Goal: Task Accomplishment & Management: Manage account settings

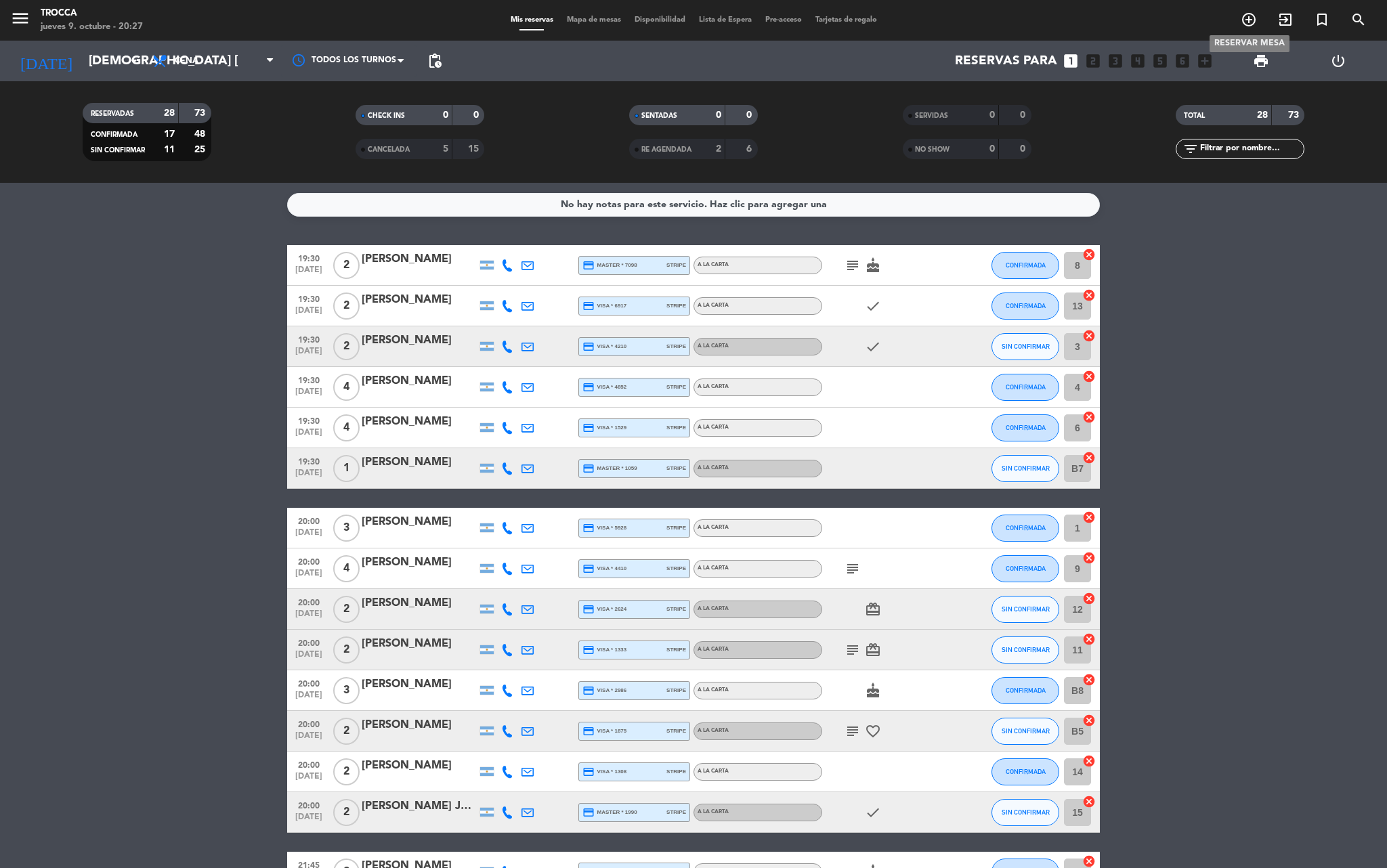
click at [1247, 19] on icon "add_circle_outline" at bounding box center [1248, 19] width 17 height 17
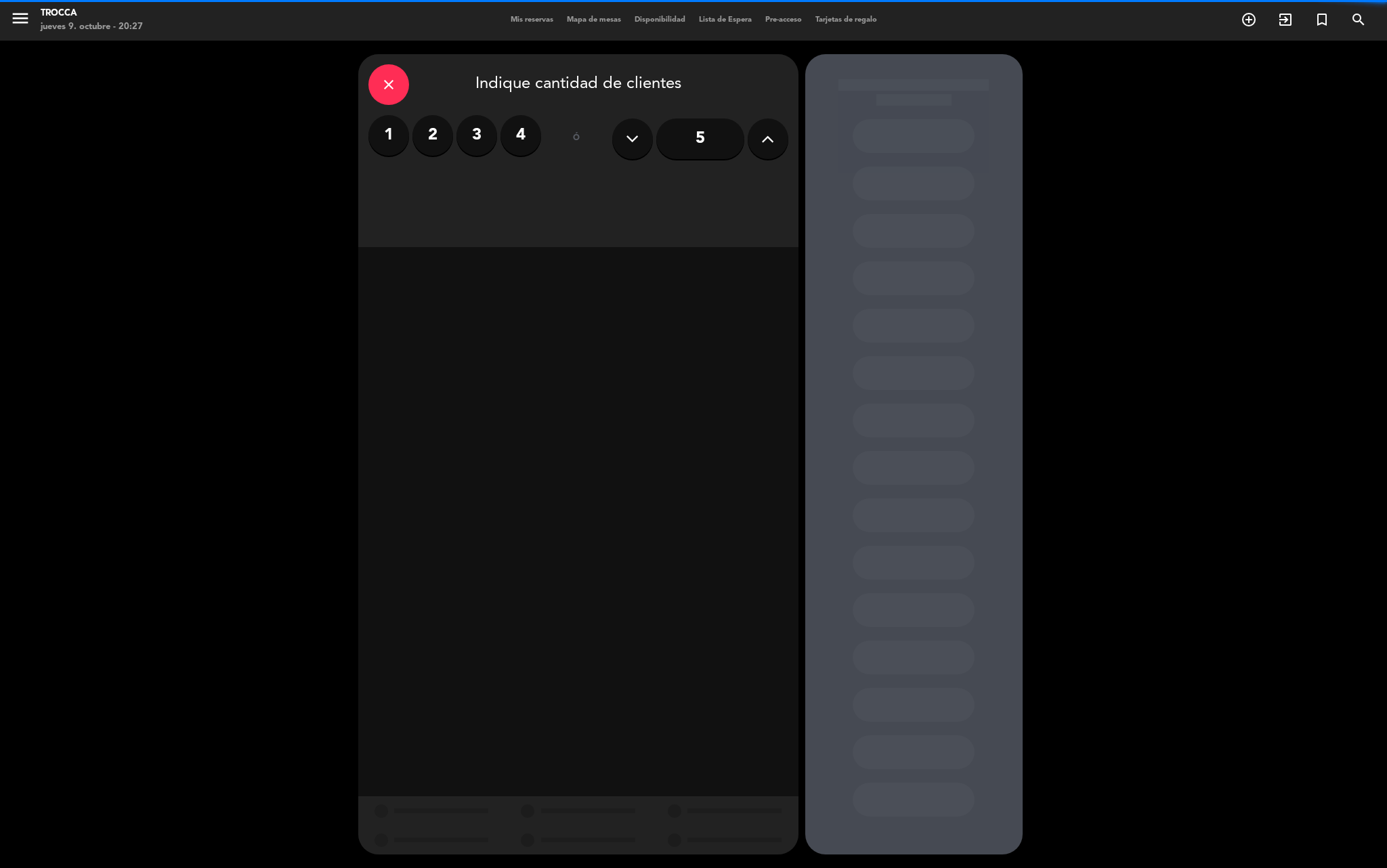
click at [423, 146] on label "2" at bounding box center [432, 135] width 41 height 41
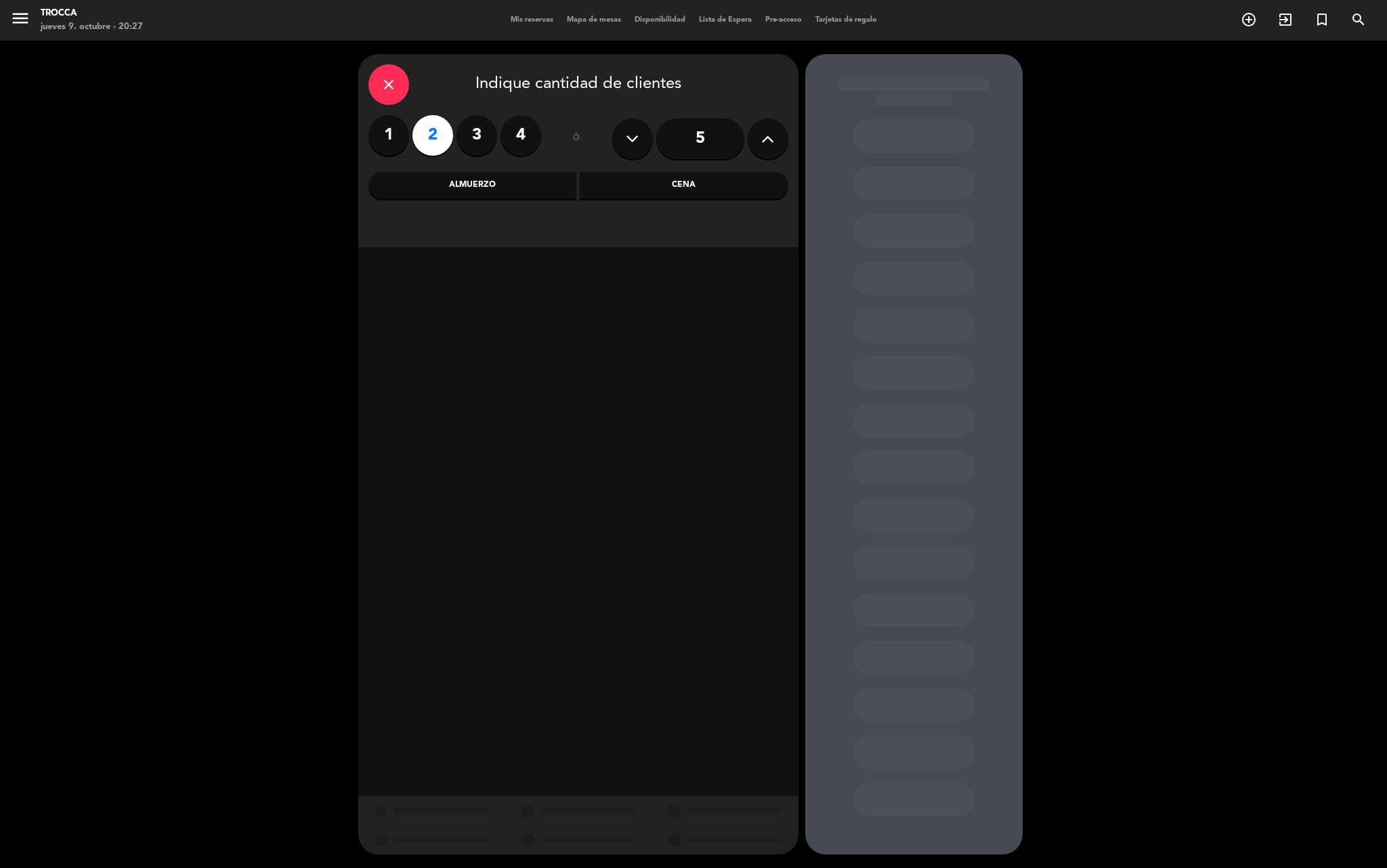
click at [597, 183] on div "Cena" at bounding box center [684, 185] width 209 height 27
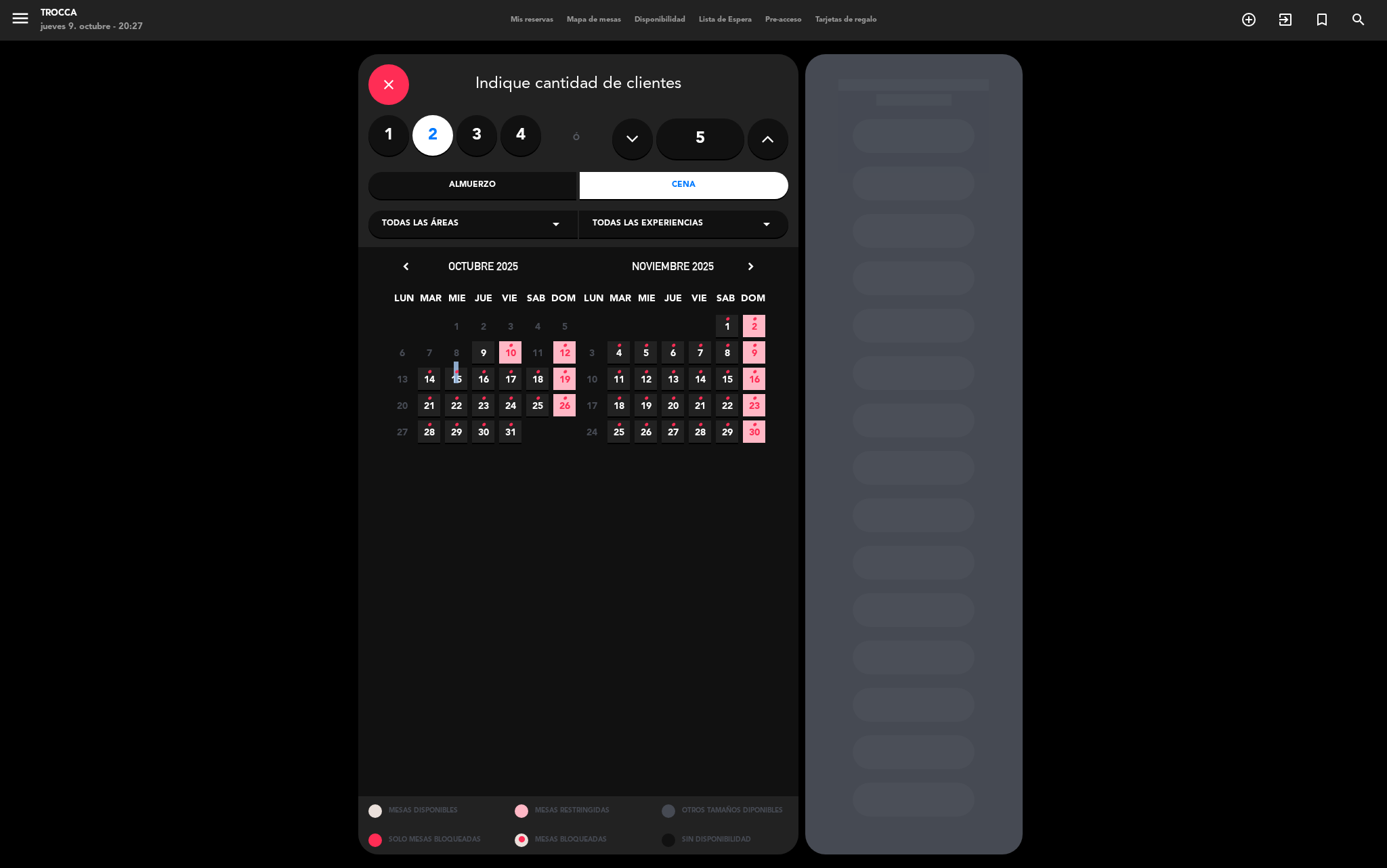
click at [455, 374] on icon "•" at bounding box center [455, 372] width 4 height 22
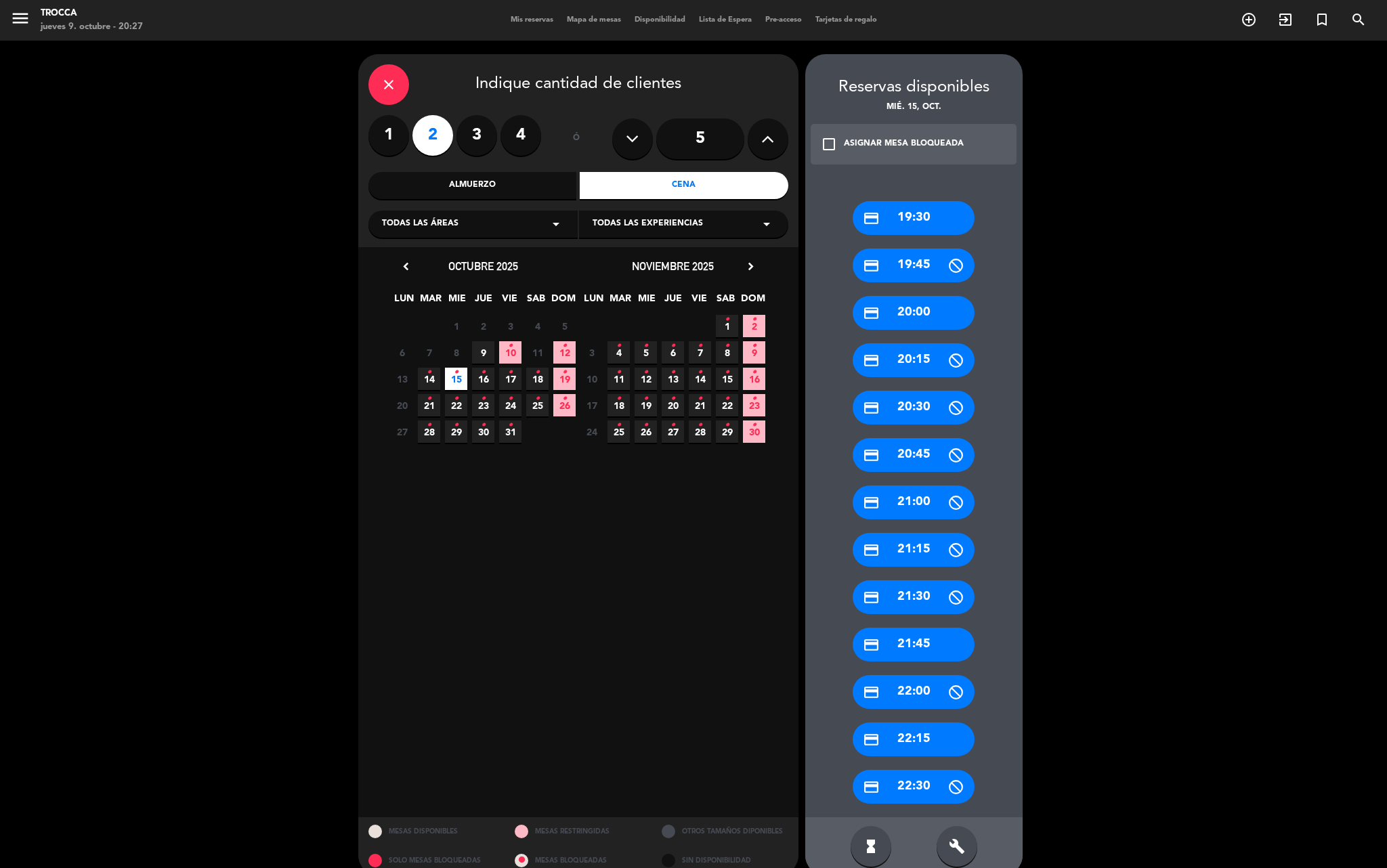
click at [920, 644] on div "credit_card 21:45" at bounding box center [914, 644] width 122 height 34
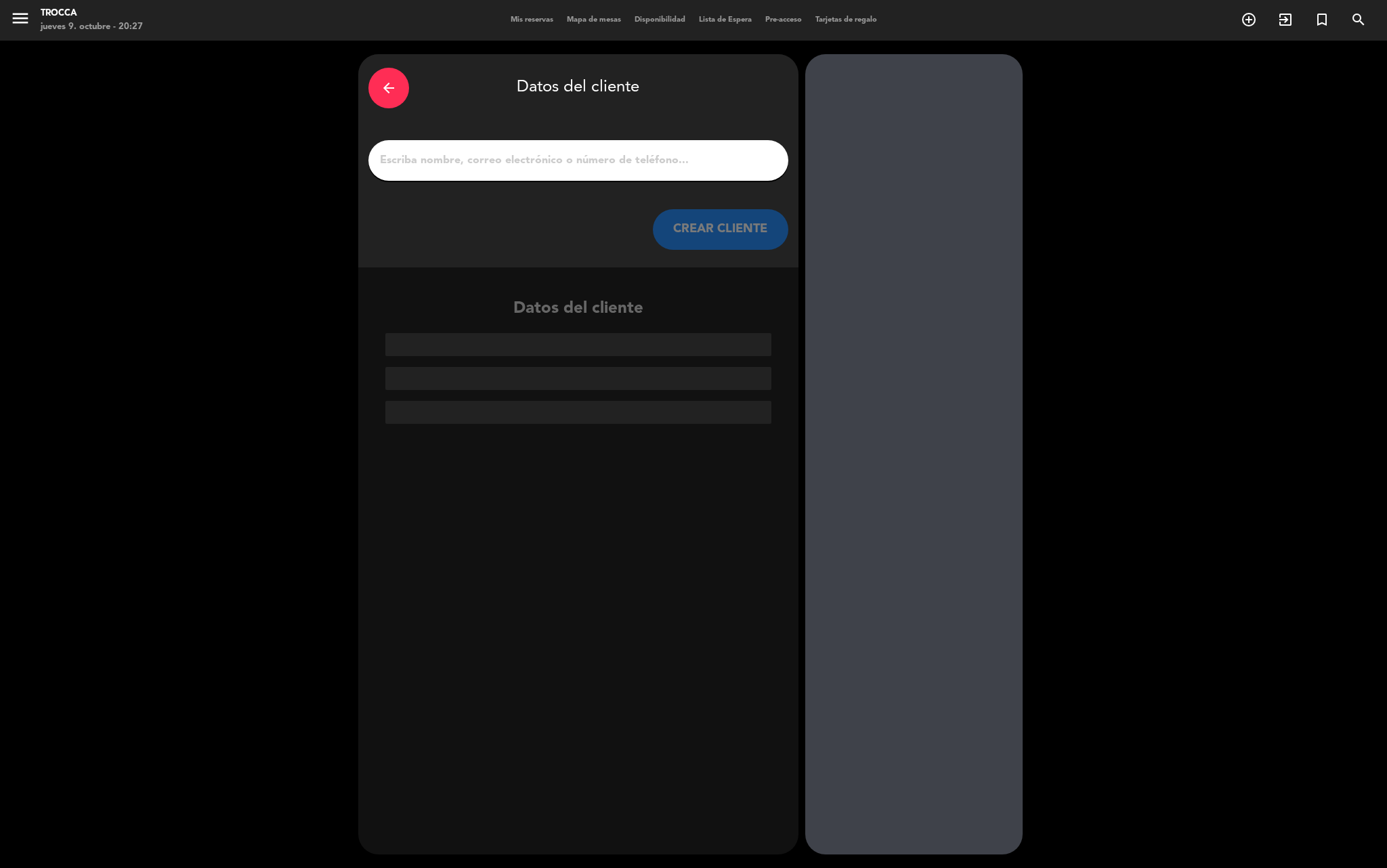
click at [486, 167] on input "1" at bounding box center [577, 161] width 399 height 19
paste input "[PERSON_NAME]"
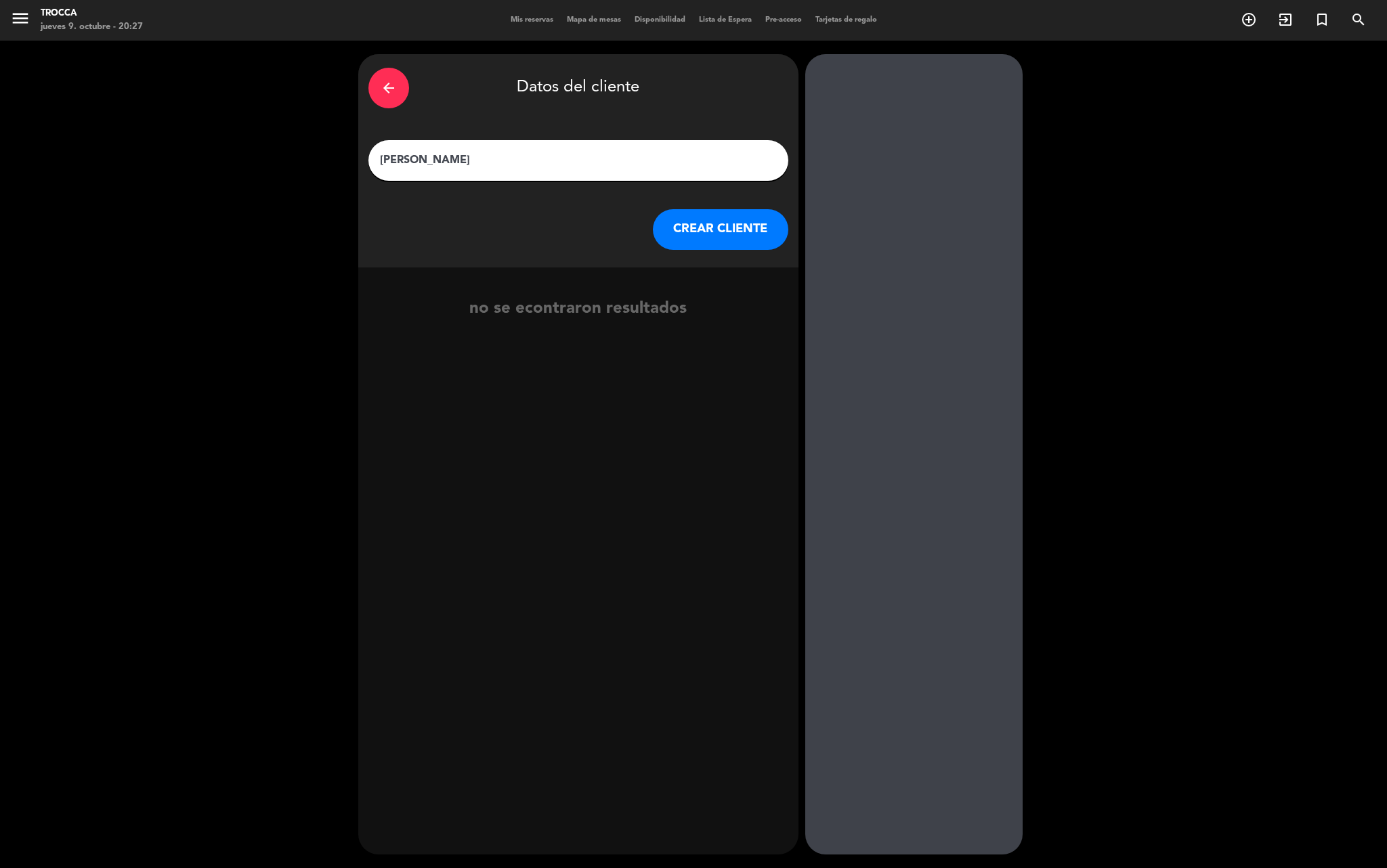
type input "[PERSON_NAME]"
click at [704, 231] on button "CREAR CLIENTE" at bounding box center [720, 230] width 135 height 41
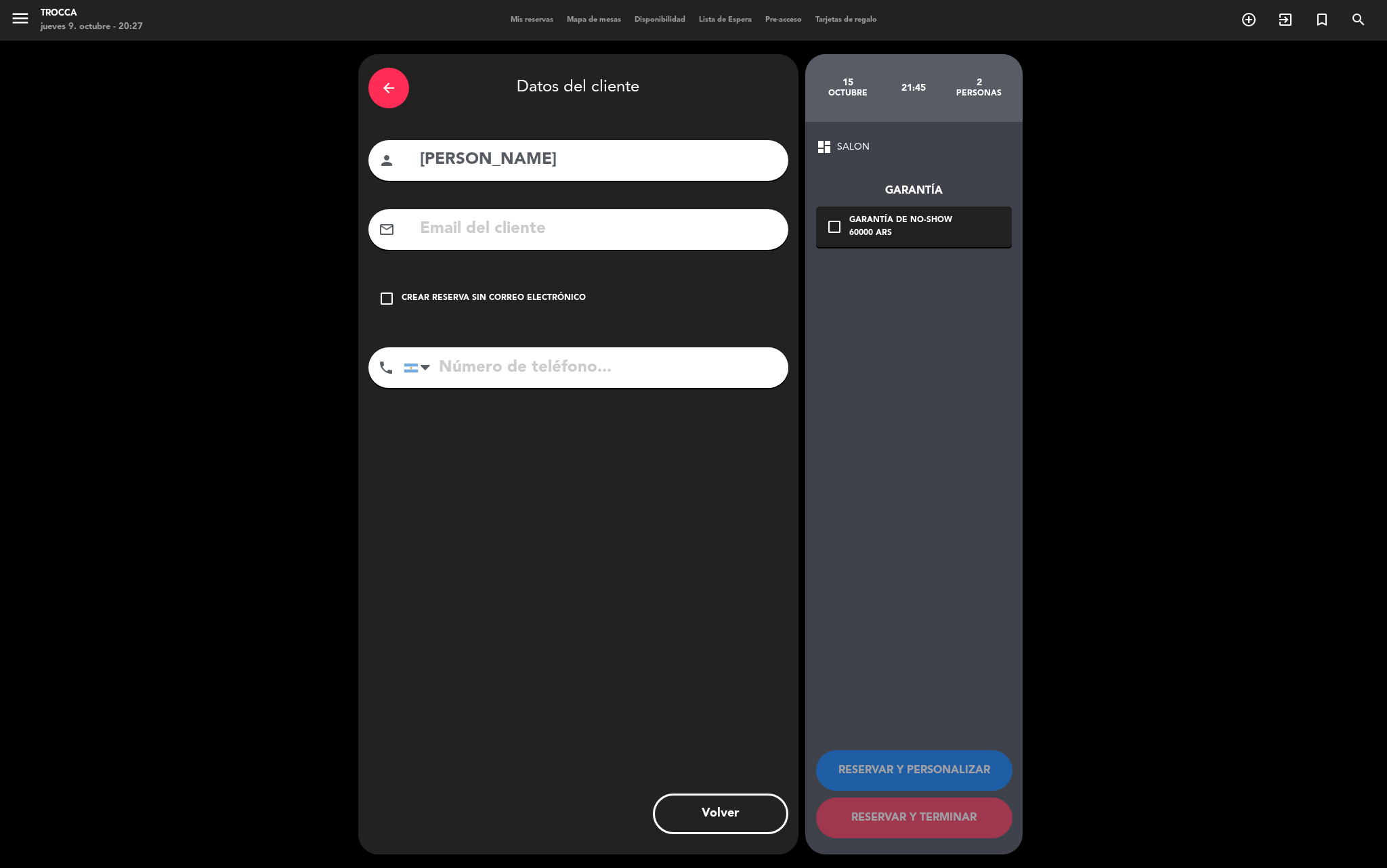
click at [517, 298] on div "Crear reserva sin correo electrónico" at bounding box center [493, 299] width 184 height 14
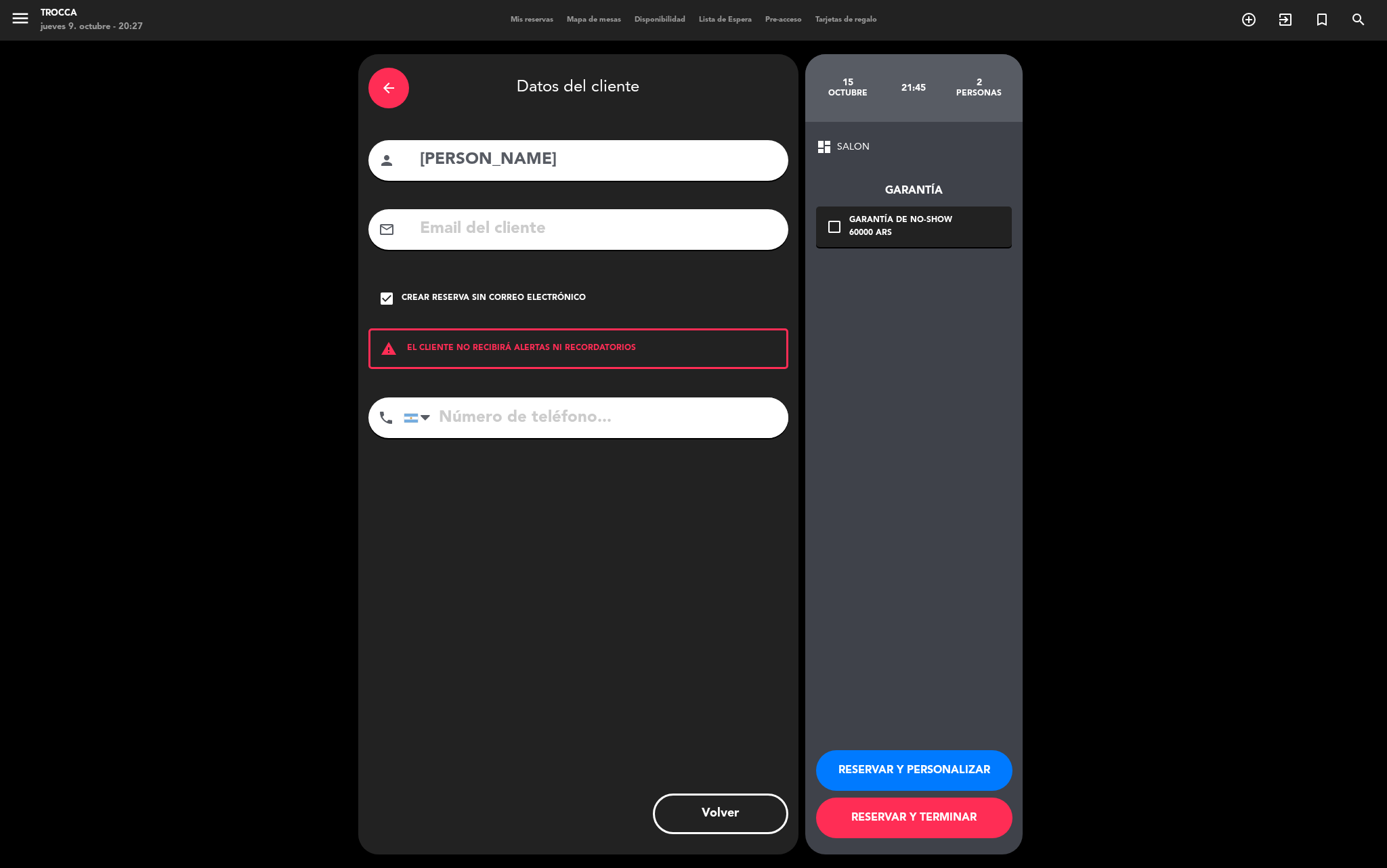
click at [895, 768] on button "RESERVAR Y PERSONALIZAR" at bounding box center [914, 770] width 197 height 41
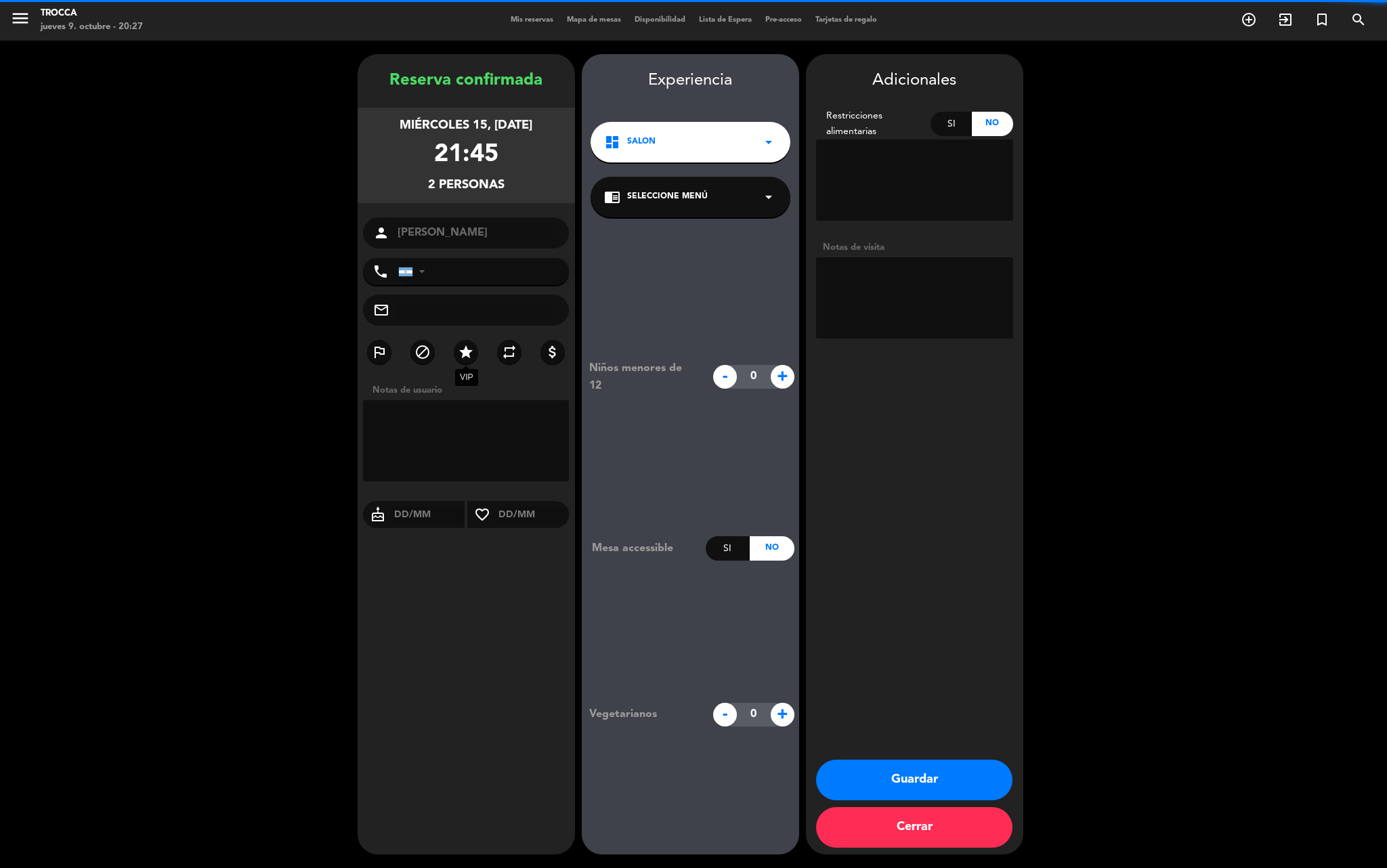
click at [458, 347] on icon "star" at bounding box center [466, 352] width 17 height 17
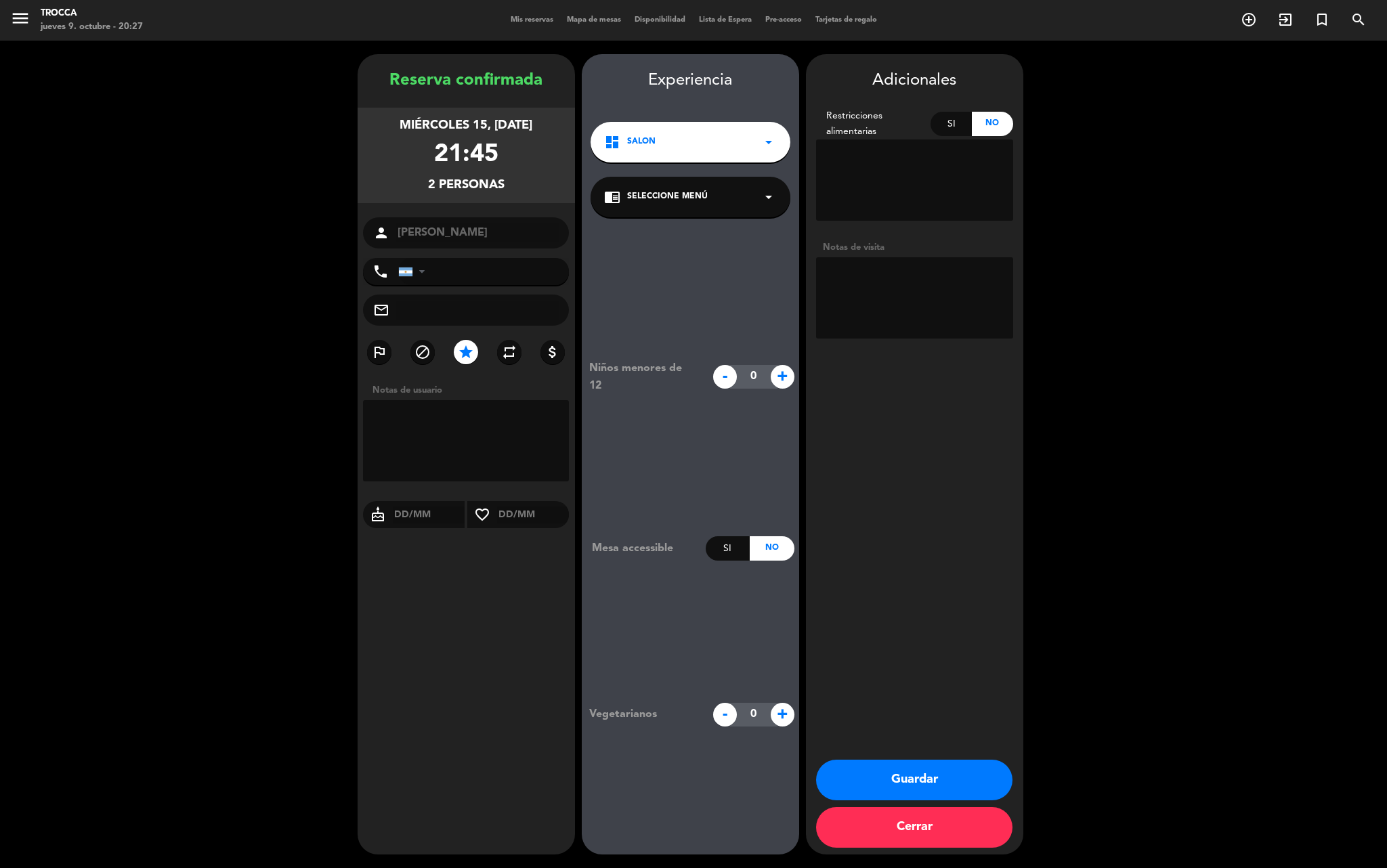
click at [873, 312] on textarea at bounding box center [914, 298] width 197 height 81
type textarea "Envía Roi, Carga [PERSON_NAME]."
click at [863, 775] on button "Guardar" at bounding box center [914, 780] width 197 height 41
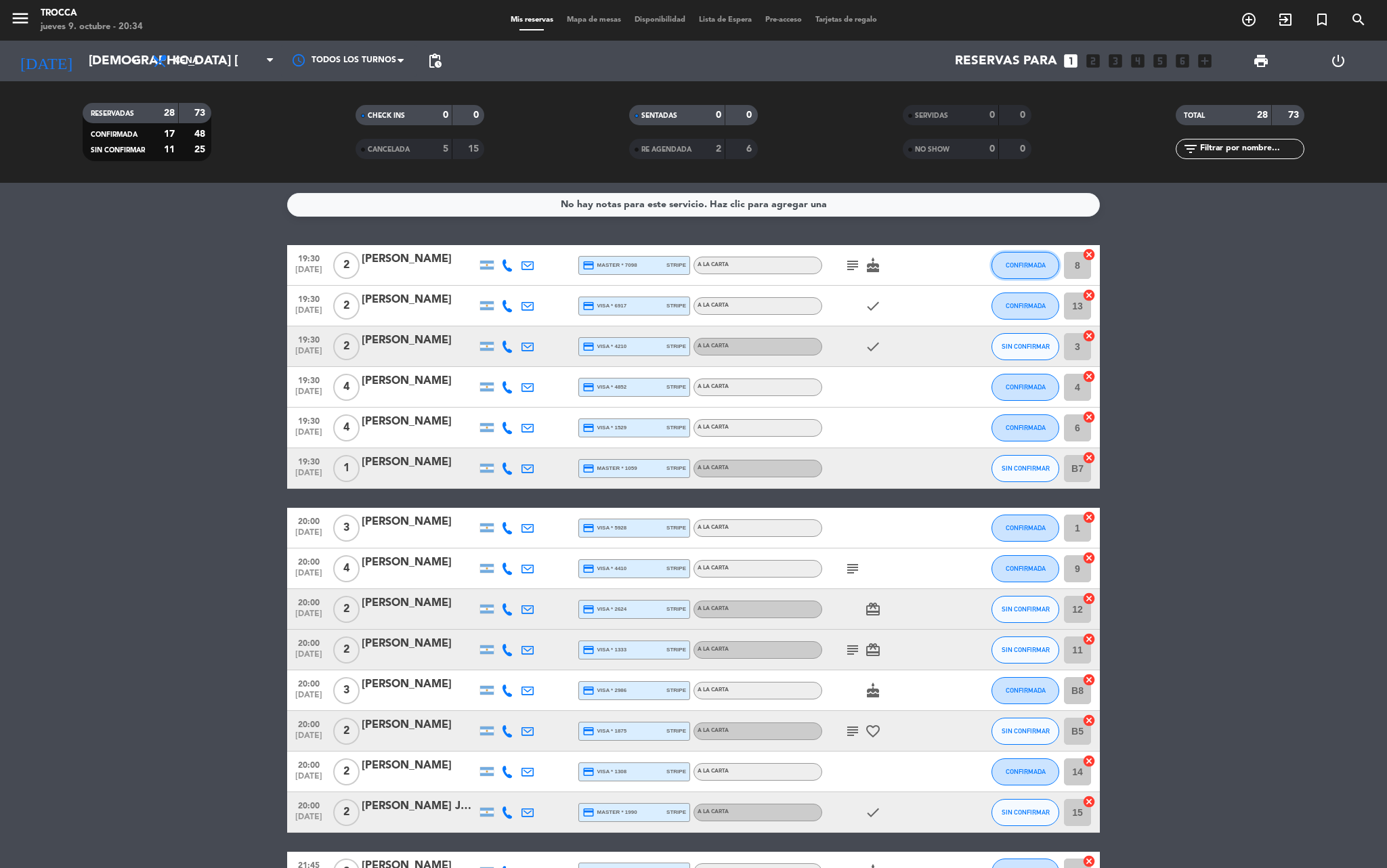
click at [999, 268] on button "CONFIRMADA" at bounding box center [1025, 265] width 68 height 27
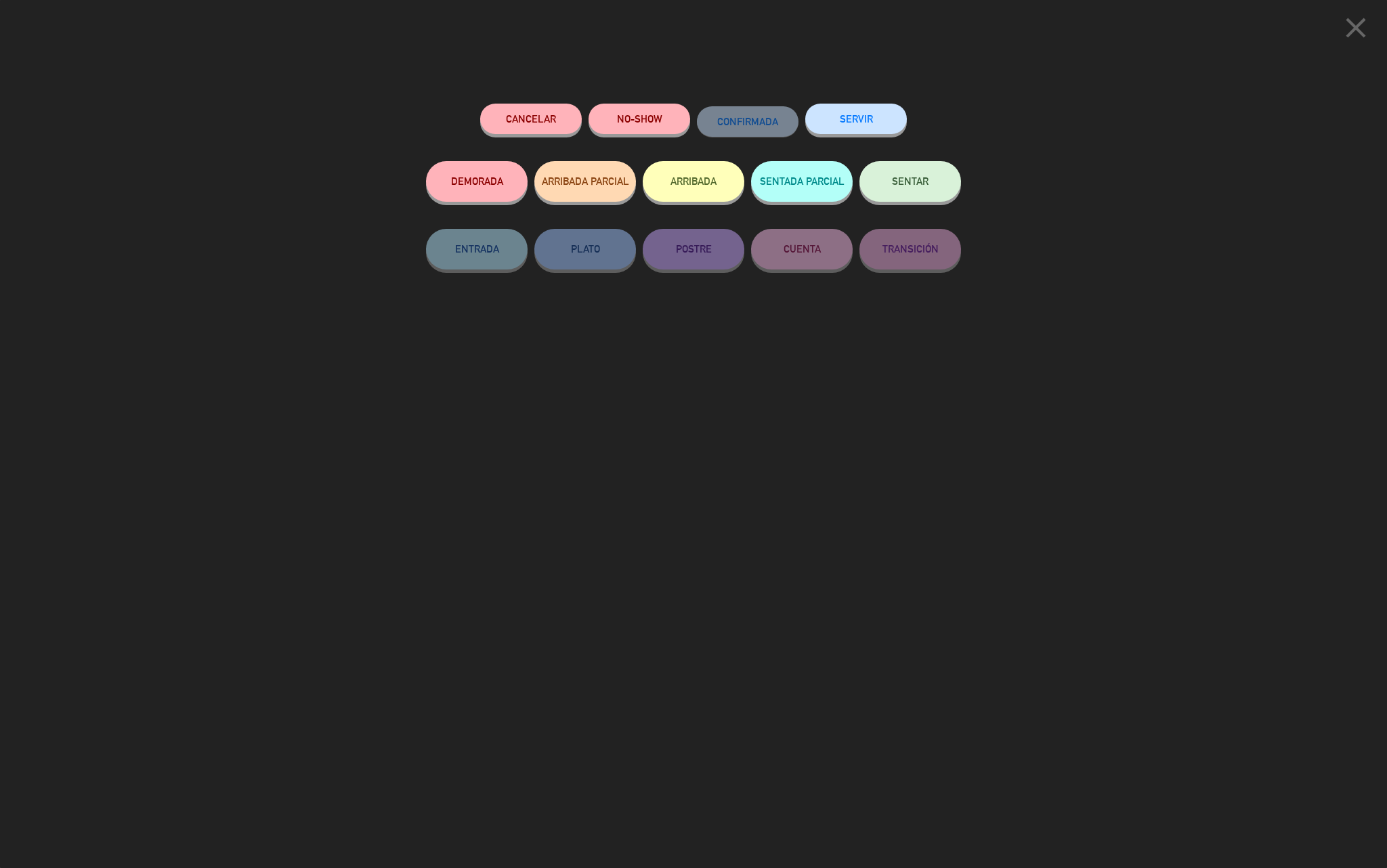
click at [888, 187] on button "SENTAR" at bounding box center [910, 182] width 101 height 41
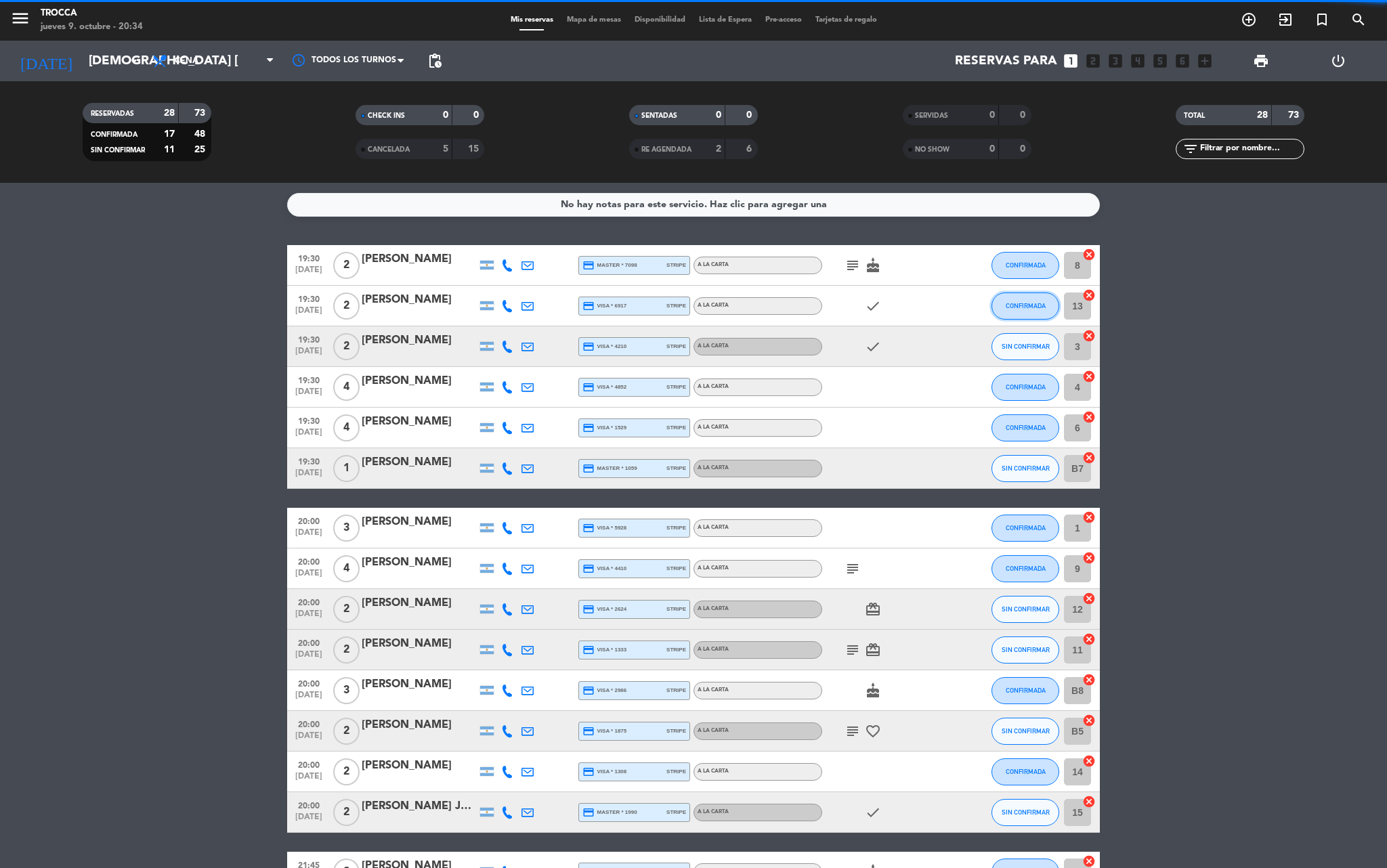
click at [1016, 318] on button "CONFIRMADA" at bounding box center [1025, 306] width 68 height 27
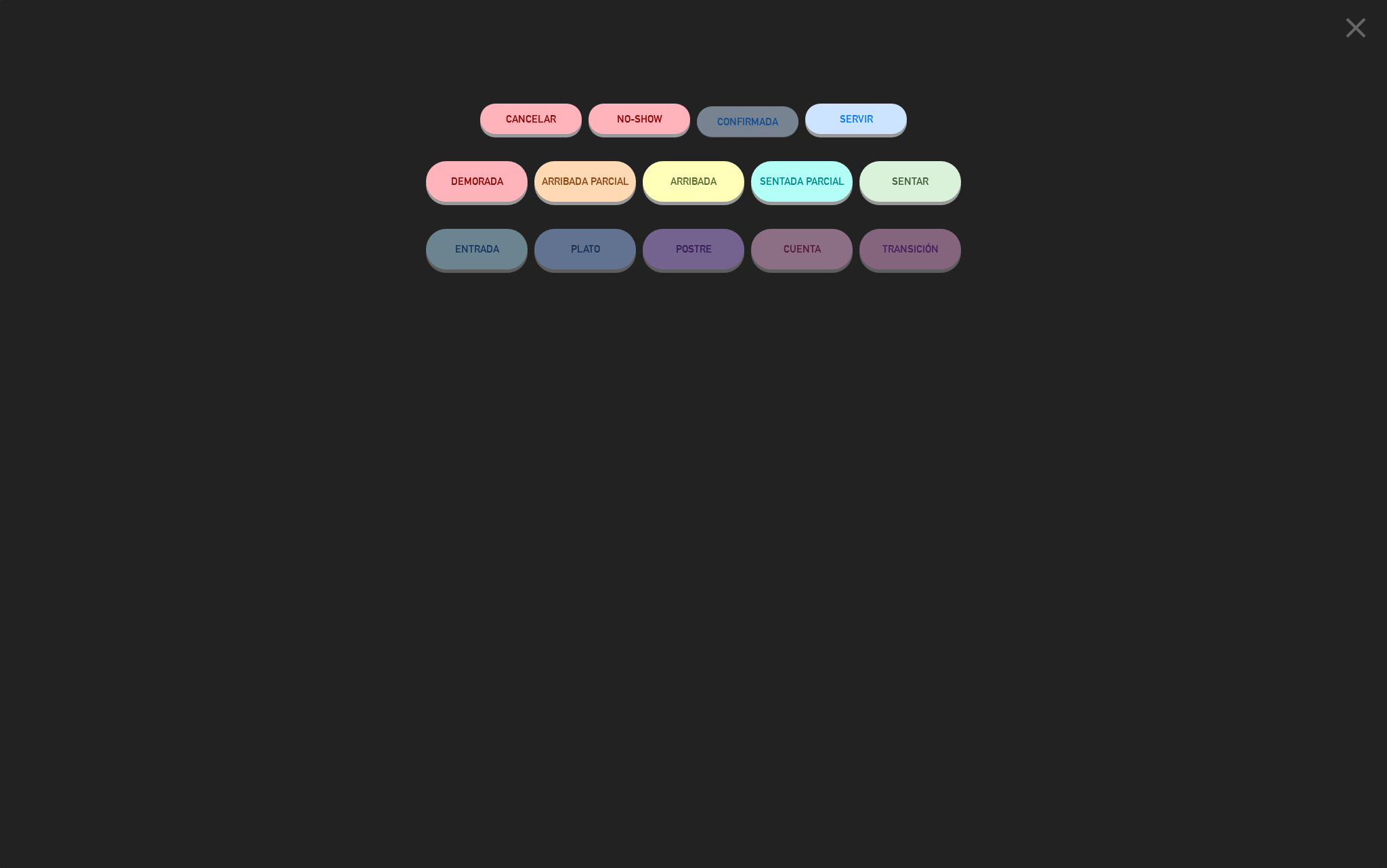
click at [942, 185] on button "SENTAR" at bounding box center [910, 182] width 101 height 41
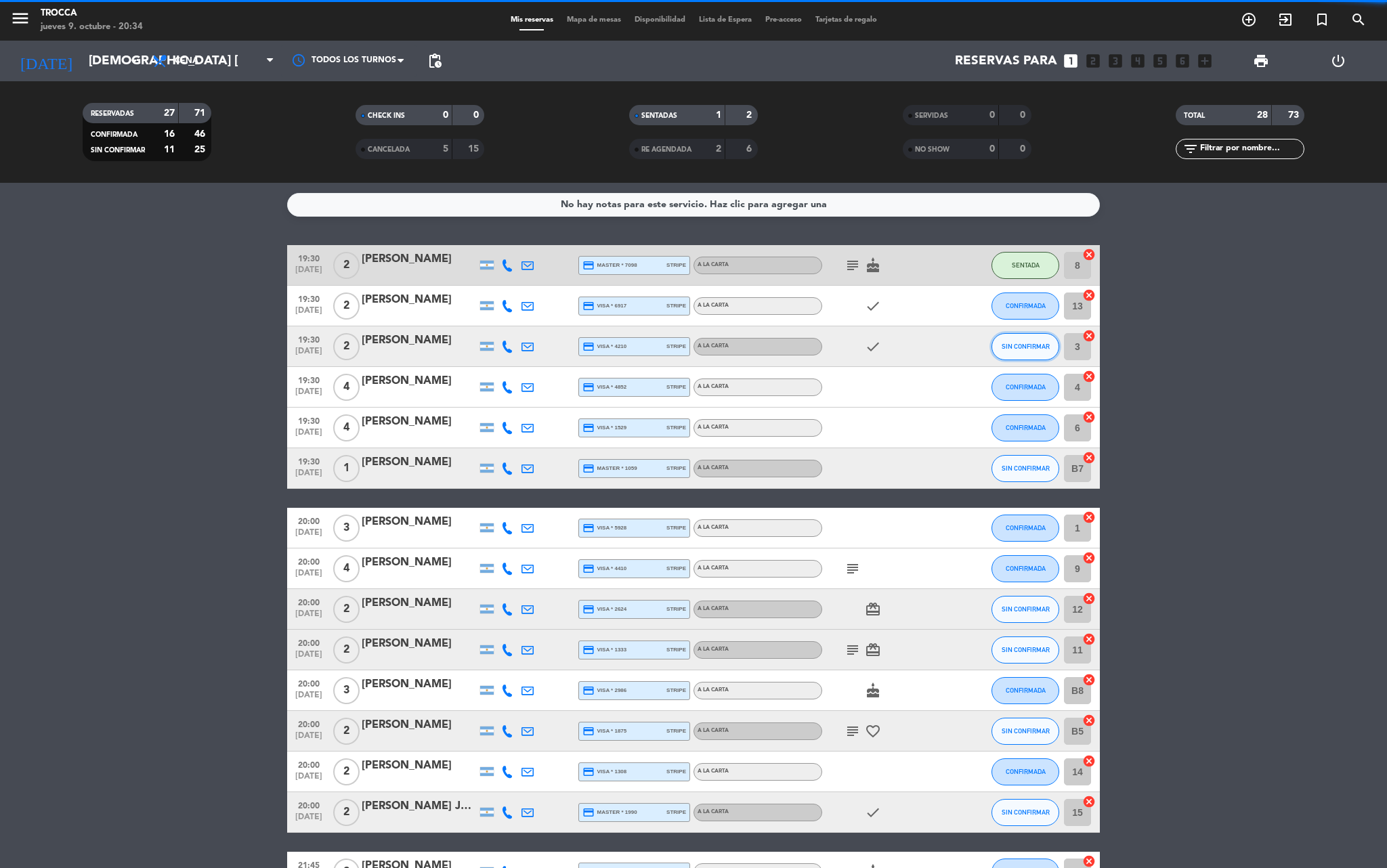
click at [1031, 355] on button "SIN CONFIRMAR" at bounding box center [1025, 346] width 68 height 27
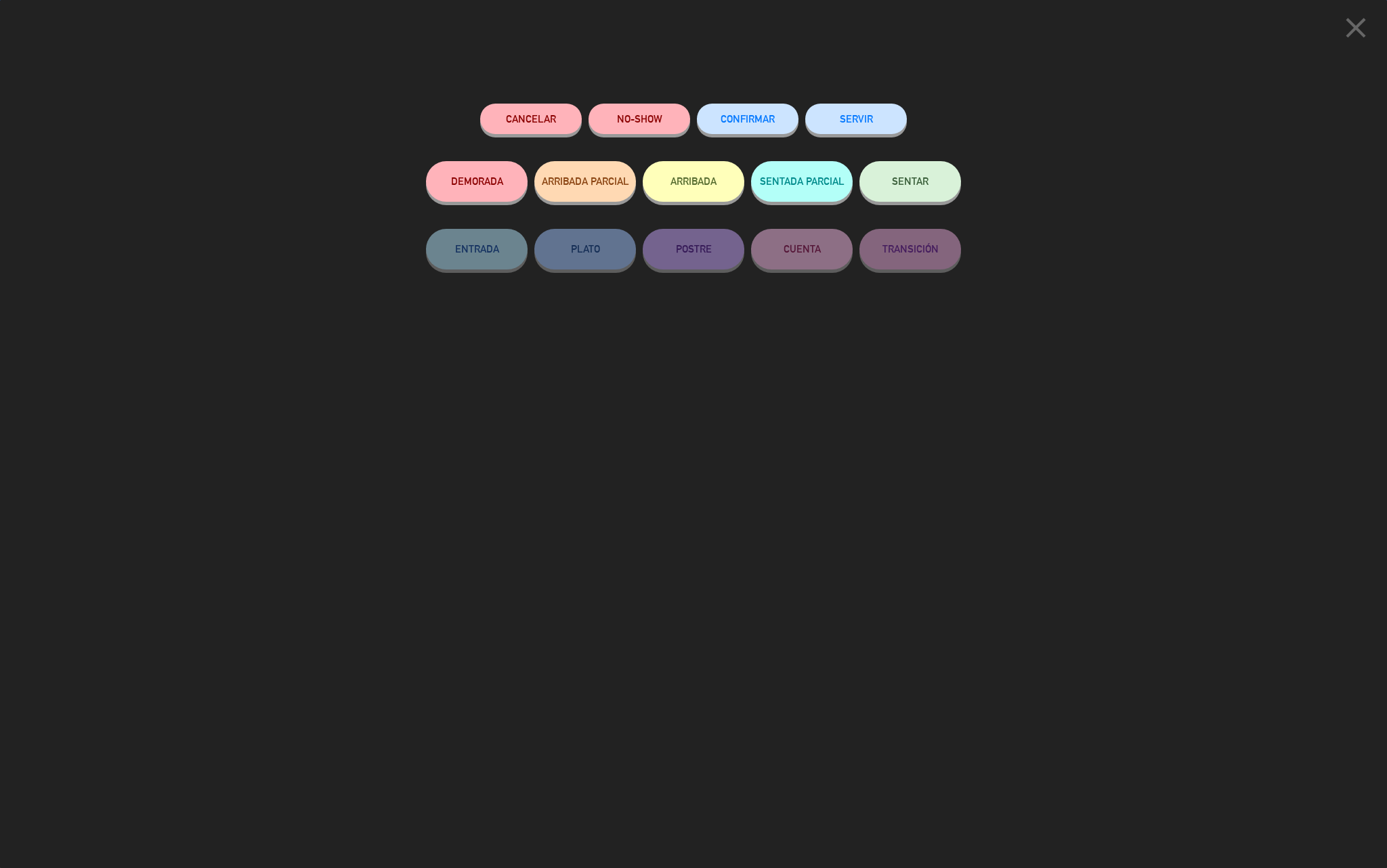
click at [913, 179] on span "SENTAR" at bounding box center [910, 181] width 37 height 11
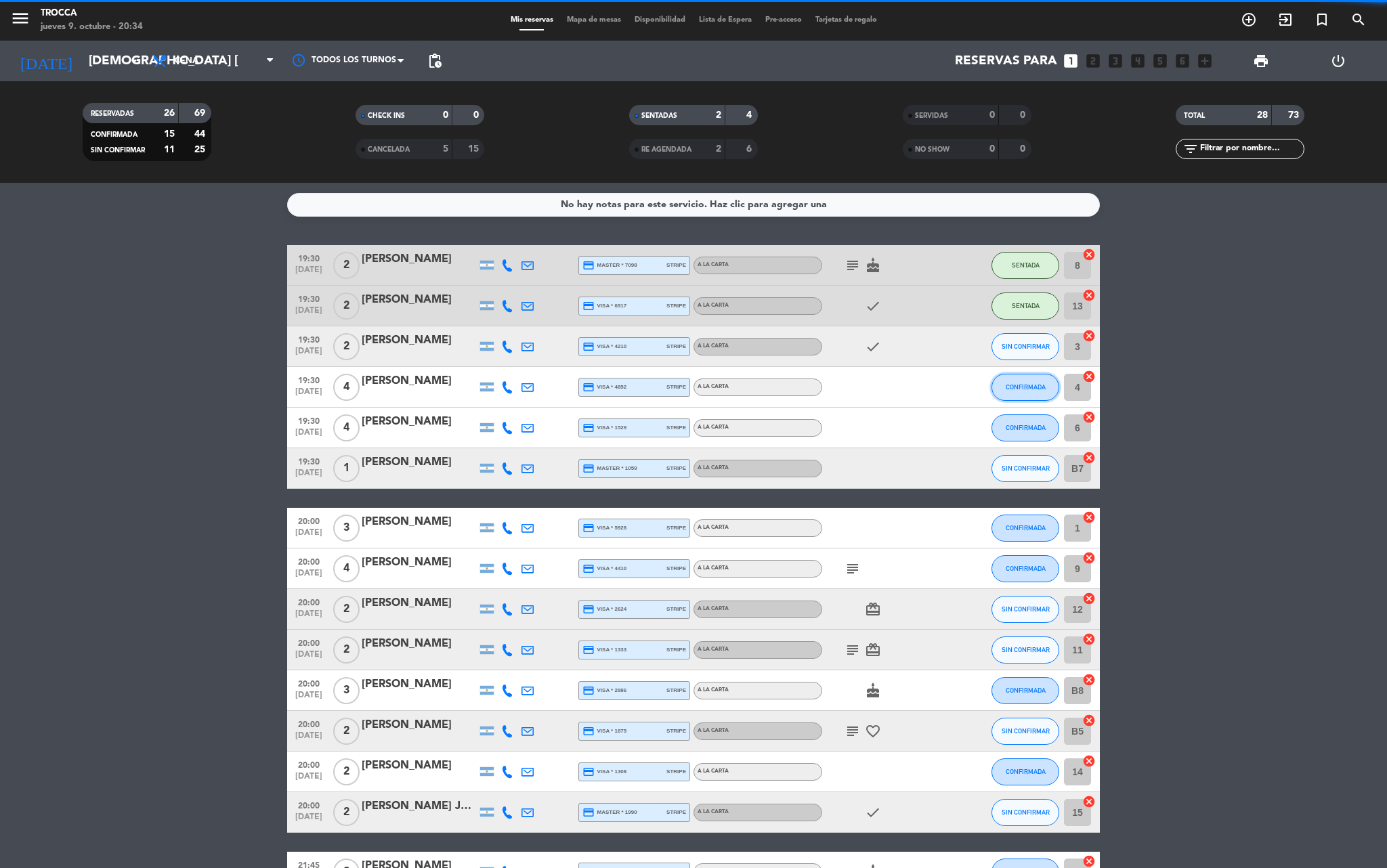
click at [1038, 386] on span "CONFIRMADA" at bounding box center [1025, 387] width 40 height 8
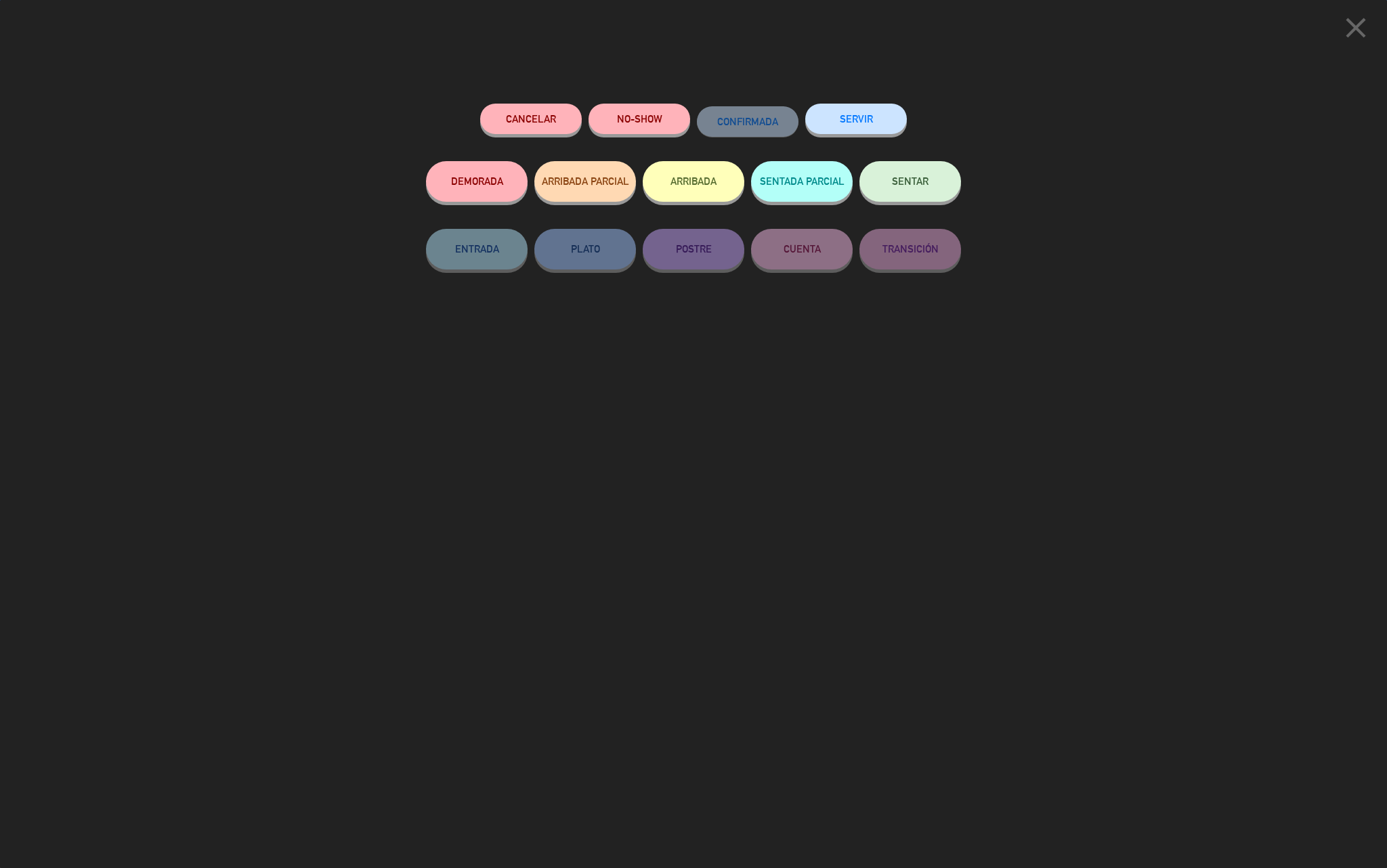
click at [908, 195] on button "SENTAR" at bounding box center [910, 182] width 101 height 41
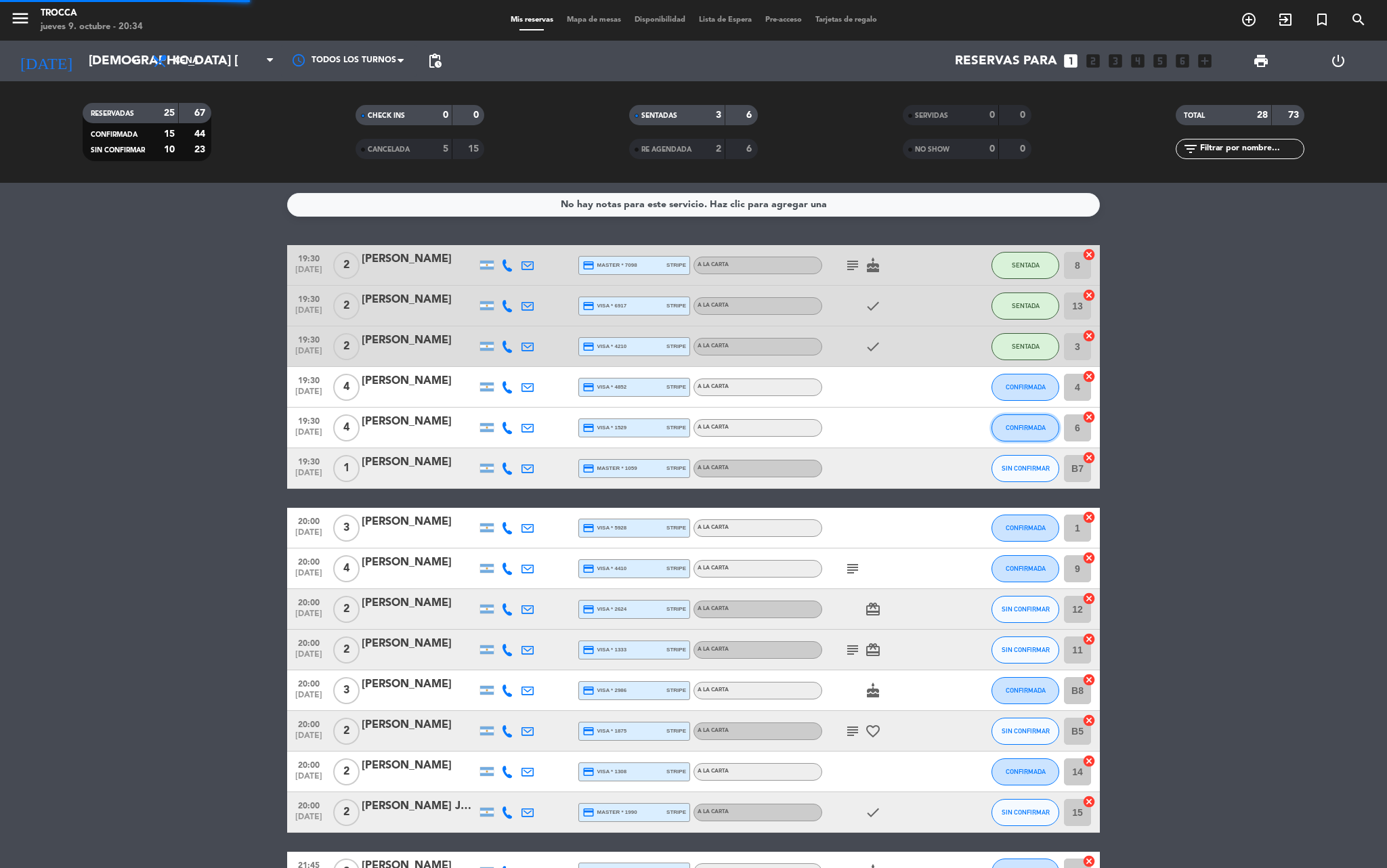
click at [1017, 426] on span "CONFIRMADA" at bounding box center [1025, 427] width 40 height 8
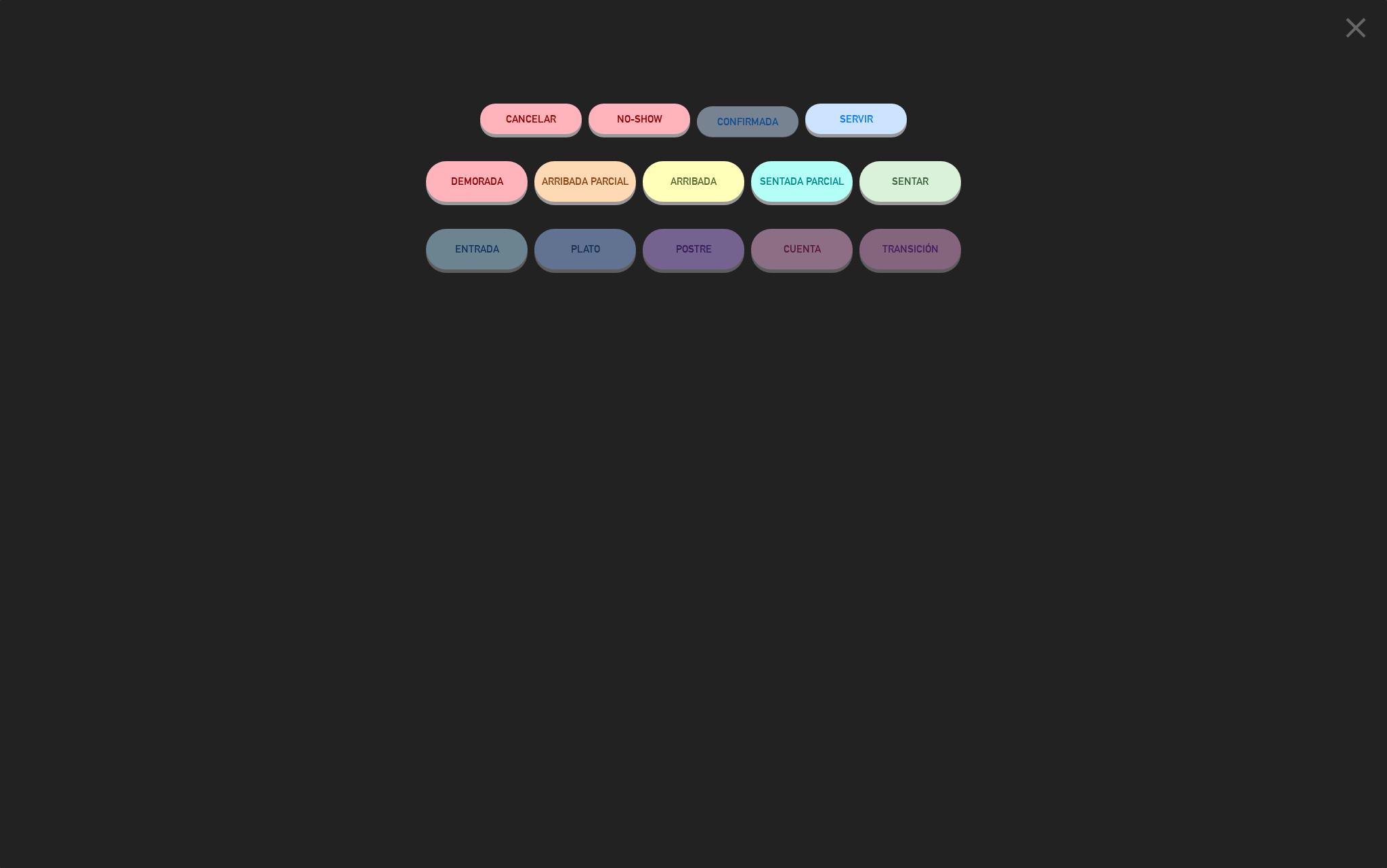
click at [895, 185] on span "SENTAR" at bounding box center [910, 181] width 37 height 11
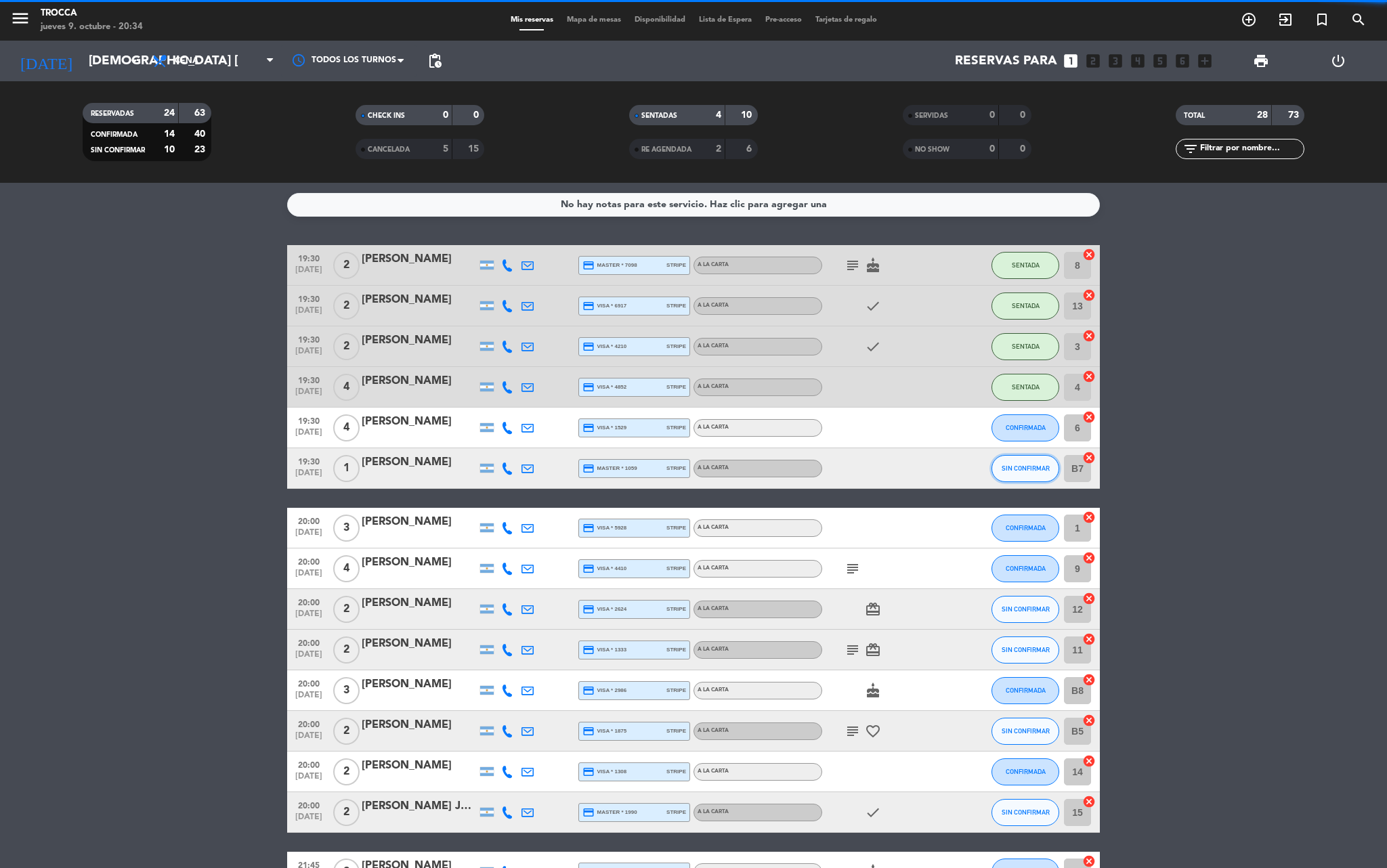
click at [1021, 468] on span "SIN CONFIRMAR" at bounding box center [1025, 468] width 48 height 8
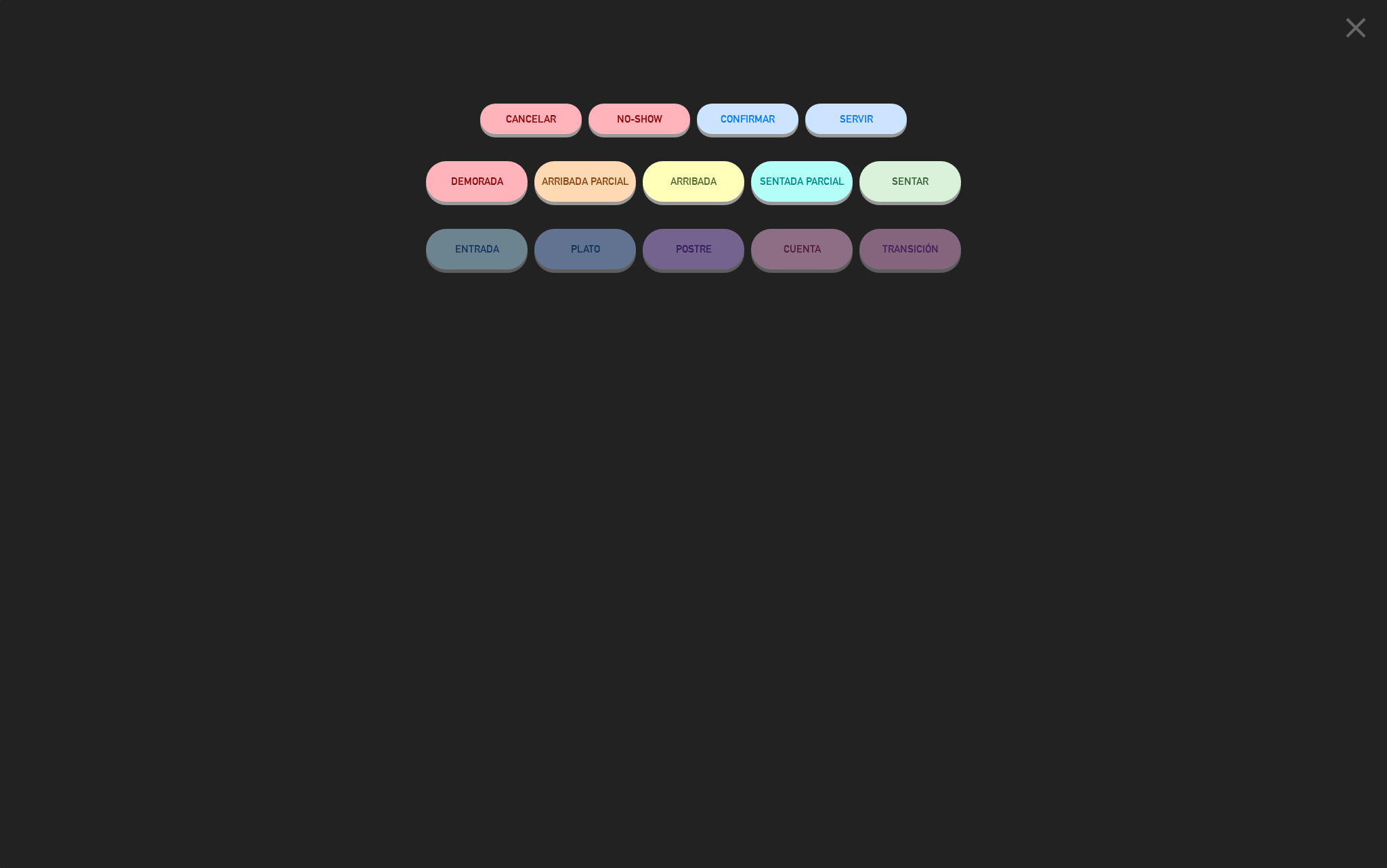
click at [898, 195] on button "SENTAR" at bounding box center [910, 182] width 101 height 41
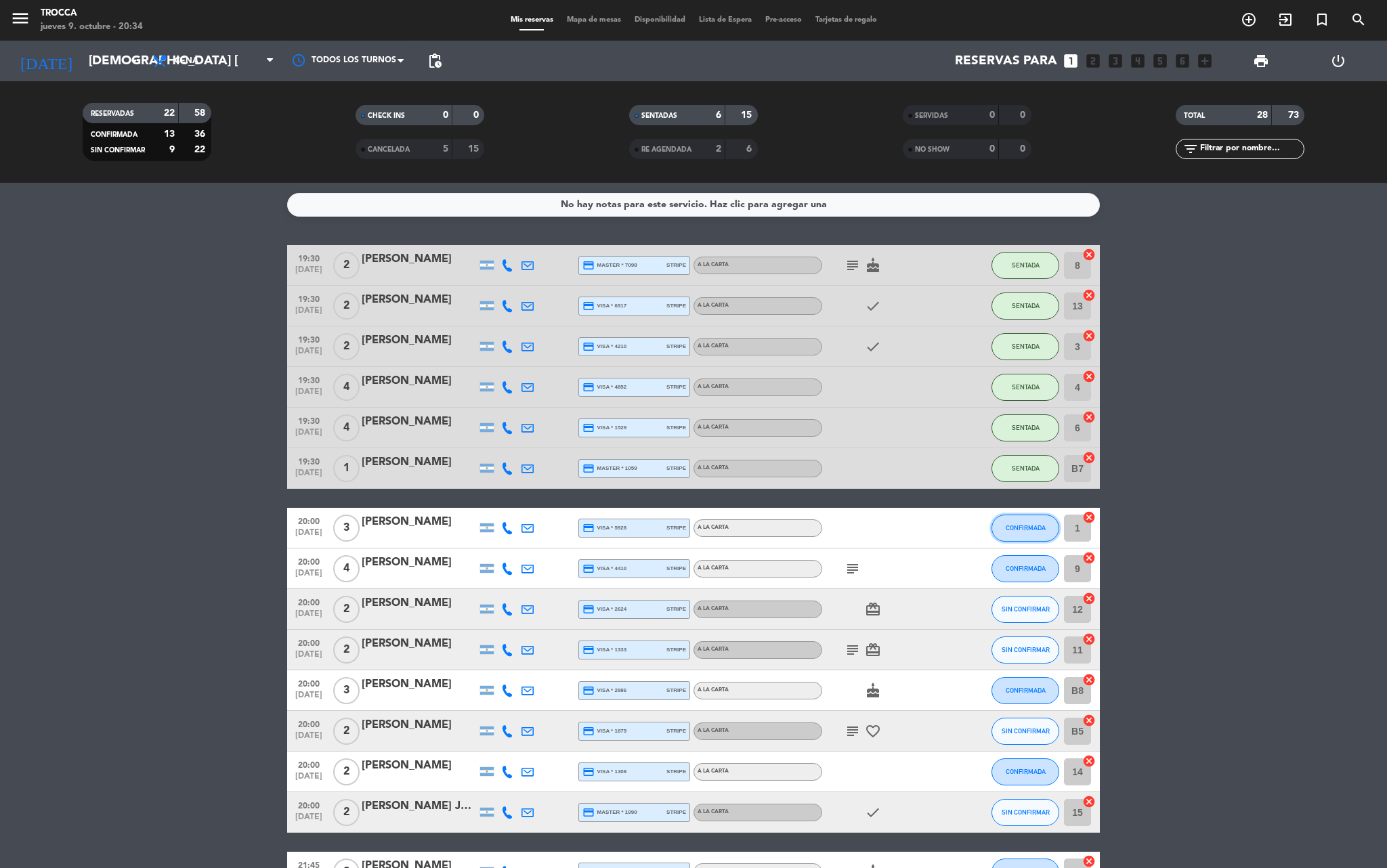
click at [1017, 524] on span "CONFIRMADA" at bounding box center [1025, 527] width 40 height 8
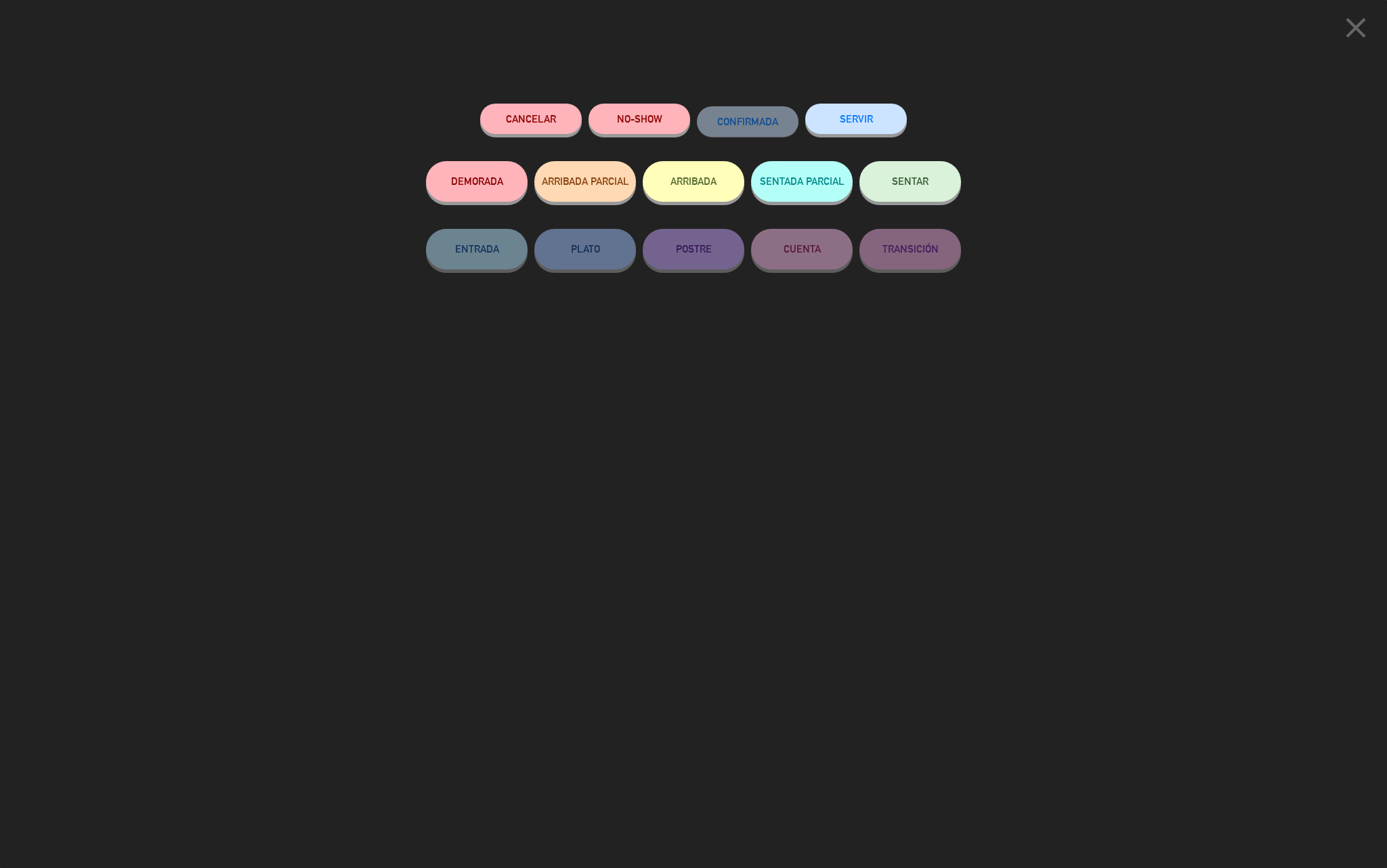
drag, startPoint x: 923, startPoint y: 179, endPoint x: 1059, endPoint y: 630, distance: 471.1
click at [923, 182] on span "SENTAR" at bounding box center [910, 181] width 37 height 11
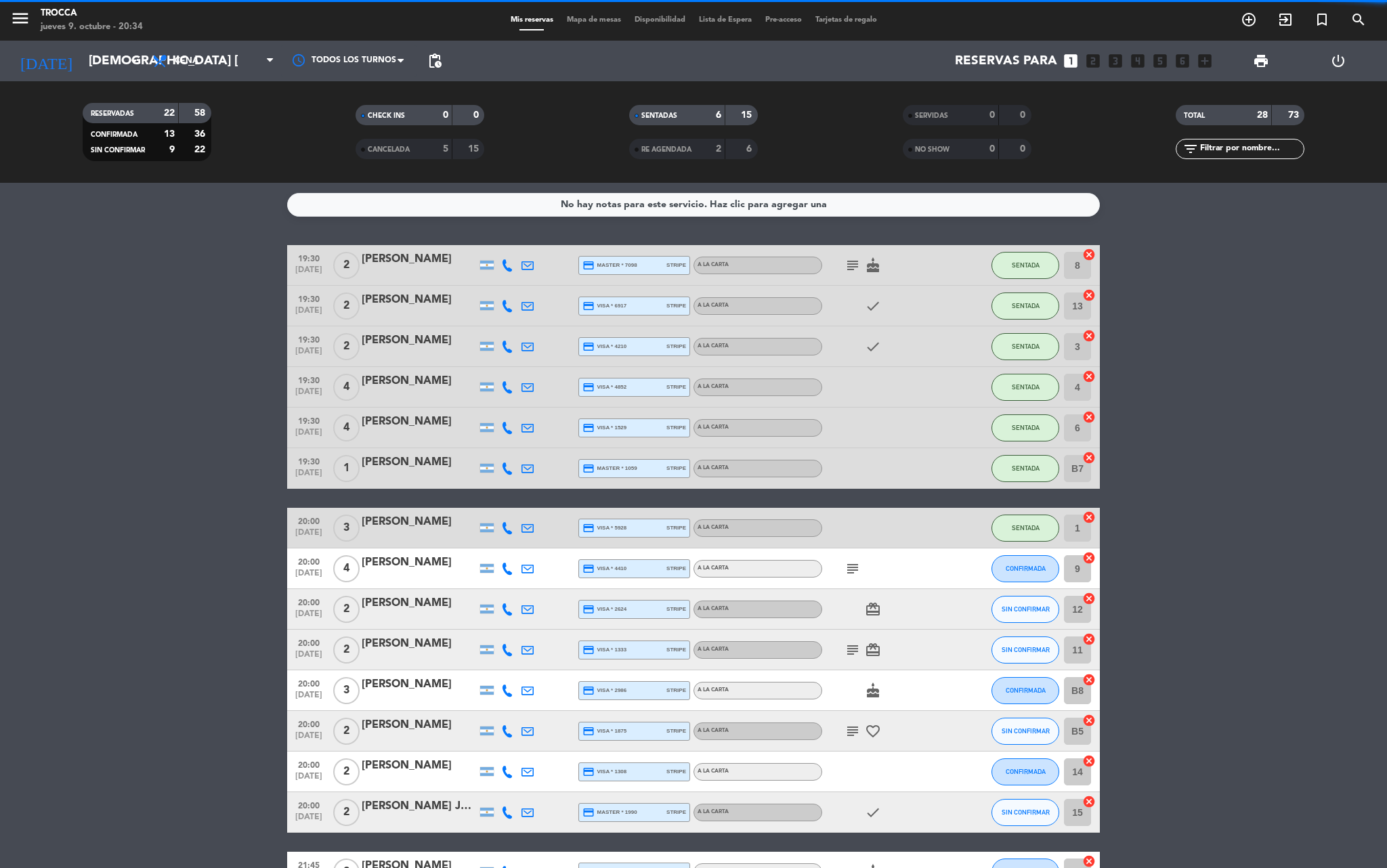
click at [1038, 550] on div "CONFIRMADA" at bounding box center [1025, 568] width 68 height 40
click at [1032, 570] on span "CONFIRMADA" at bounding box center [1025, 568] width 40 height 8
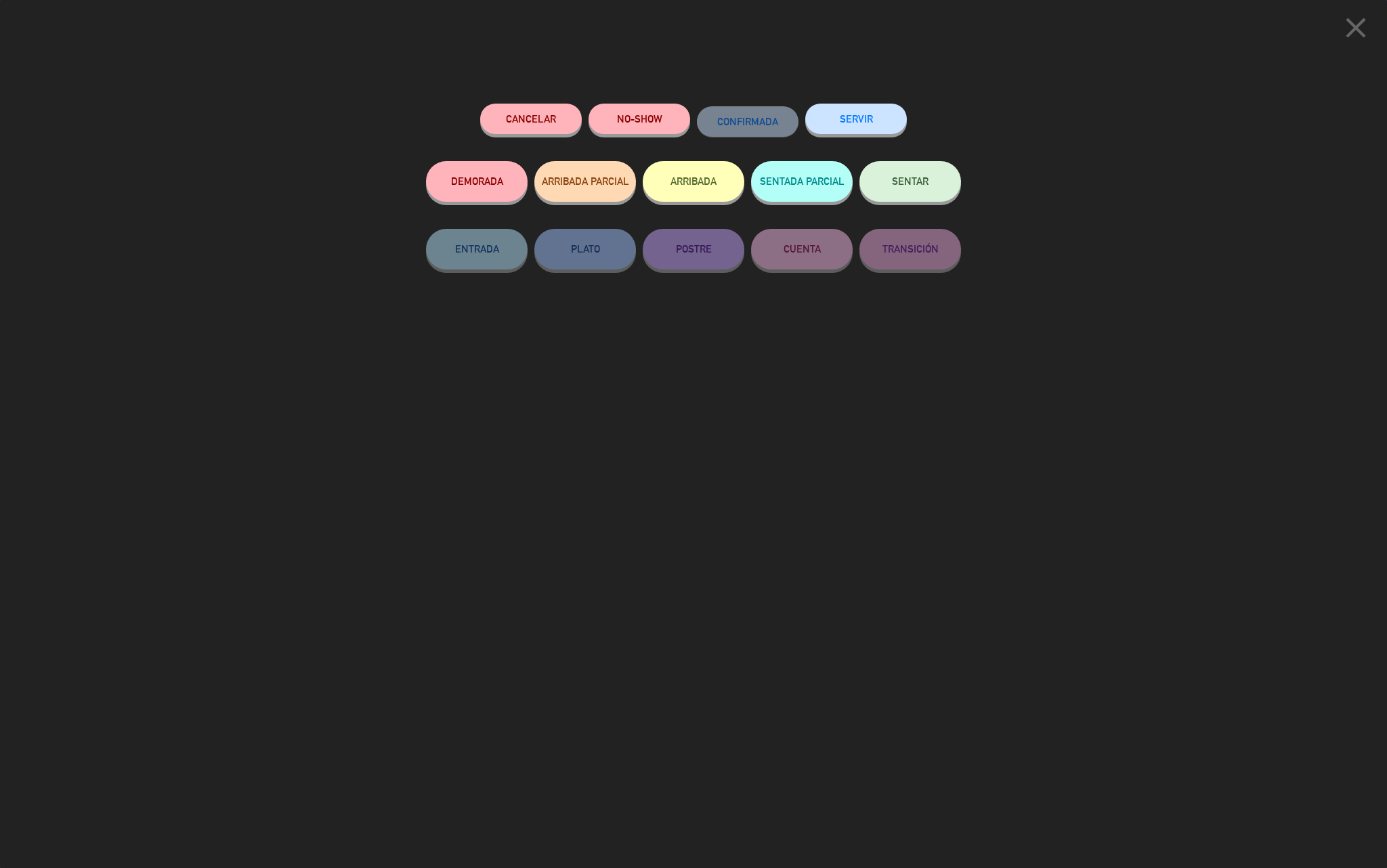
click at [903, 189] on button "SENTAR" at bounding box center [910, 182] width 101 height 41
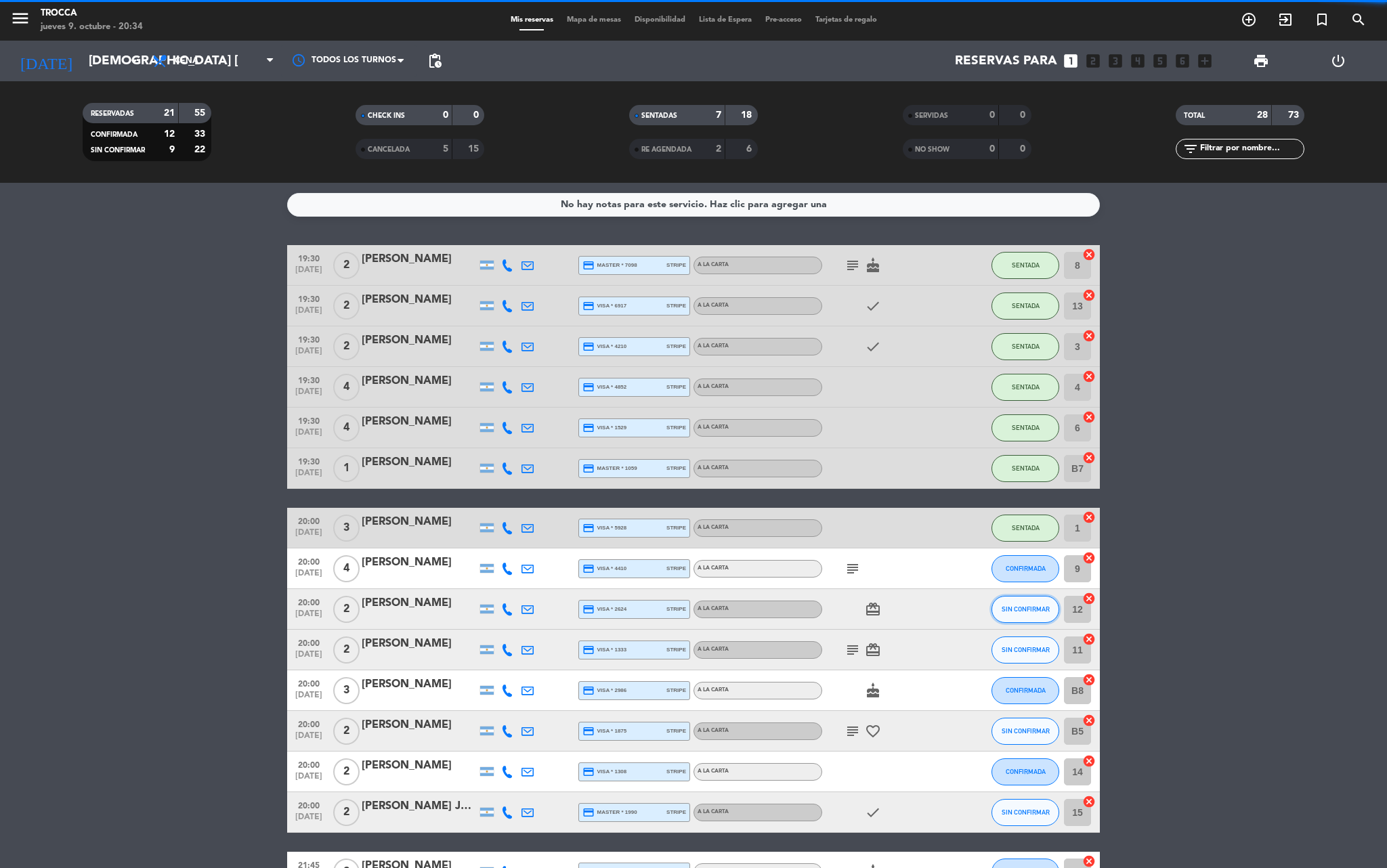
click at [1032, 613] on button "SIN CONFIRMAR" at bounding box center [1025, 609] width 68 height 27
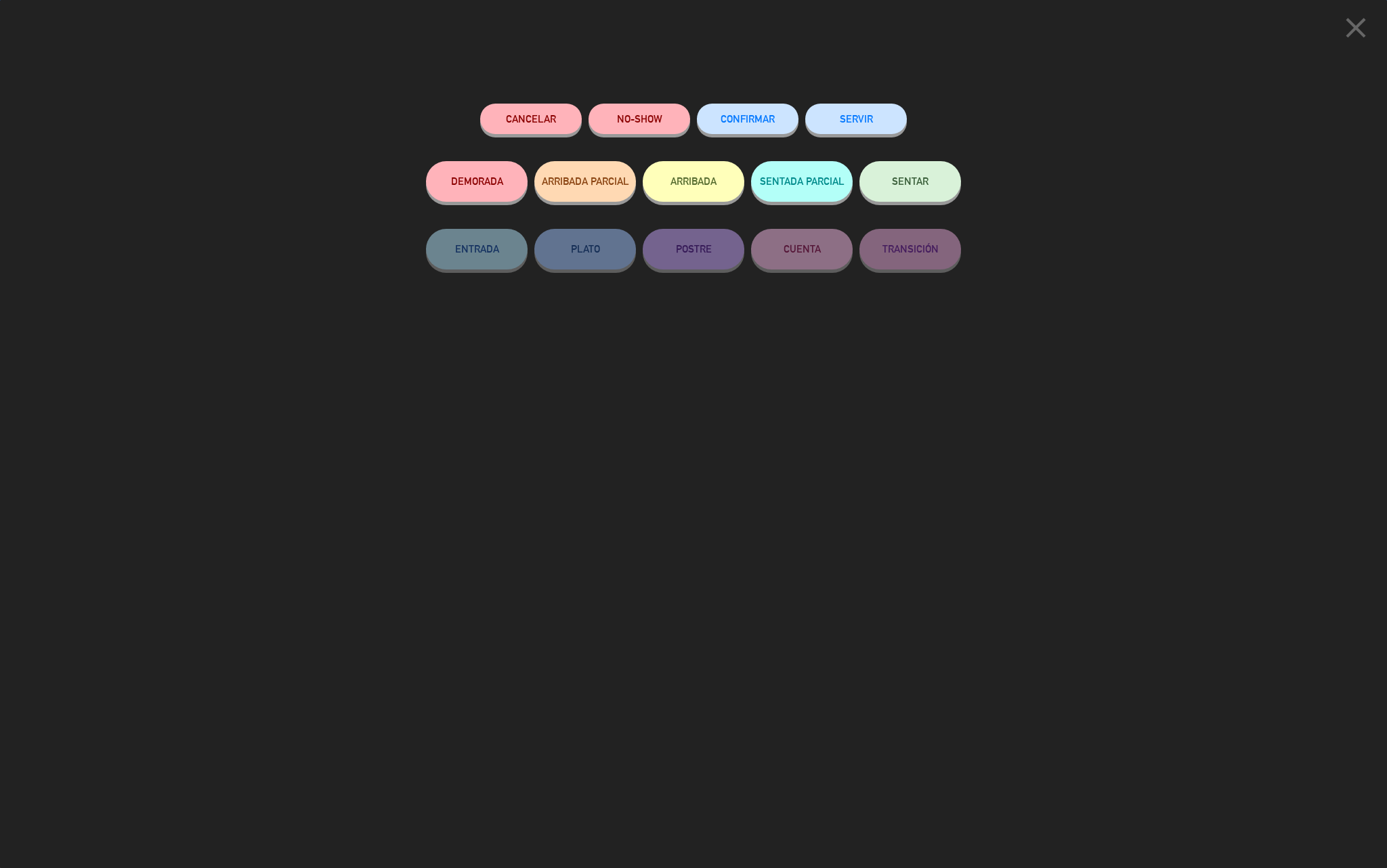
click at [898, 184] on span "SENTAR" at bounding box center [910, 181] width 37 height 11
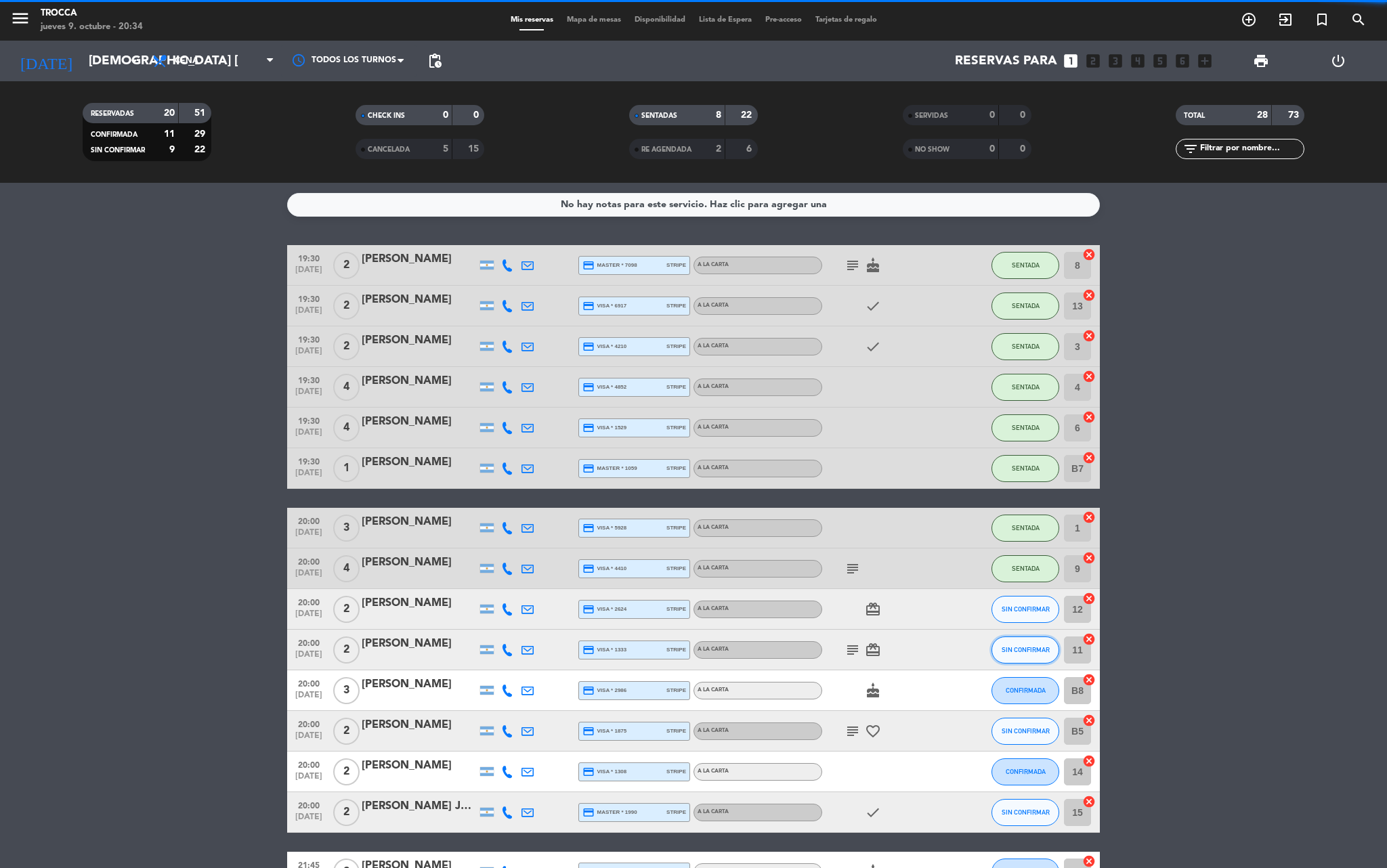
click at [1041, 657] on button "SIN CONFIRMAR" at bounding box center [1025, 650] width 68 height 27
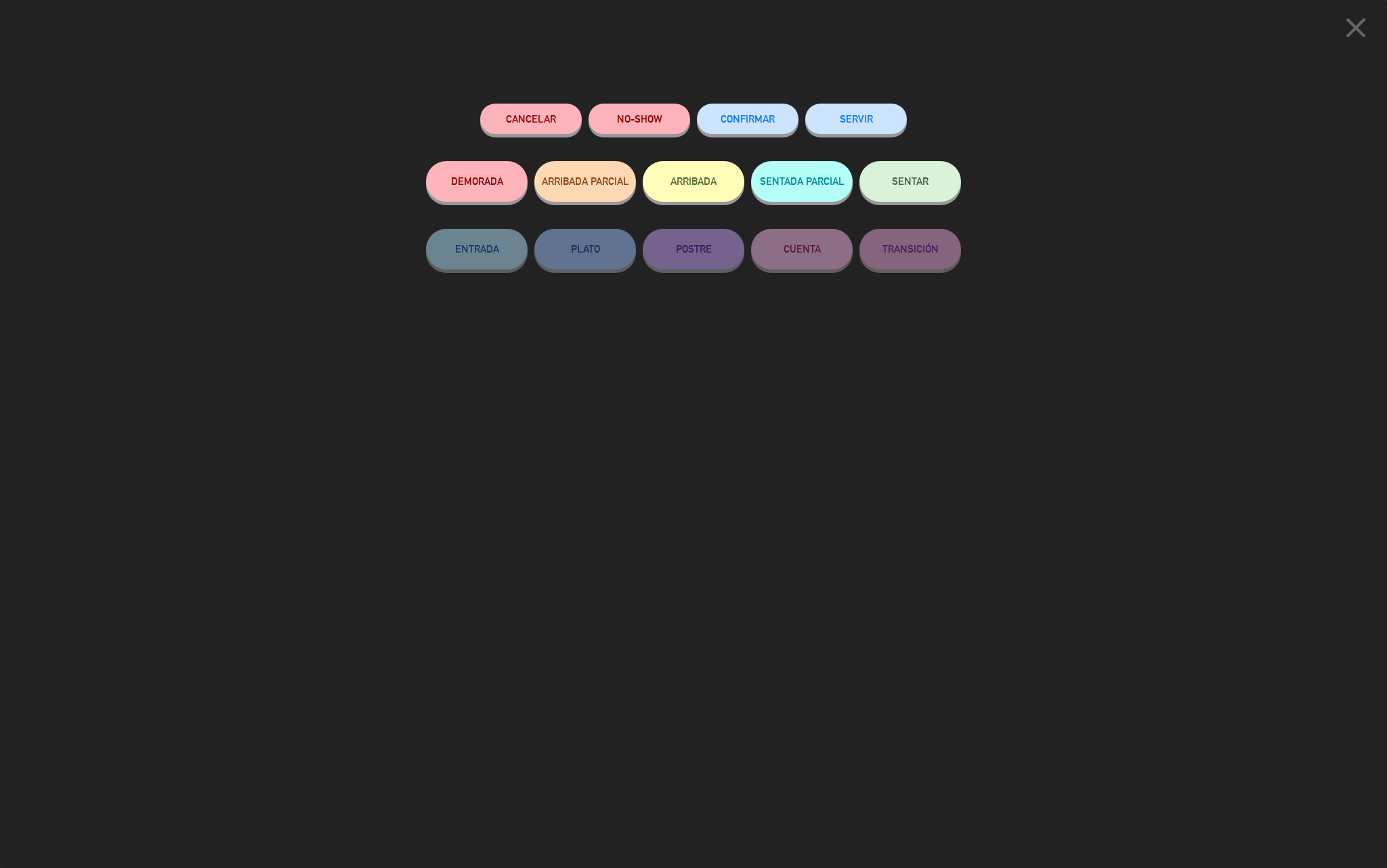
click at [923, 172] on button "SENTAR" at bounding box center [910, 182] width 101 height 41
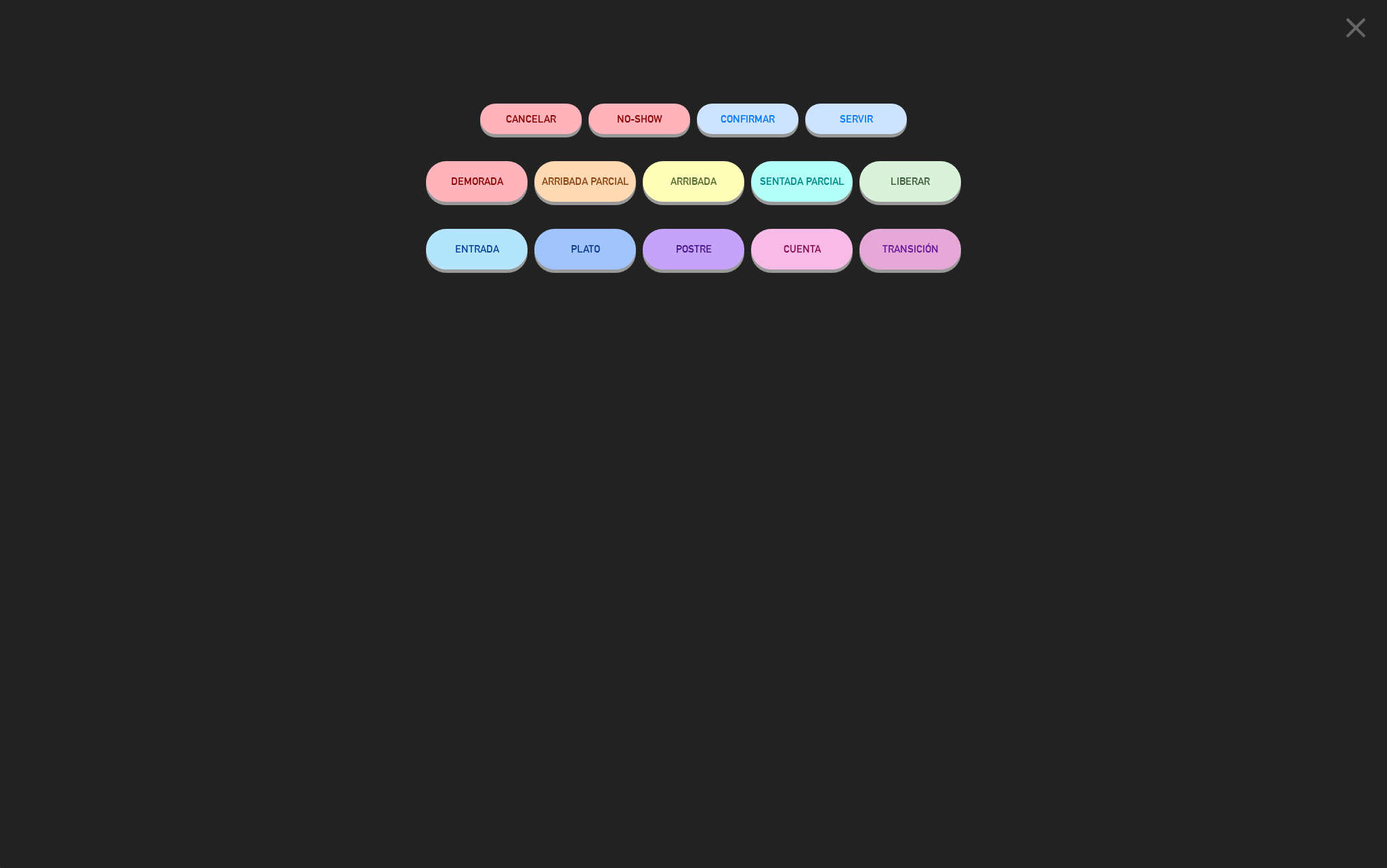
click at [893, 177] on span "LIBERAR" at bounding box center [909, 181] width 39 height 11
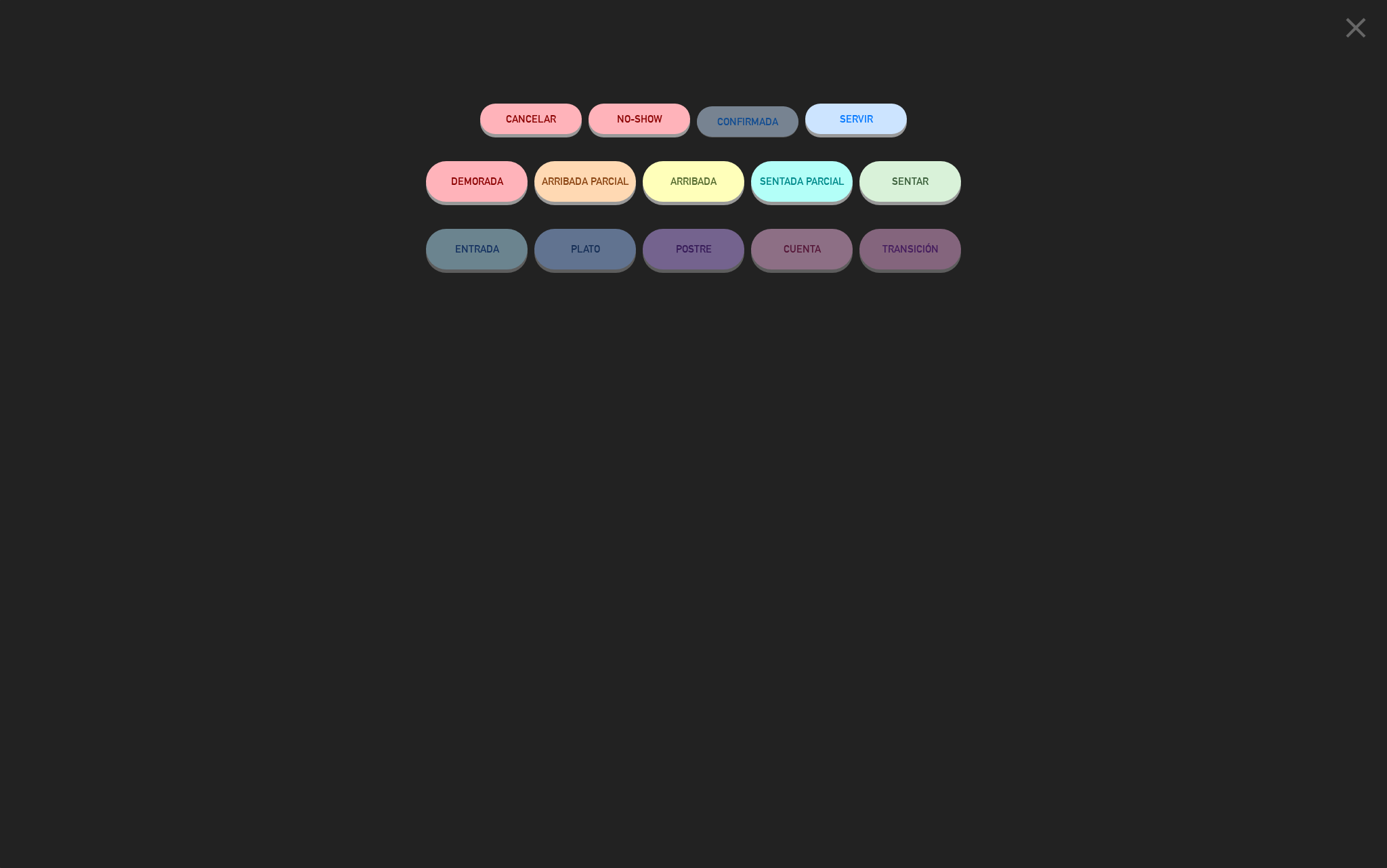
click at [901, 176] on span "SENTAR" at bounding box center [910, 181] width 37 height 11
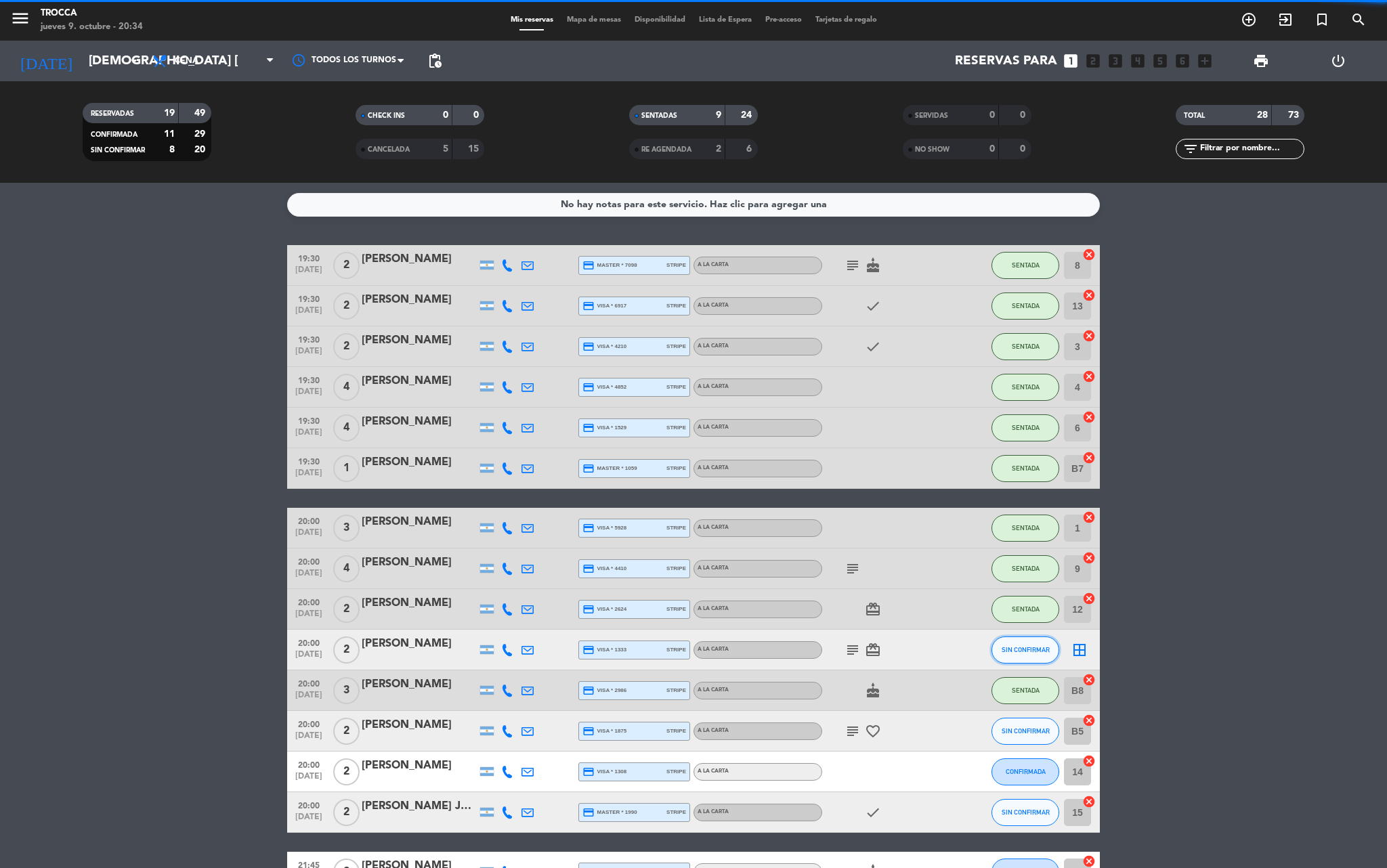
click at [1044, 650] on span "SIN CONFIRMAR" at bounding box center [1025, 650] width 48 height 8
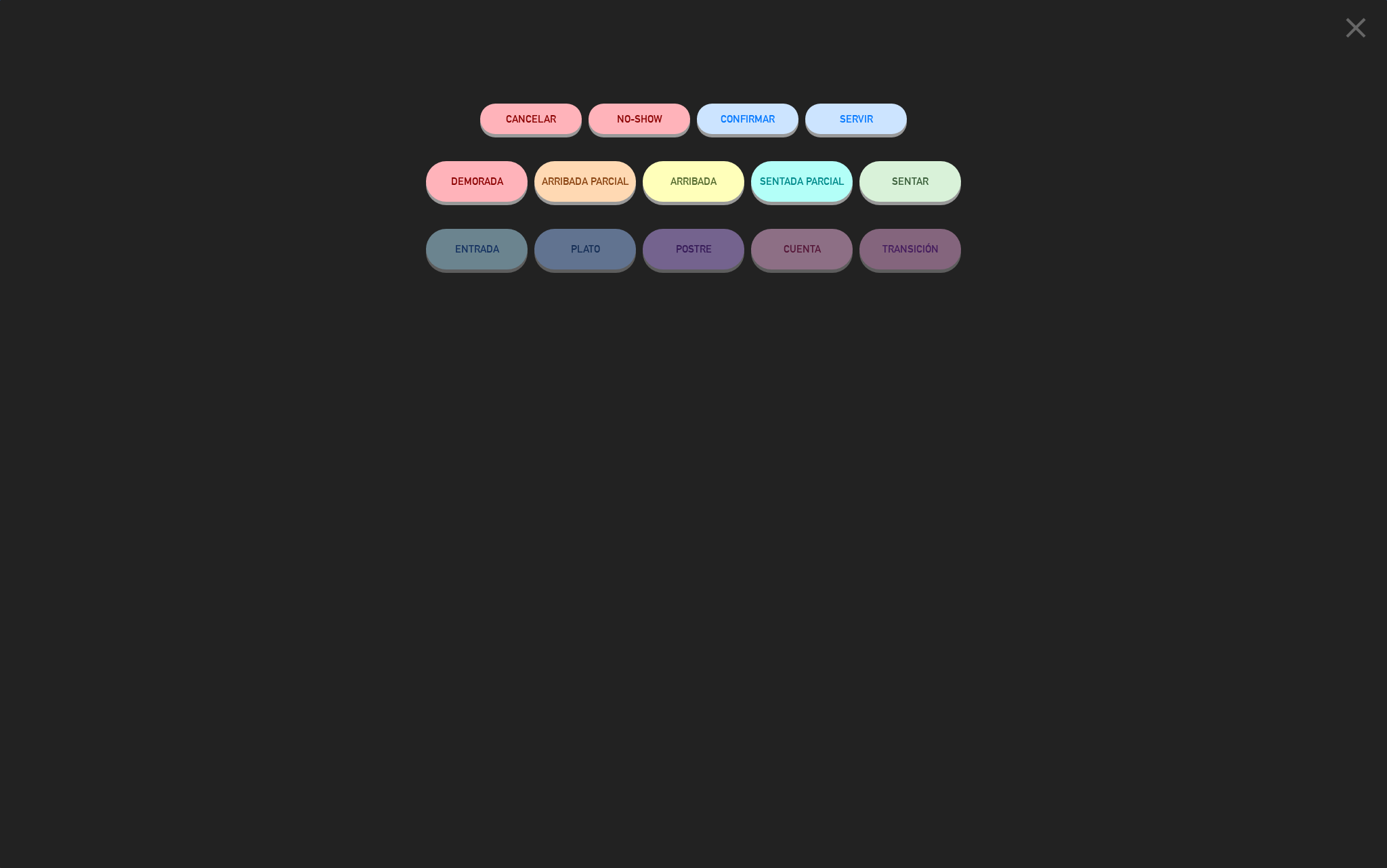
click at [918, 162] on button "SENTAR" at bounding box center [910, 182] width 101 height 41
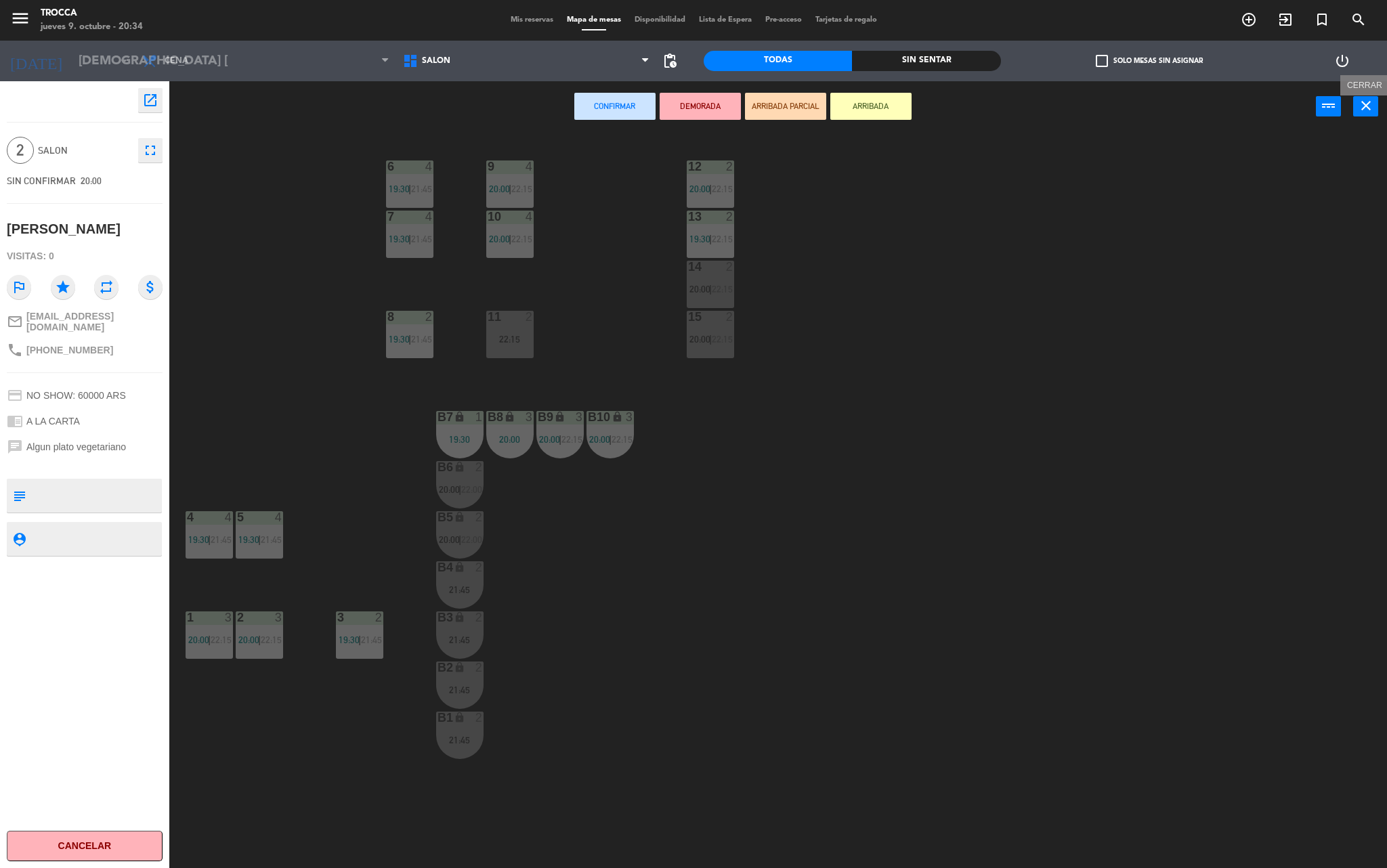
click at [1360, 99] on icon "close" at bounding box center [1365, 106] width 17 height 17
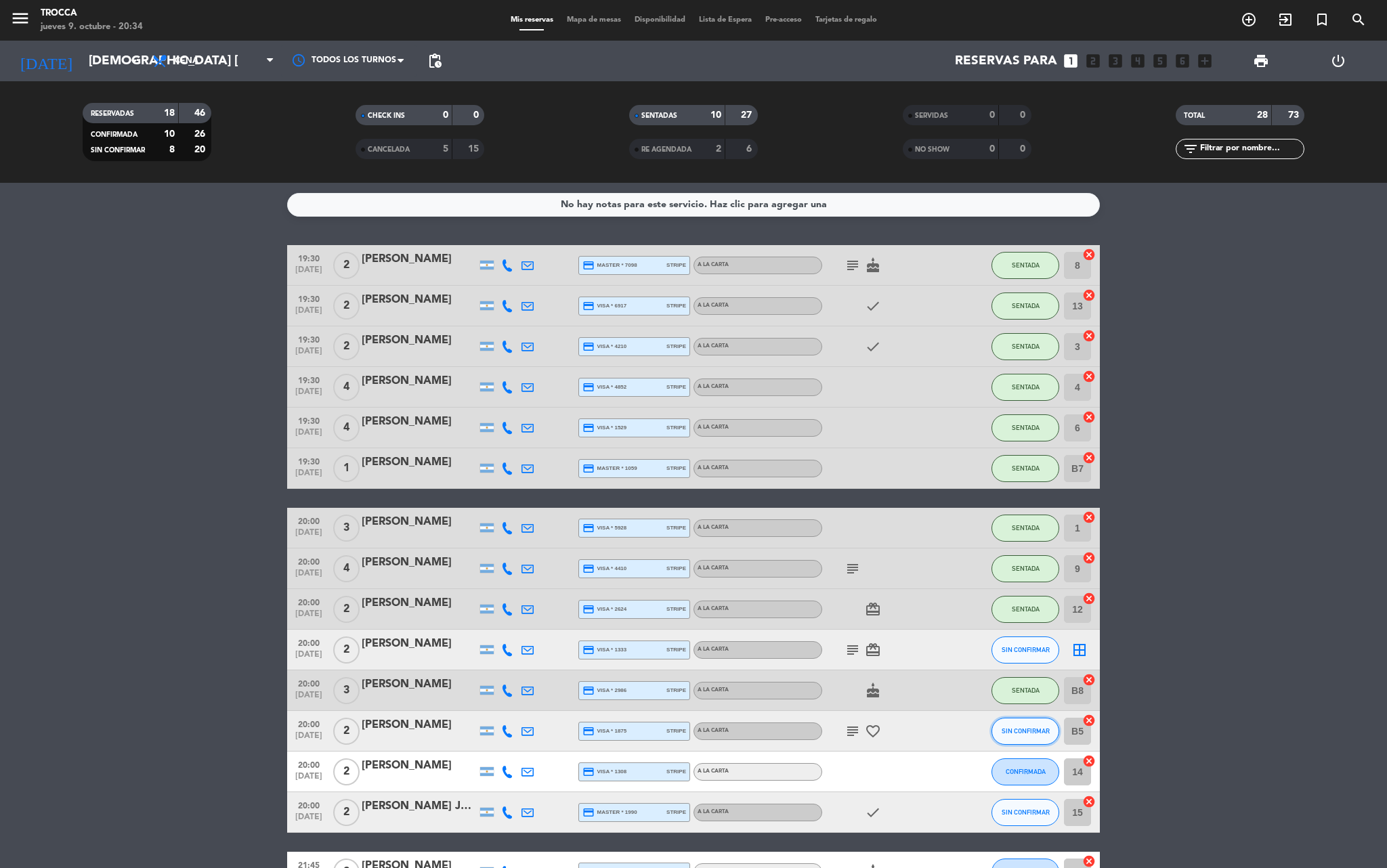
click at [1021, 728] on span "SIN CONFIRMAR" at bounding box center [1025, 731] width 48 height 8
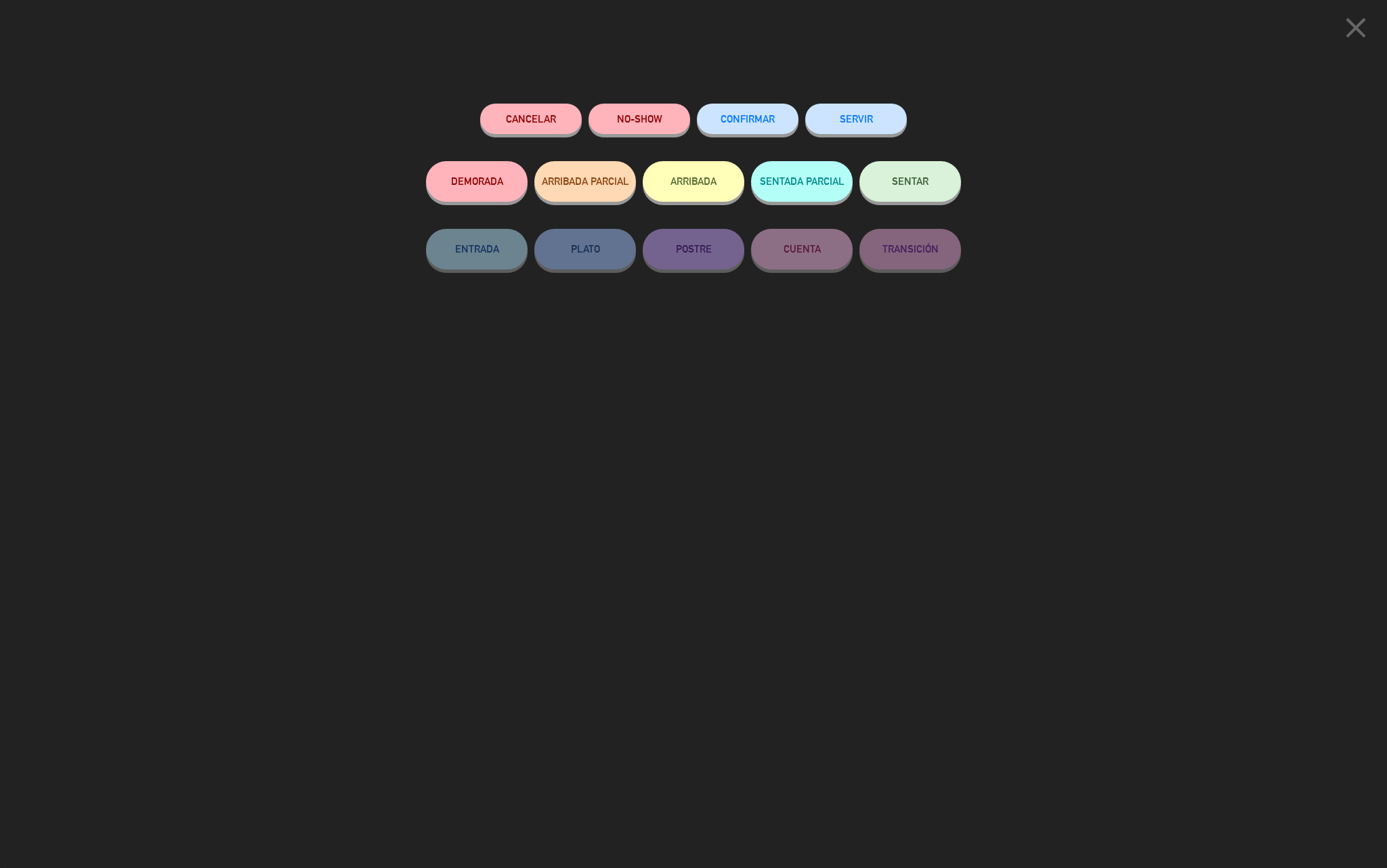
click at [880, 180] on button "SENTAR" at bounding box center [910, 182] width 101 height 41
click at [905, 197] on button "SENTAR" at bounding box center [910, 182] width 101 height 41
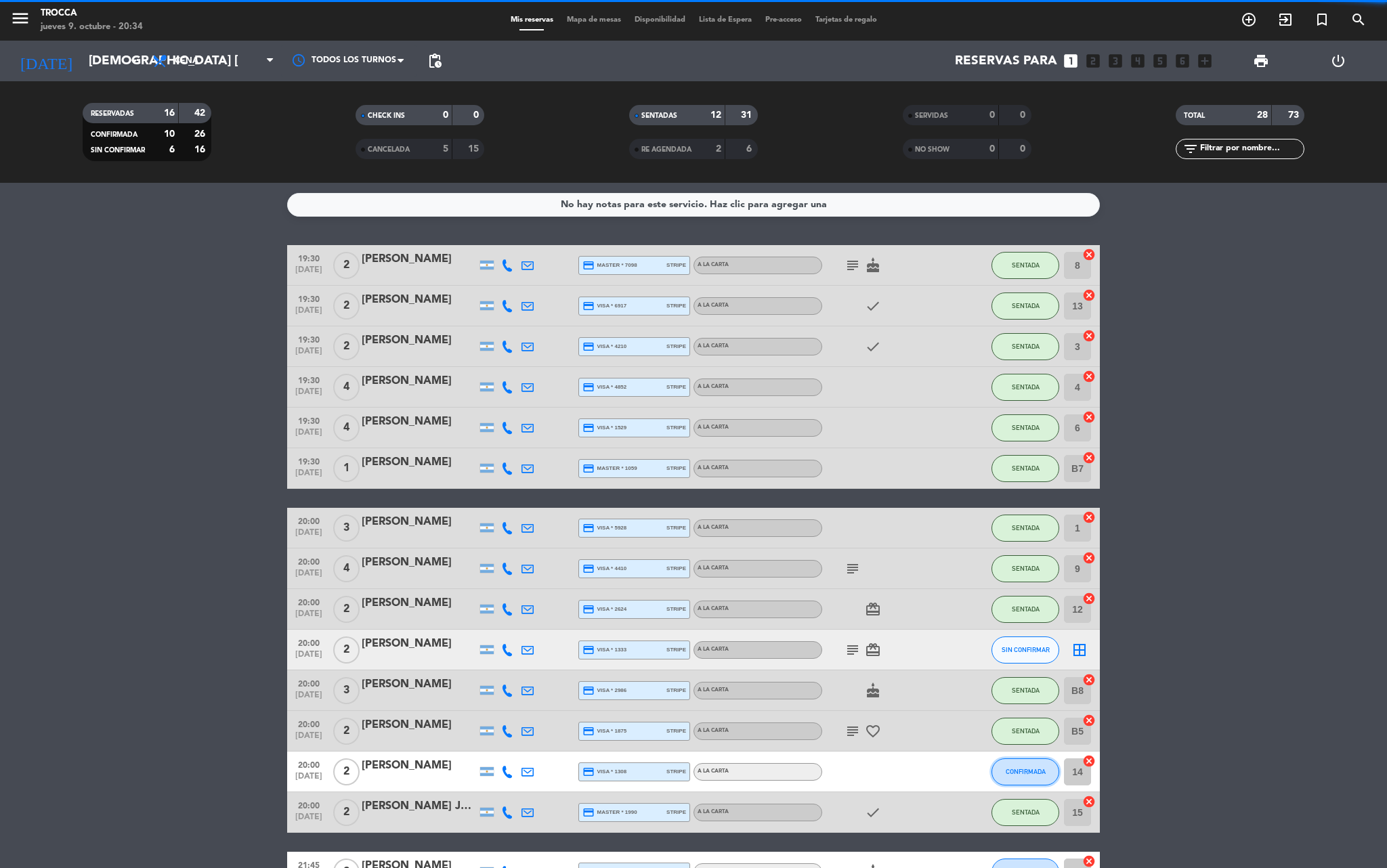
click at [1047, 769] on button "CONFIRMADA" at bounding box center [1025, 771] width 68 height 27
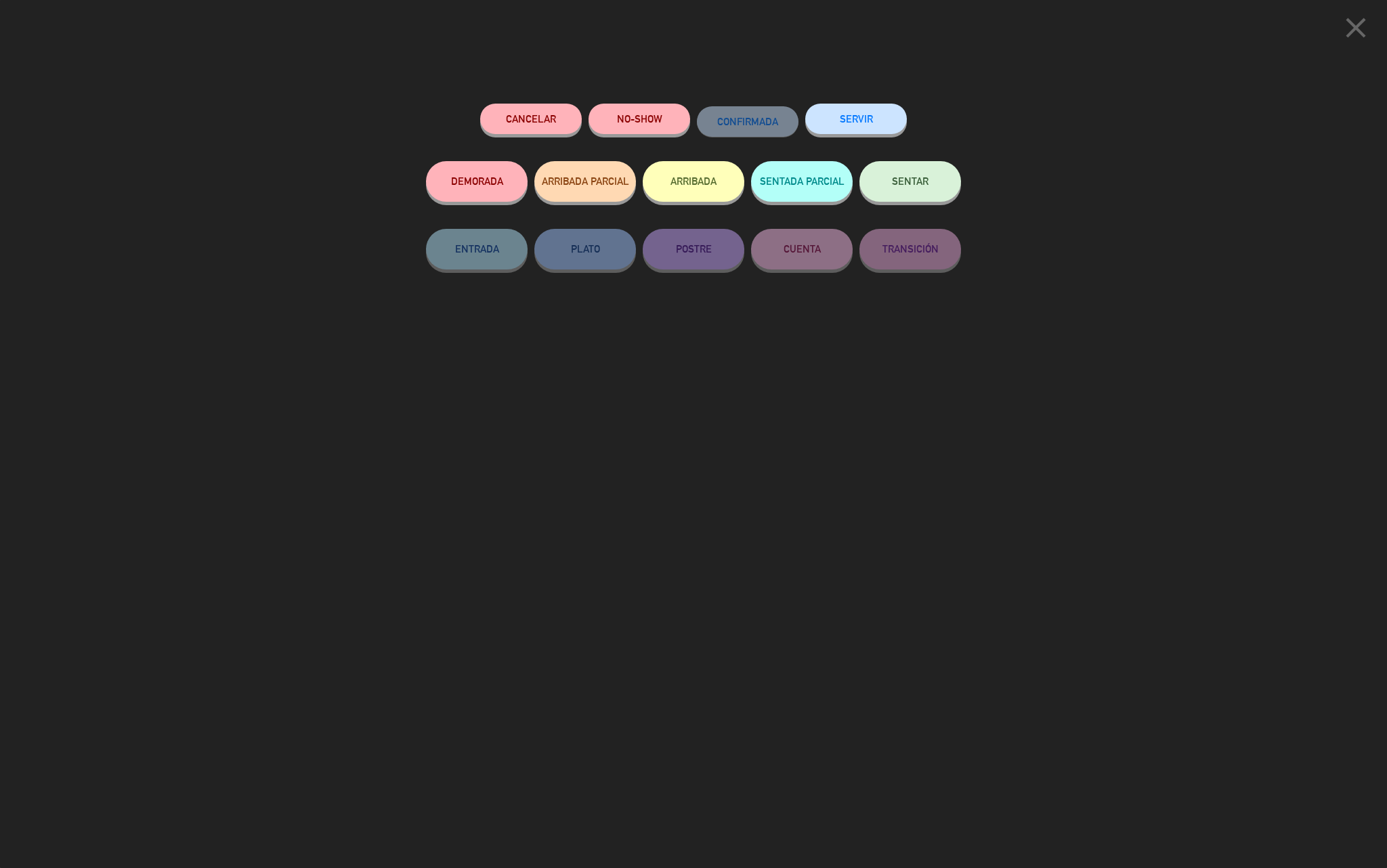
click at [939, 194] on button "SENTAR" at bounding box center [910, 182] width 101 height 41
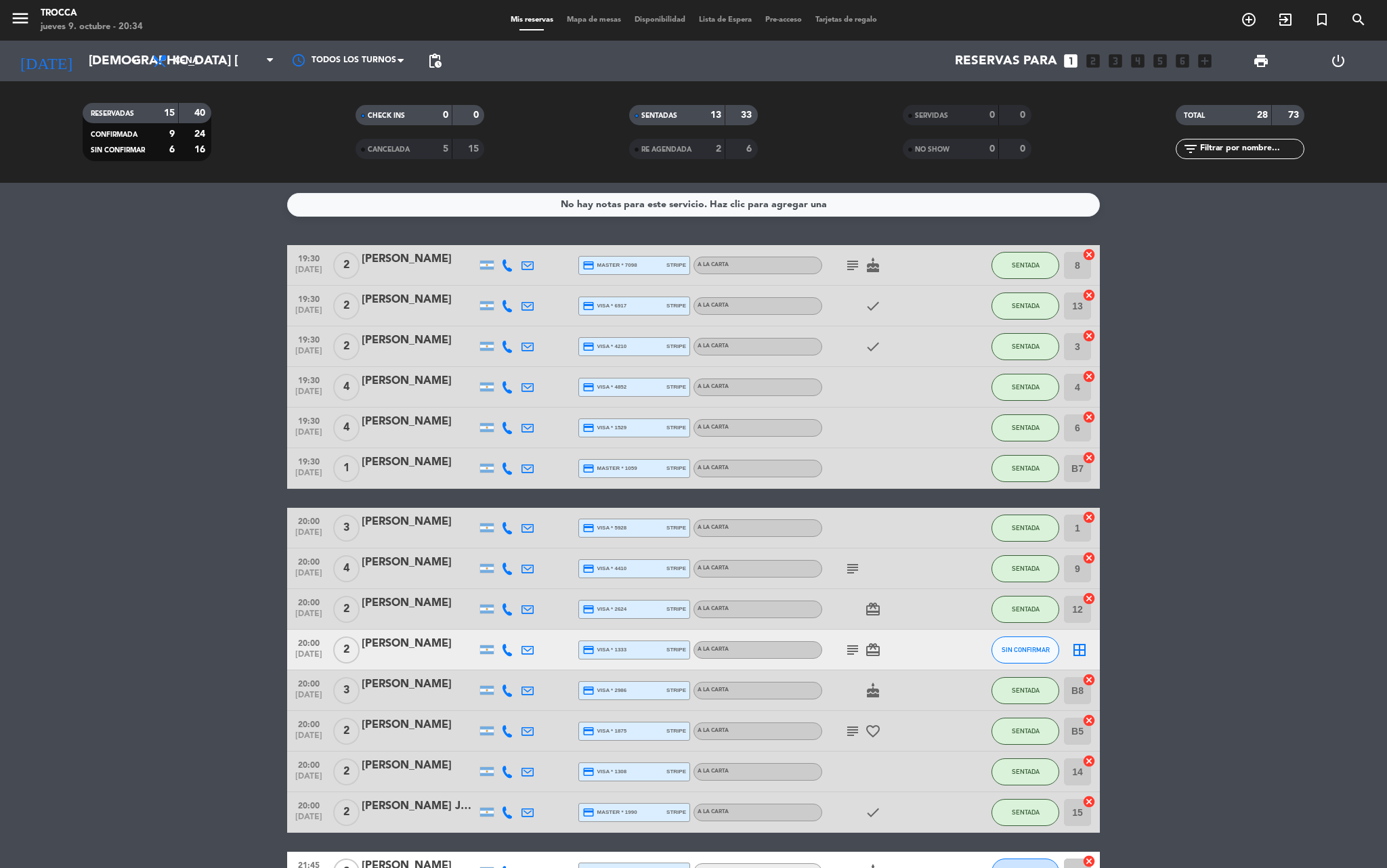
click at [1087, 652] on icon "border_all" at bounding box center [1079, 650] width 17 height 17
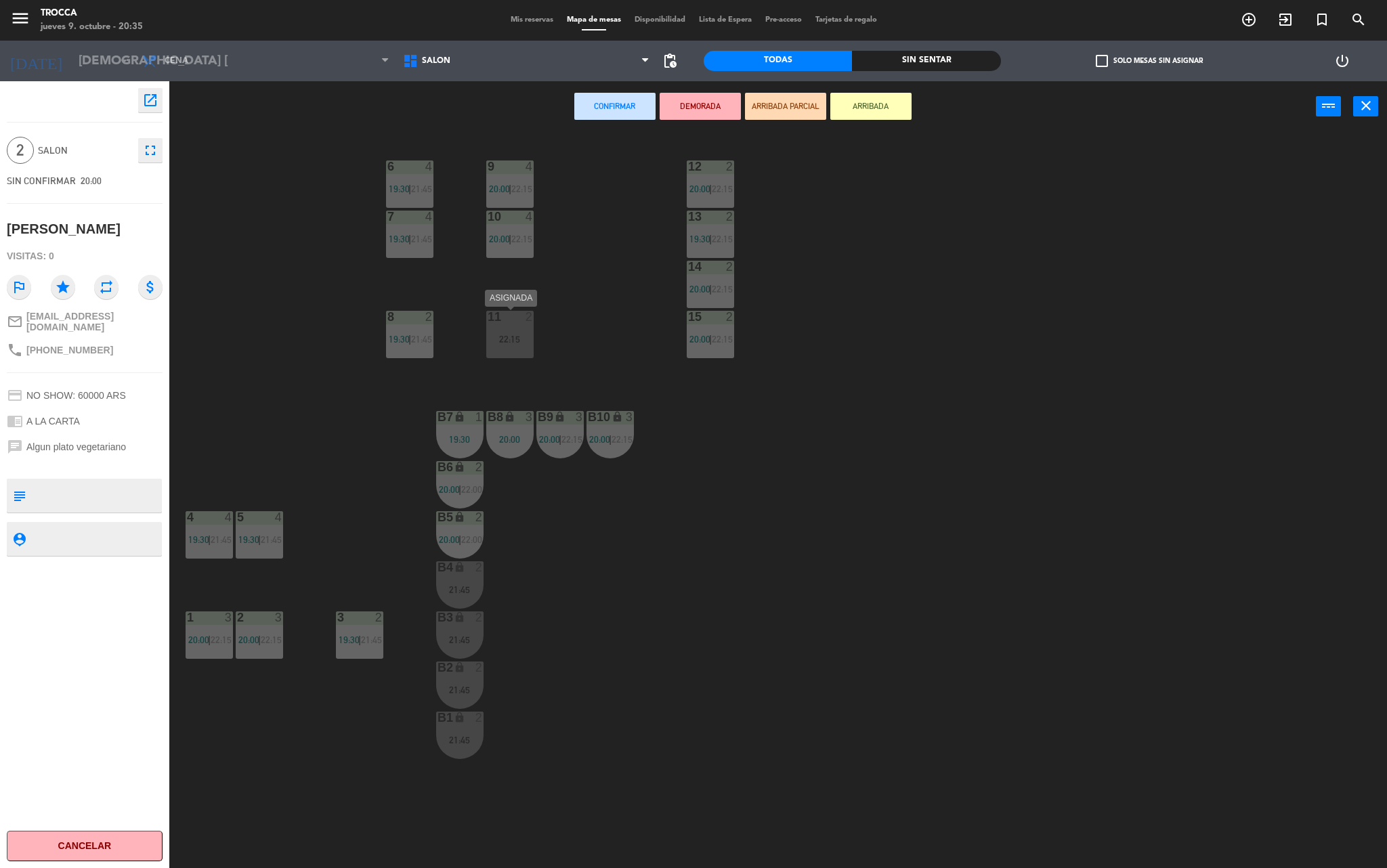
click at [524, 347] on div "11 2 22:15" at bounding box center [510, 334] width 47 height 47
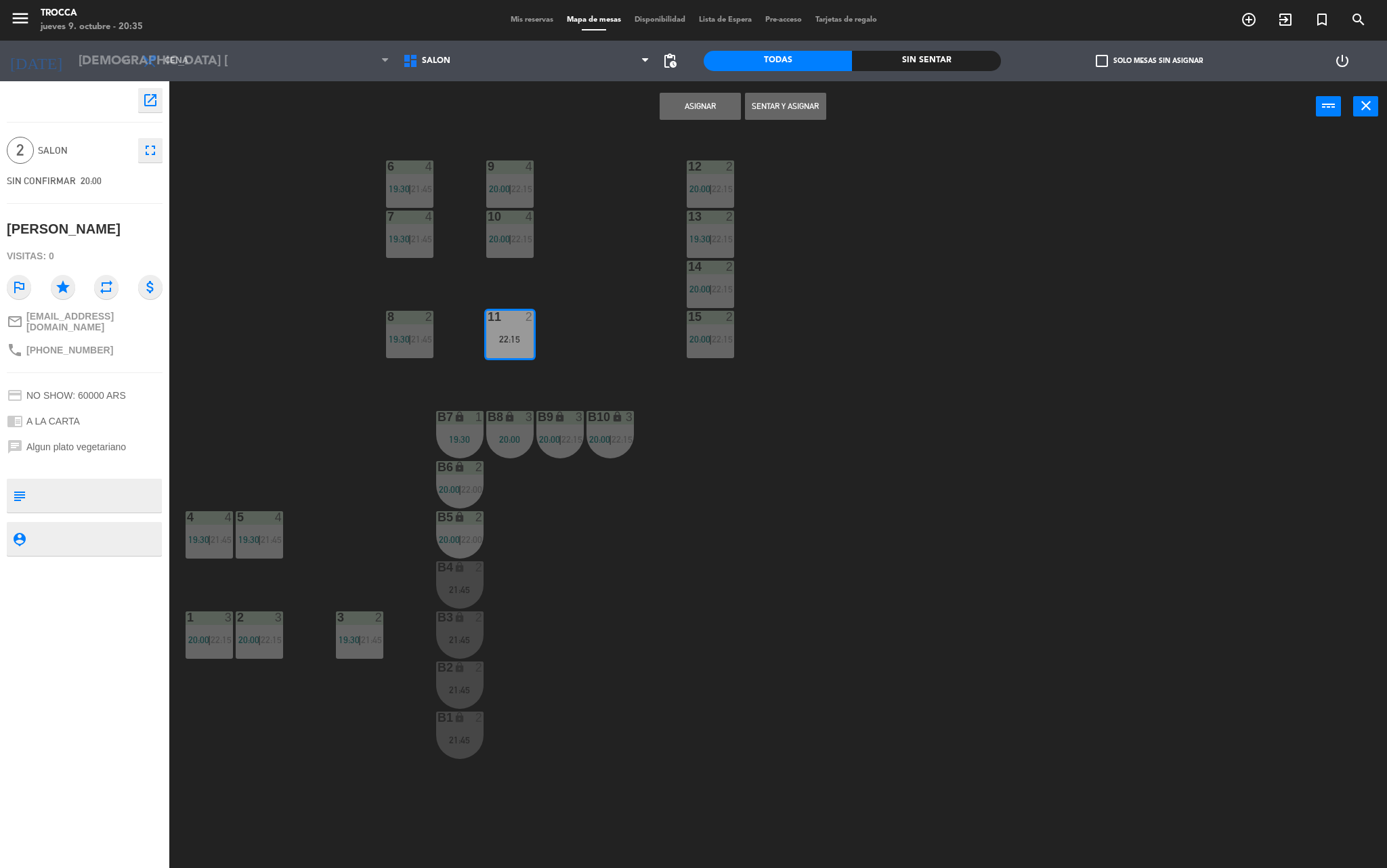
click at [777, 103] on button "Sentar y Asignar" at bounding box center [785, 106] width 81 height 27
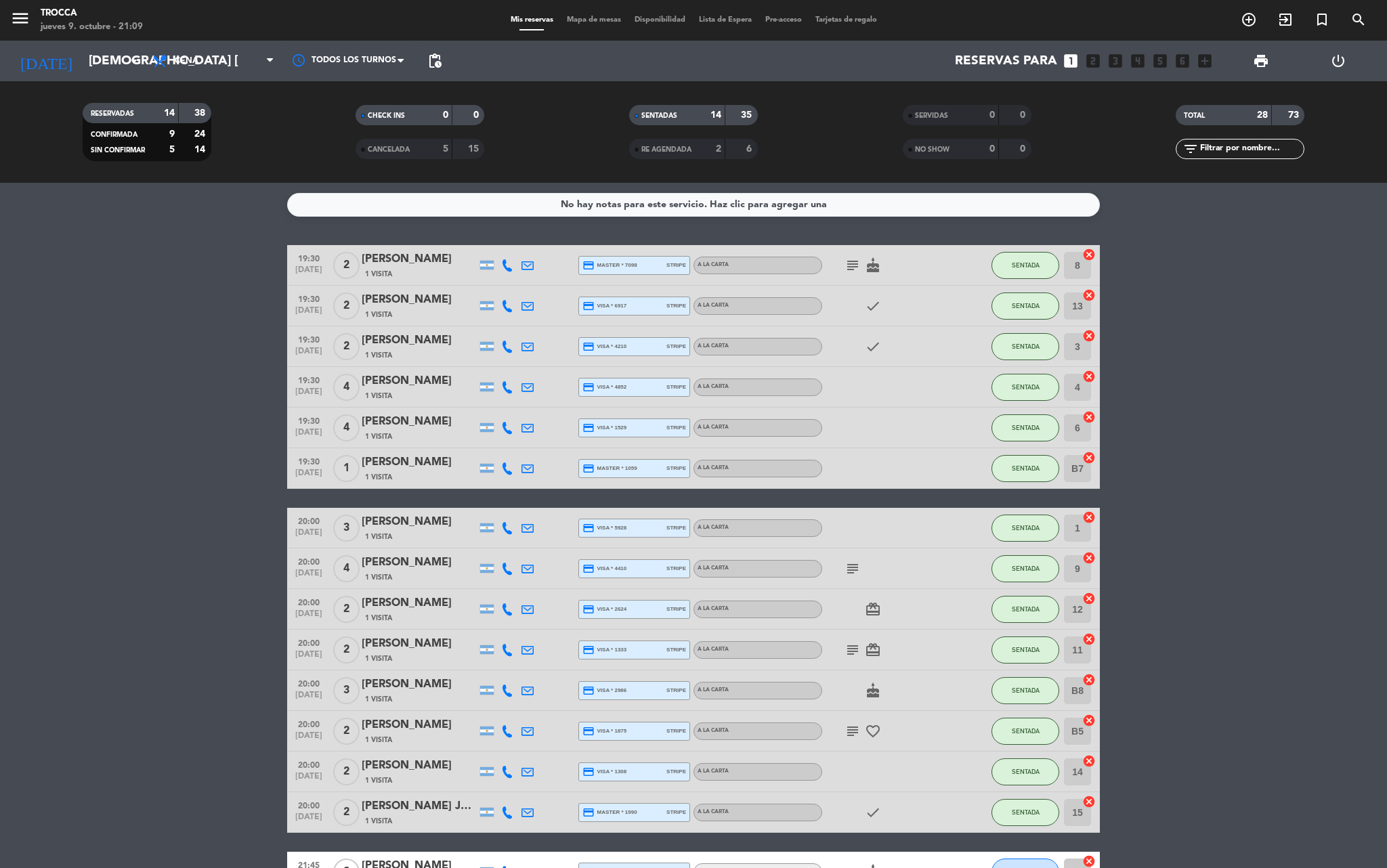
scroll to position [658, 0]
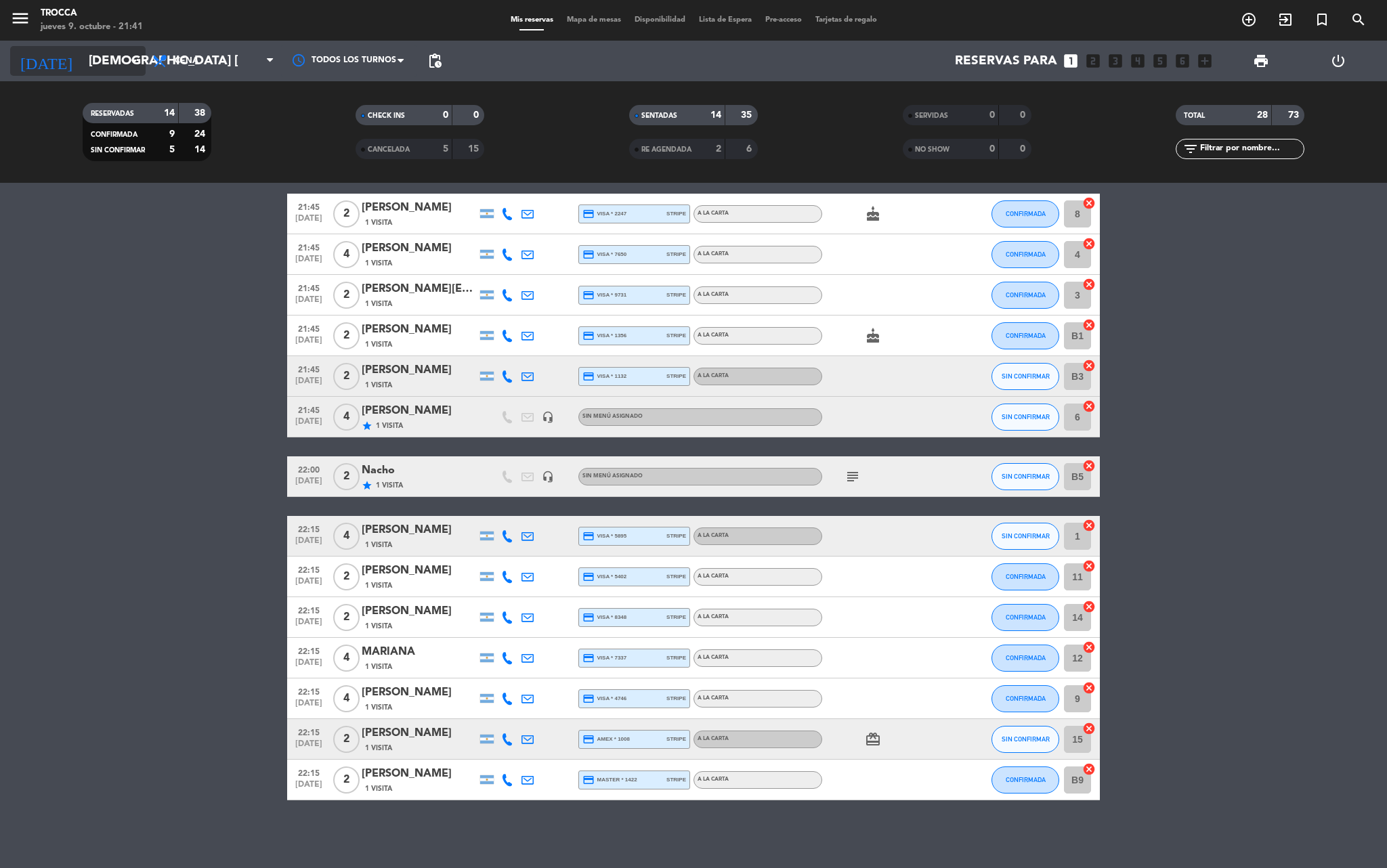
click at [107, 59] on input "[DEMOGRAPHIC_DATA] [DATE]" at bounding box center [163, 60] width 163 height 29
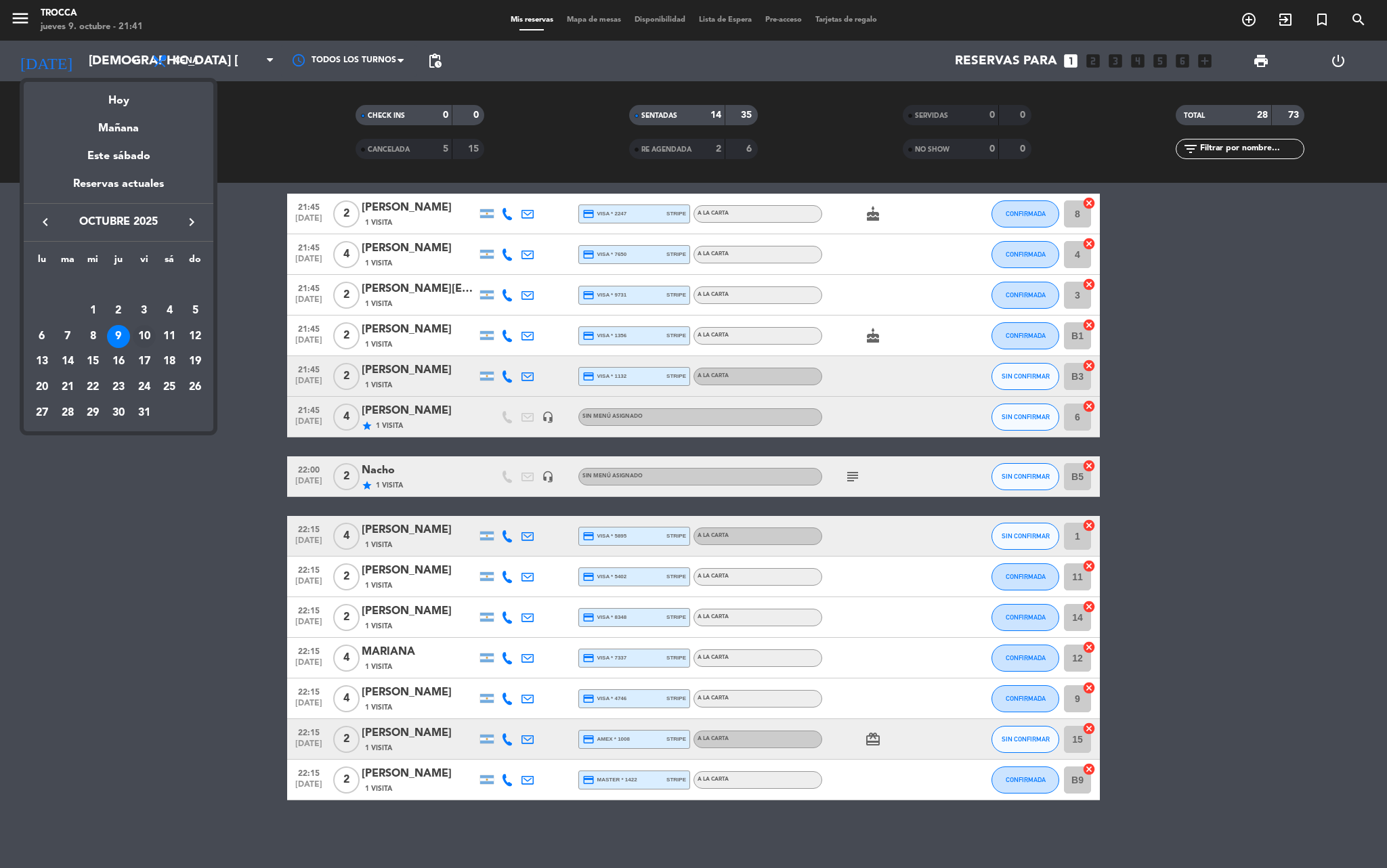
click at [142, 330] on div "10" at bounding box center [144, 336] width 23 height 23
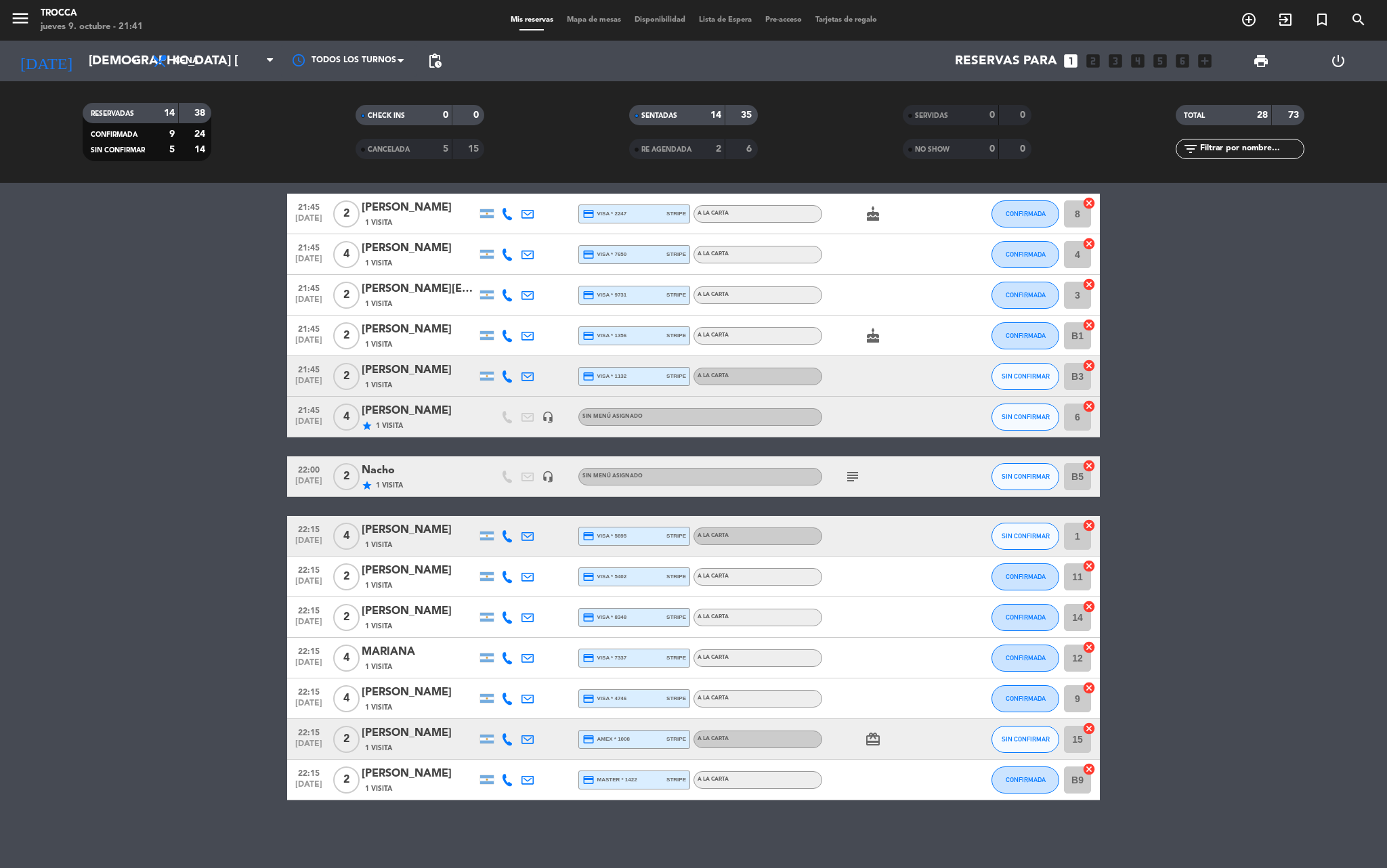
type input "vie. [DATE]"
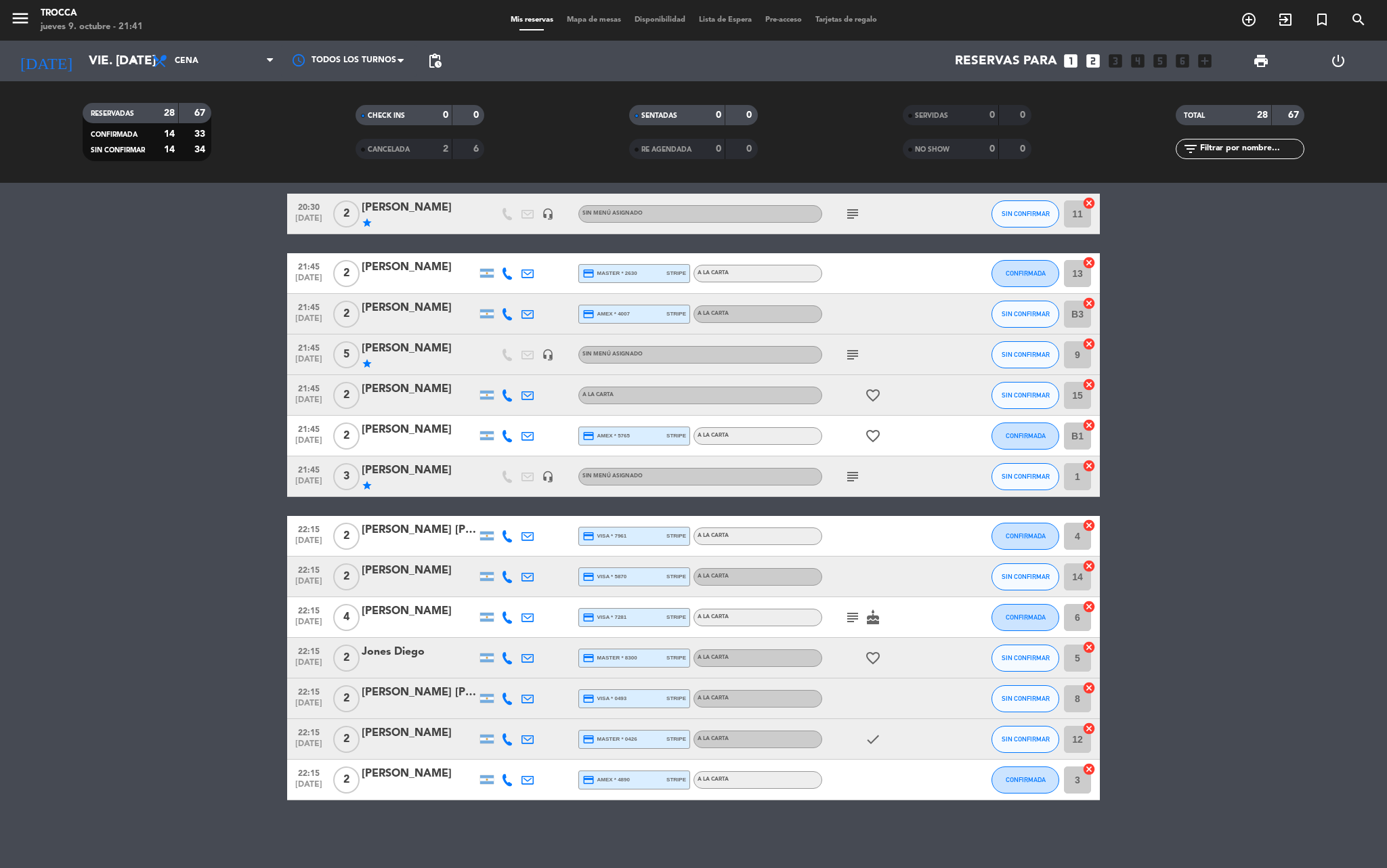
click at [592, 15] on div "Mis reservas Mapa de mesas Disponibilidad Lista de Espera Pre-acceso Tarjetas d…" at bounding box center [694, 20] width 380 height 12
click at [592, 17] on span "Mapa de mesas" at bounding box center [594, 20] width 68 height 8
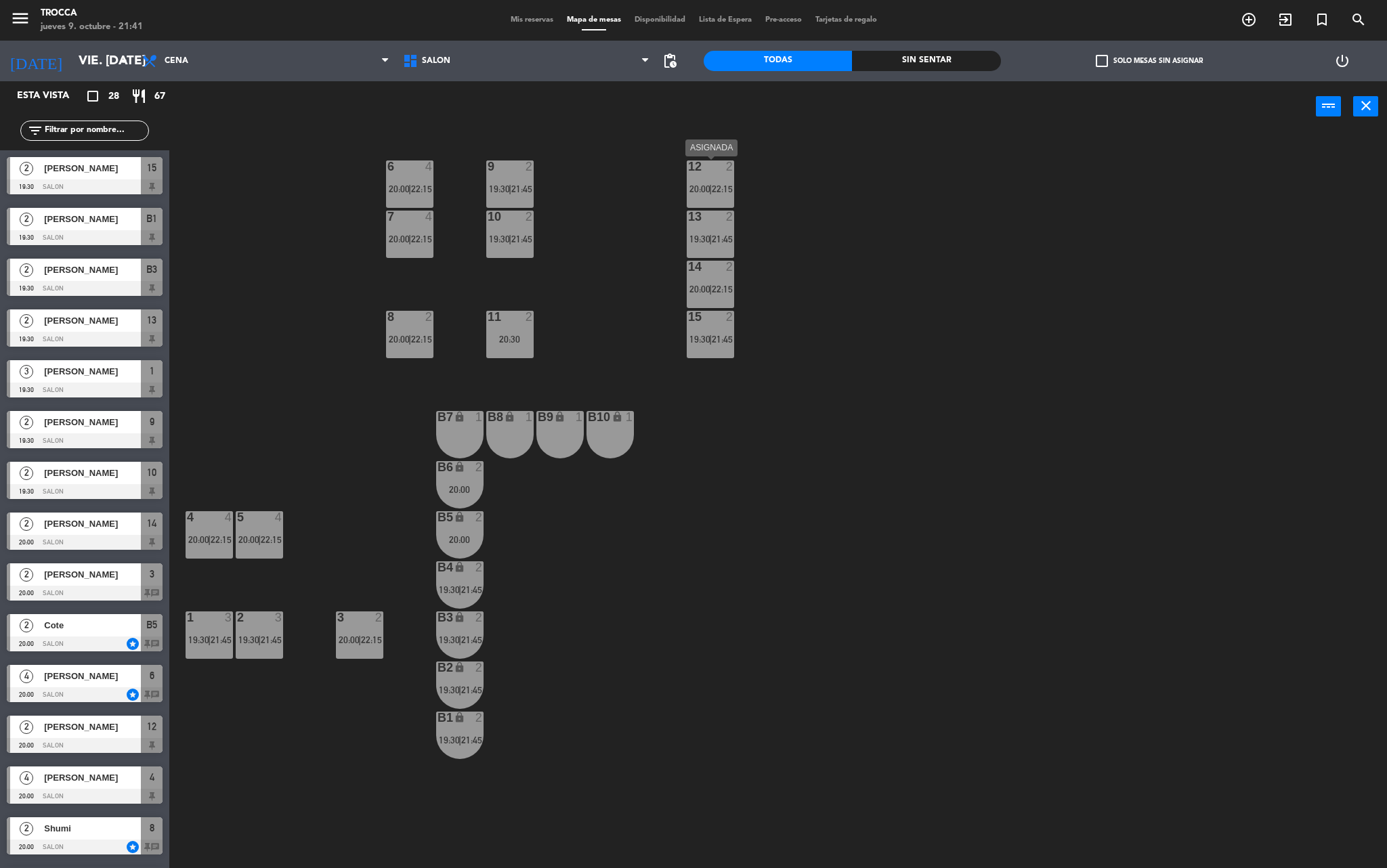
click at [711, 176] on div "12 2 20:00 | 22:15" at bounding box center [710, 184] width 47 height 47
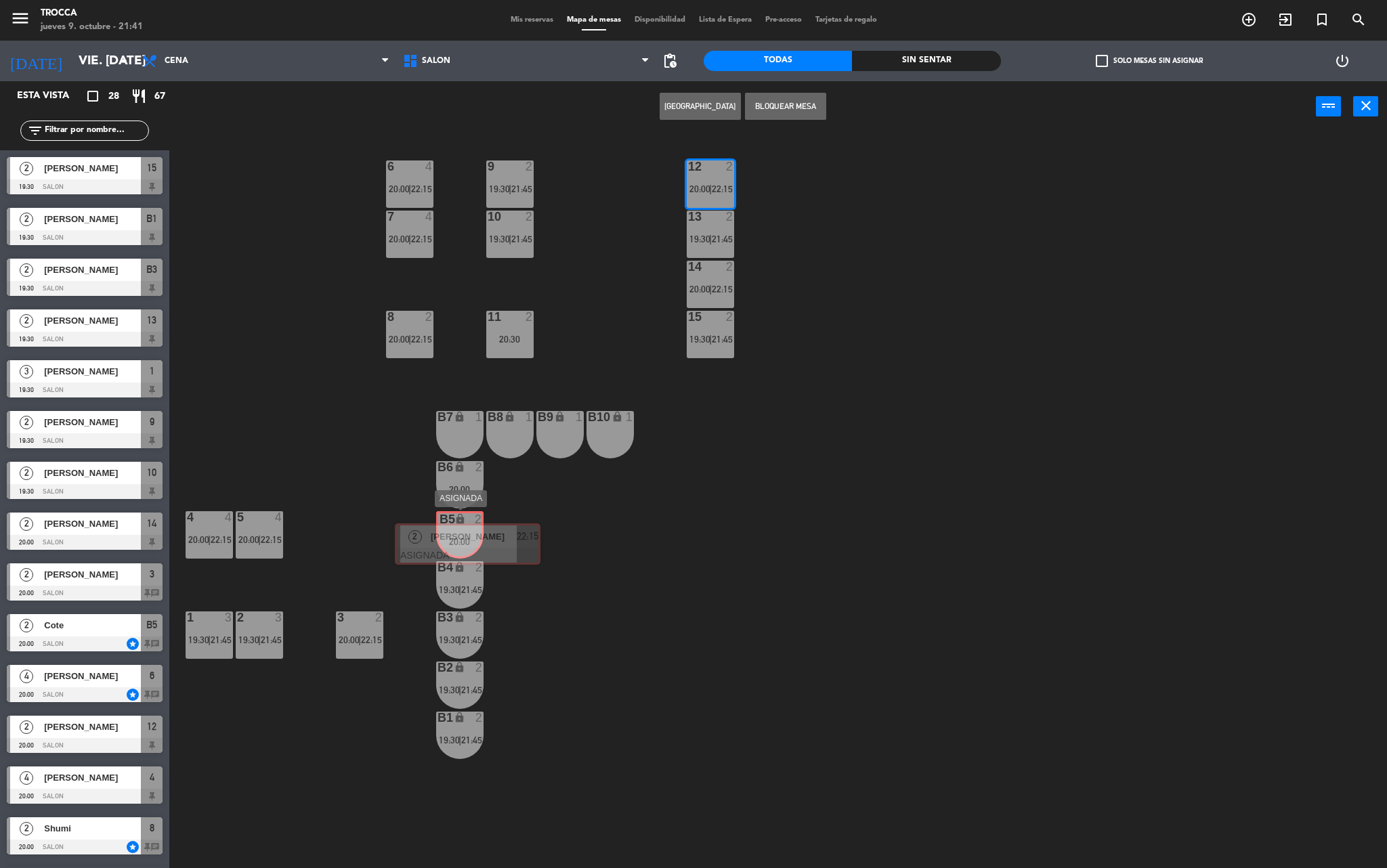
drag, startPoint x: 761, startPoint y: 273, endPoint x: 466, endPoint y: 541, distance: 398.6
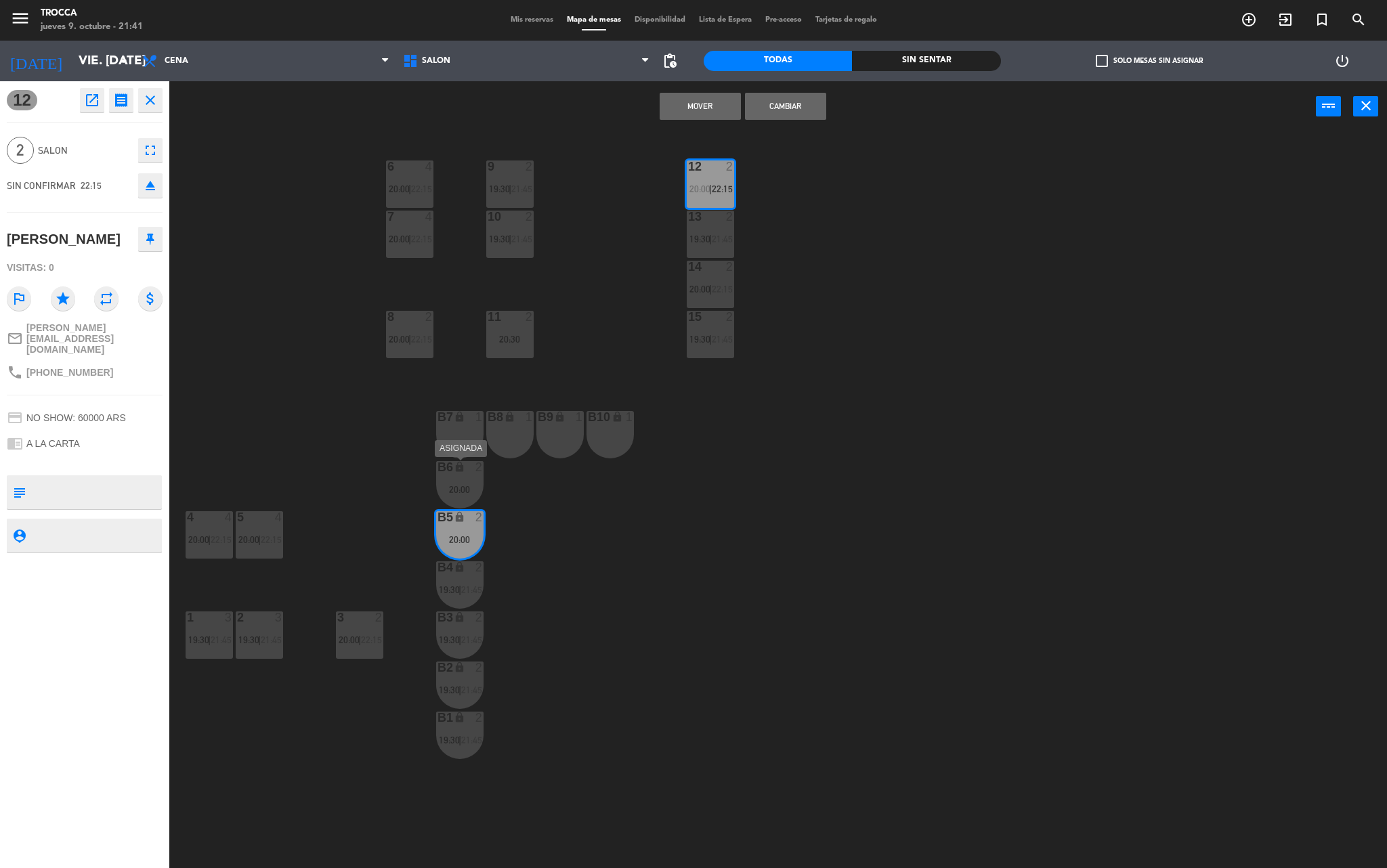
click at [451, 482] on div "B6 lock 2 20:00" at bounding box center [459, 485] width 47 height 47
click at [714, 99] on button "Mover y Unir" at bounding box center [700, 106] width 81 height 27
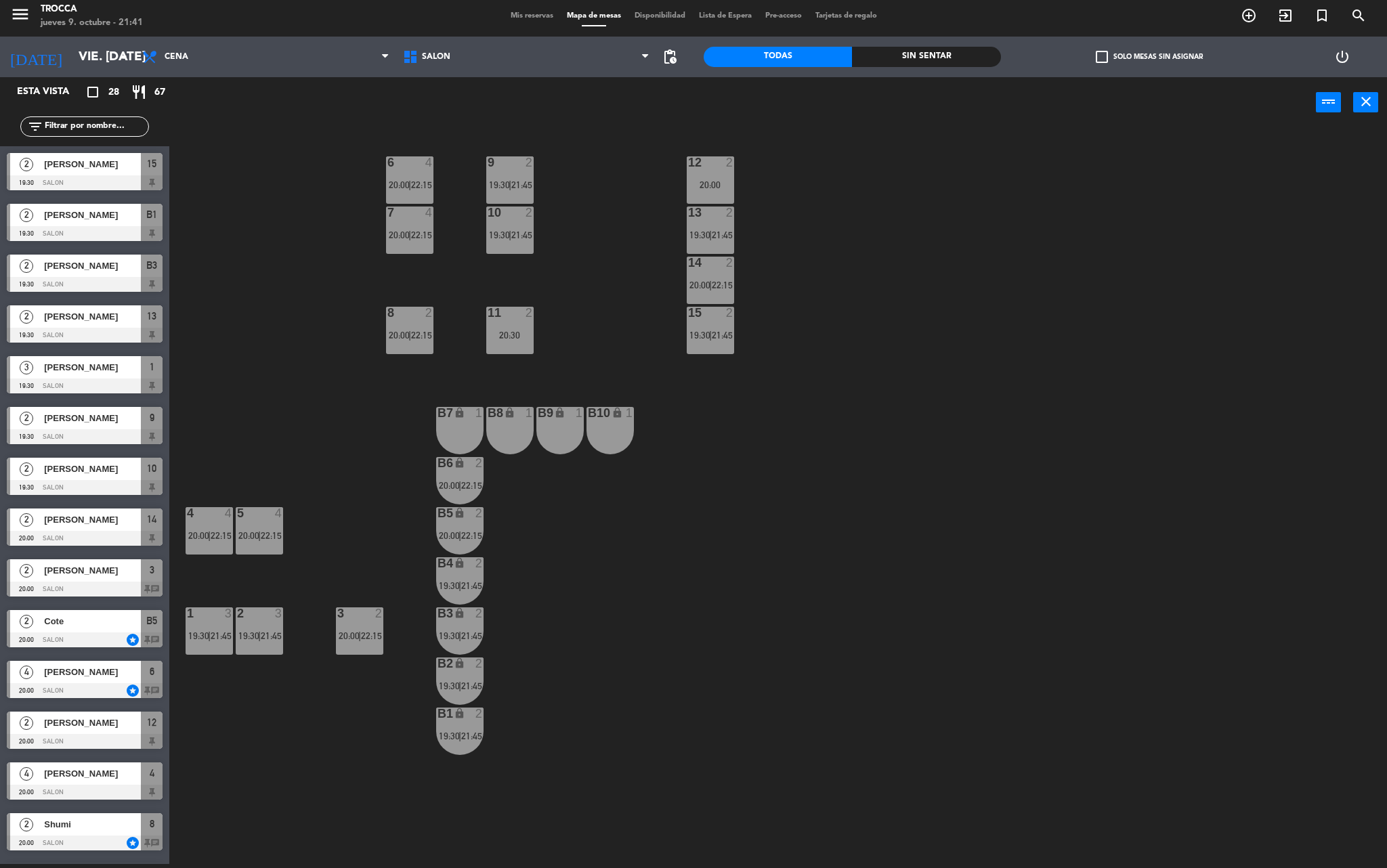
scroll to position [403, 0]
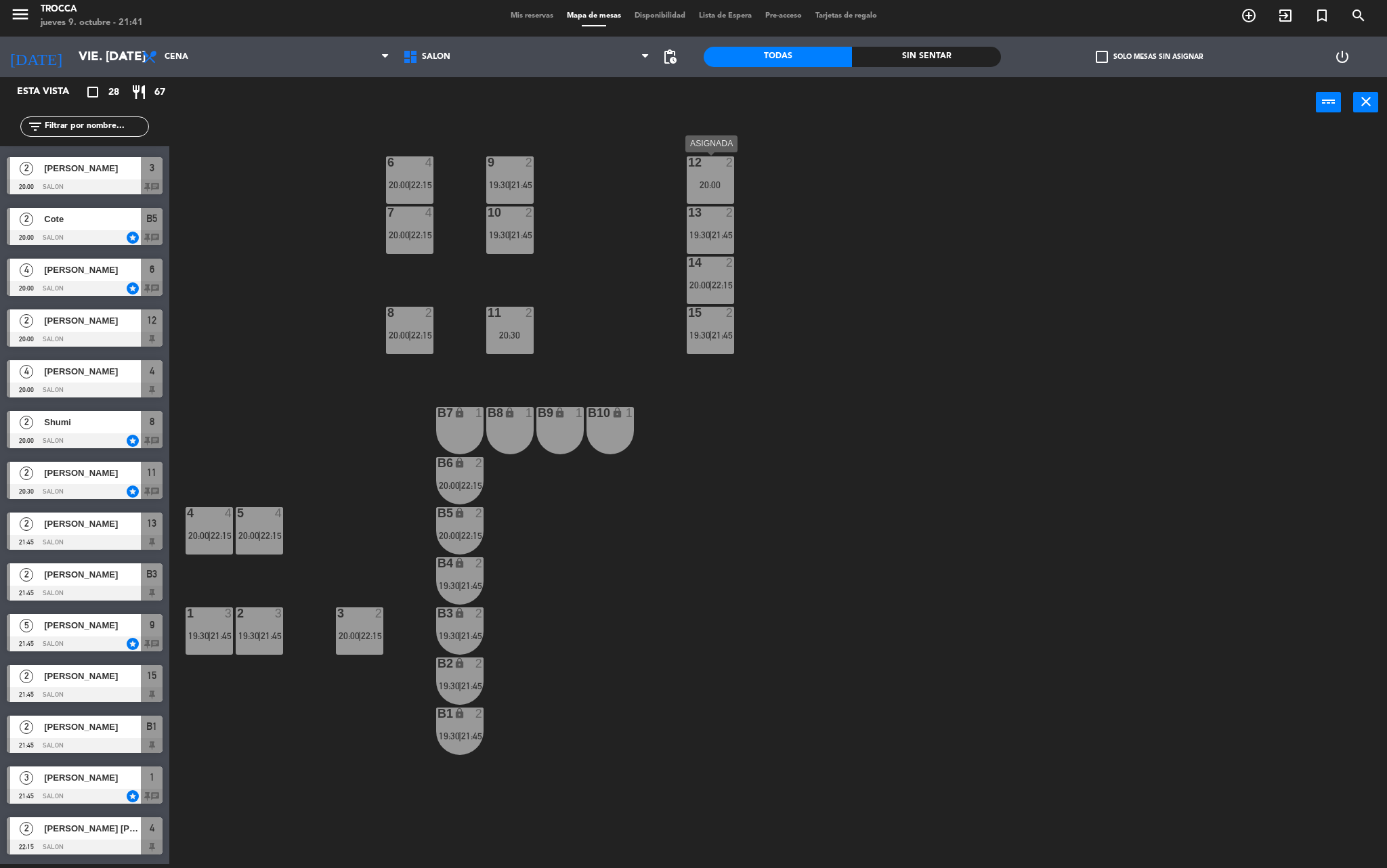
click at [714, 187] on div "20:00" at bounding box center [710, 184] width 47 height 10
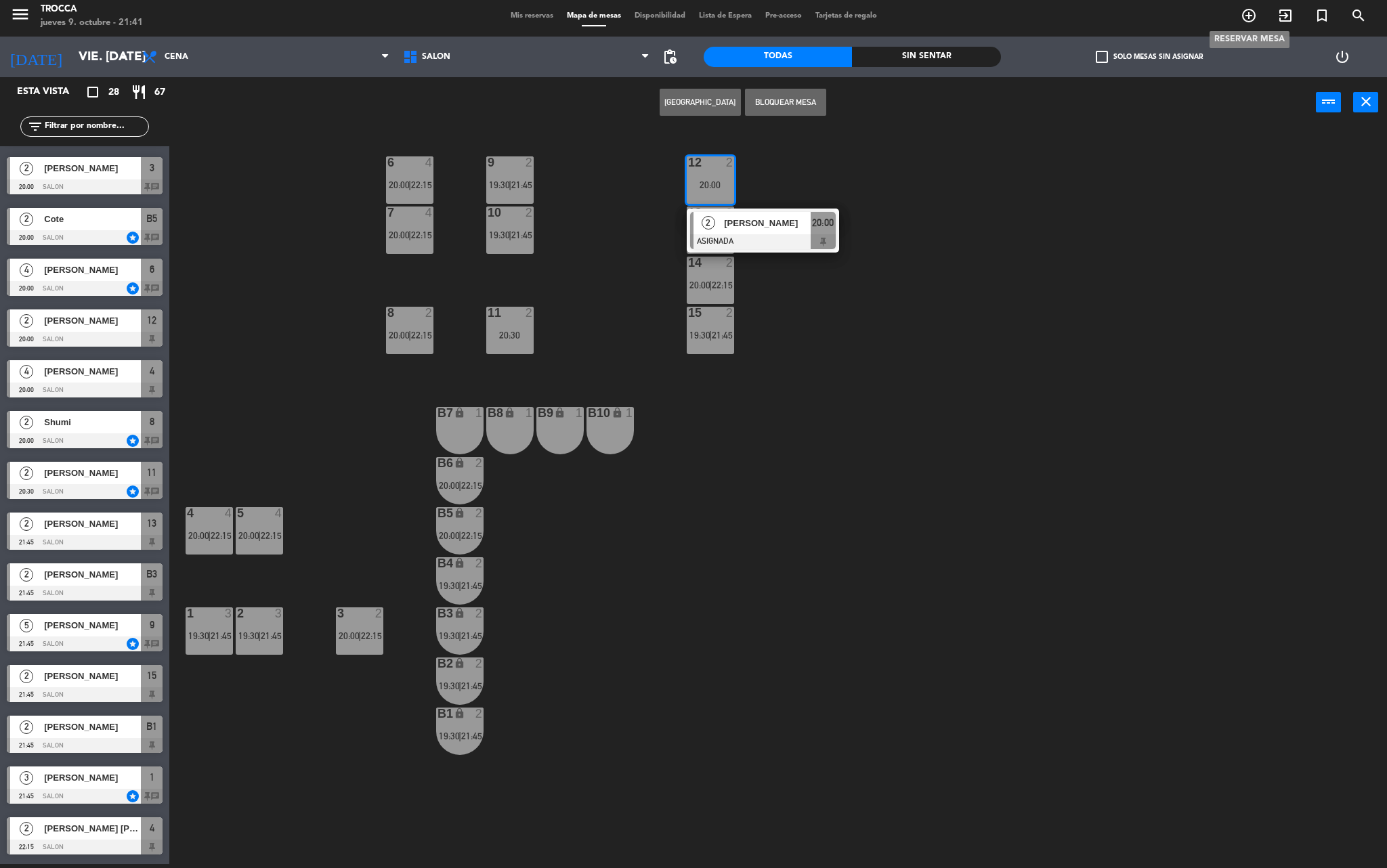
click at [1239, 17] on span "add_circle_outline" at bounding box center [1249, 16] width 37 height 23
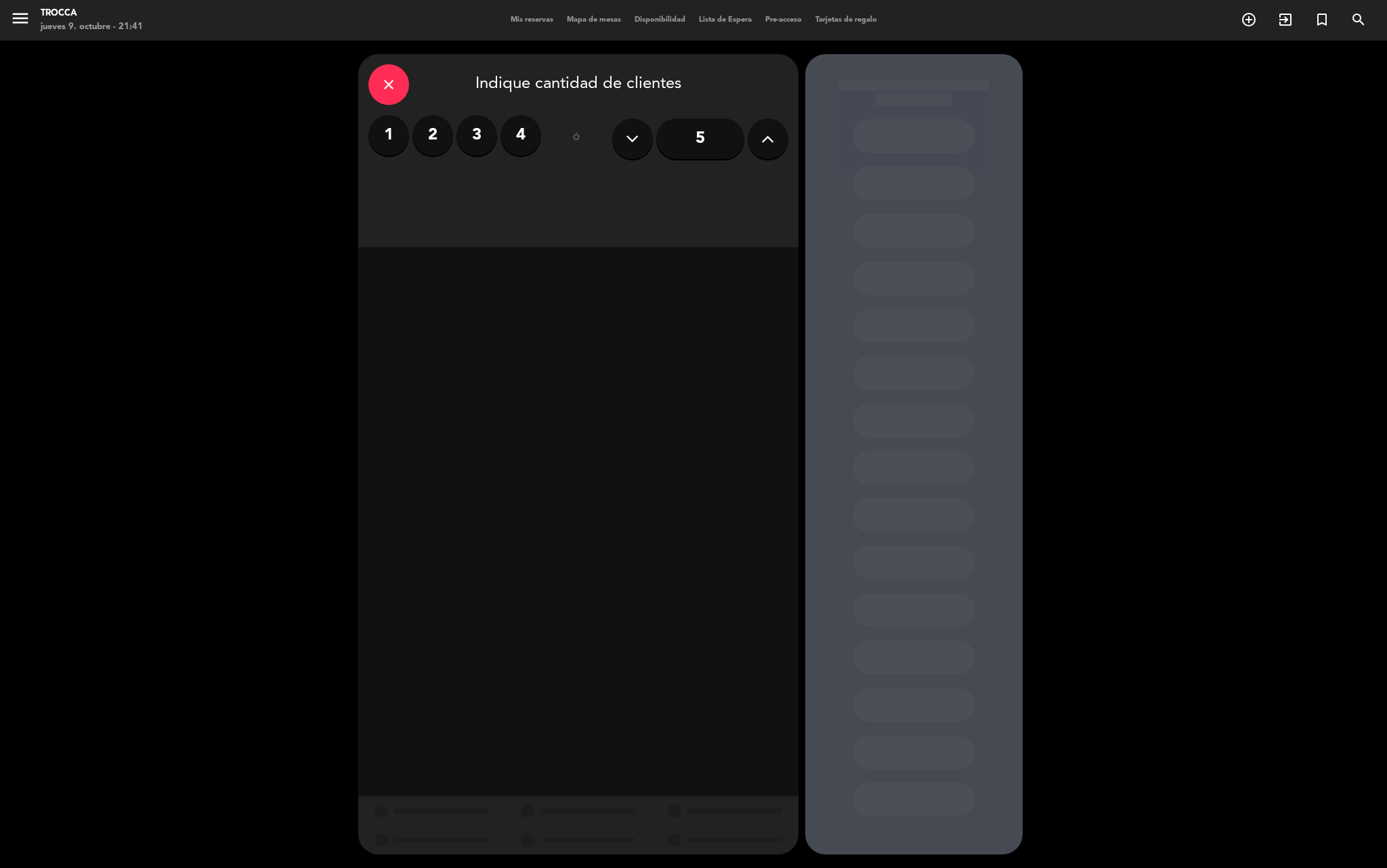
drag, startPoint x: 424, startPoint y: 133, endPoint x: 450, endPoint y: 150, distance: 31.1
click at [424, 131] on label "2" at bounding box center [432, 135] width 41 height 41
click at [632, 173] on div "Cena" at bounding box center [684, 185] width 209 height 27
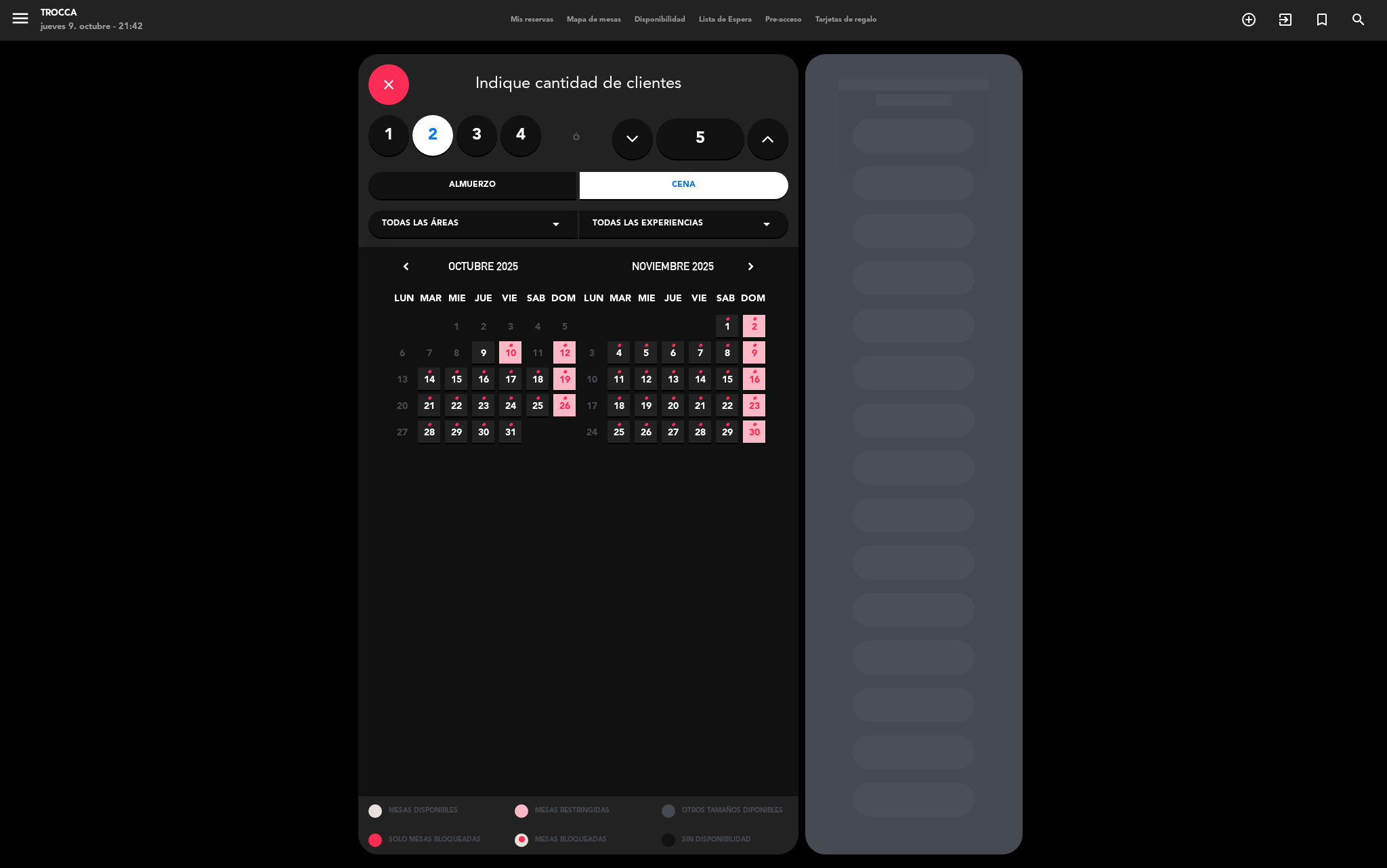
click at [505, 349] on span "10 •" at bounding box center [510, 353] width 23 height 23
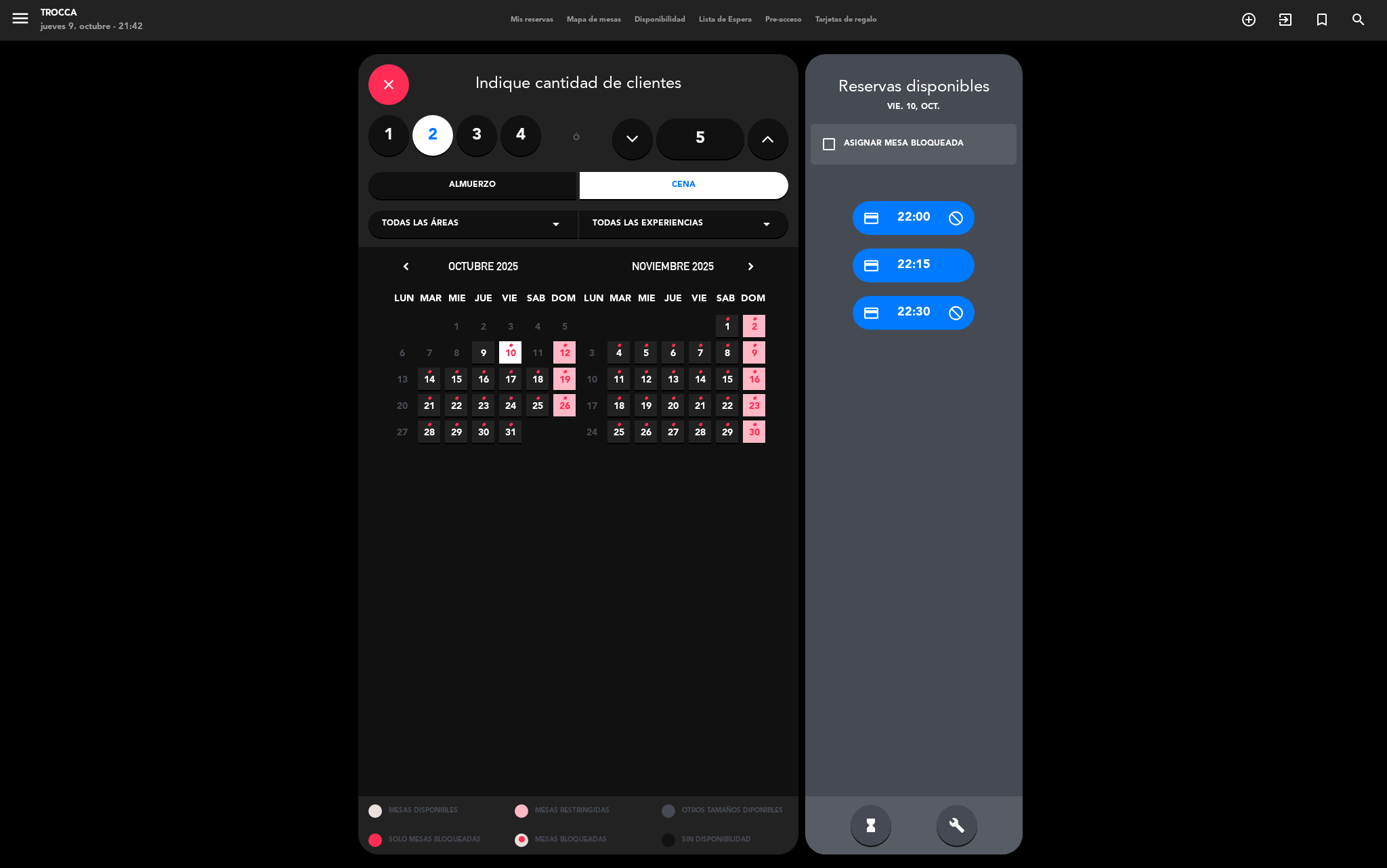
click at [908, 268] on div "credit_card 22:15" at bounding box center [914, 265] width 122 height 34
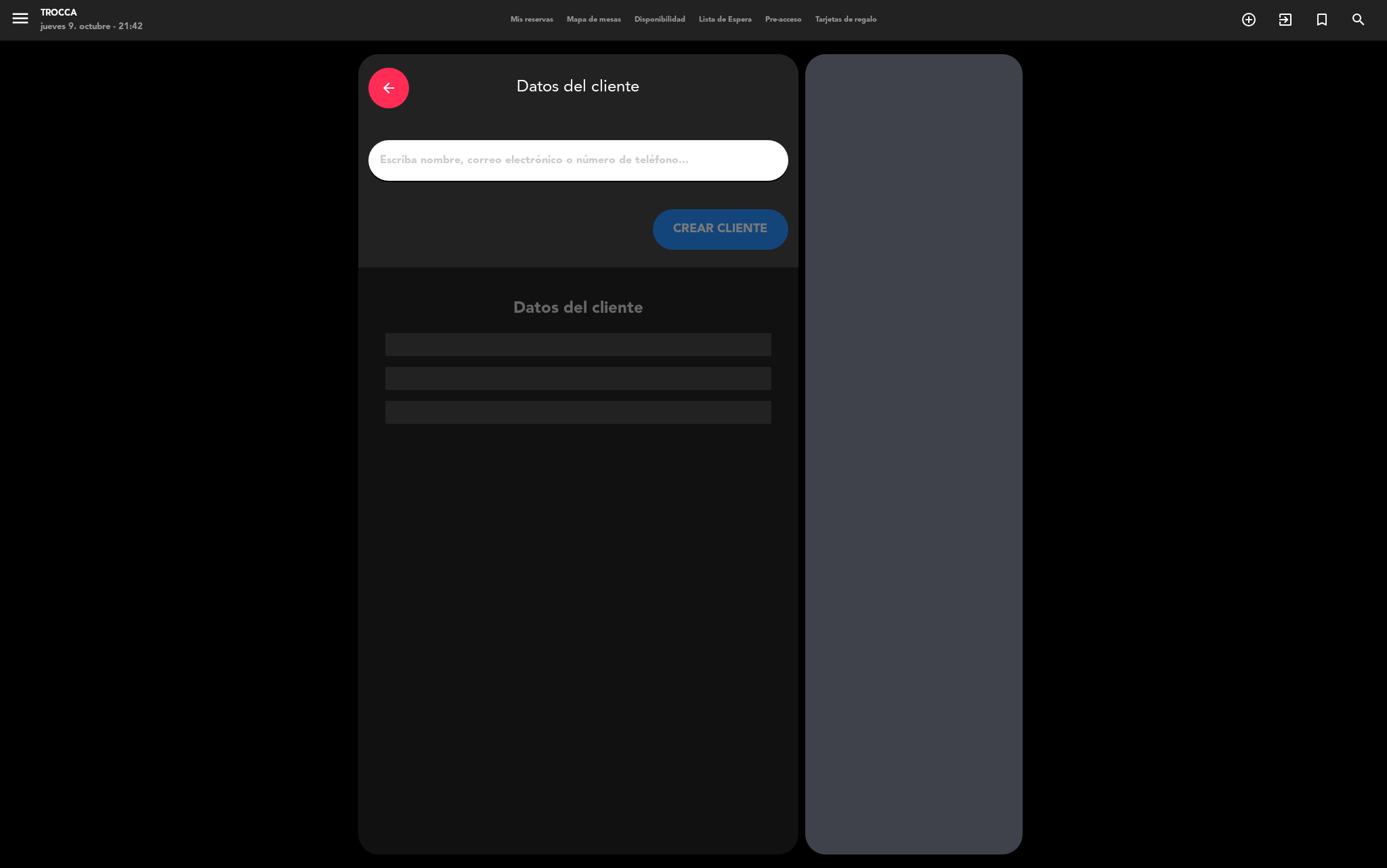
click at [607, 160] on input "1" at bounding box center [577, 161] width 399 height 19
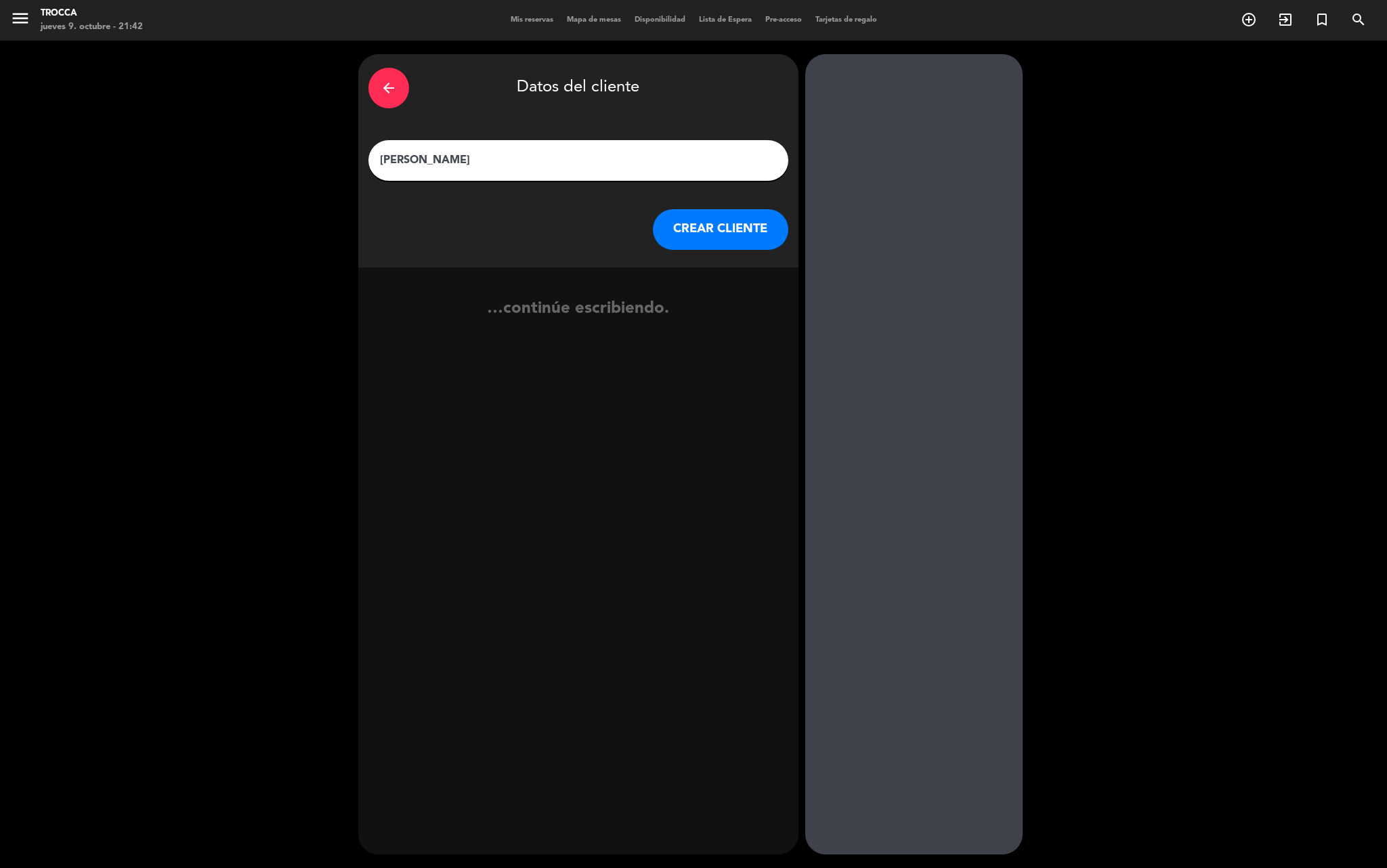
type input "[PERSON_NAME]"
click at [709, 233] on button "CREAR CLIENTE" at bounding box center [720, 230] width 135 height 41
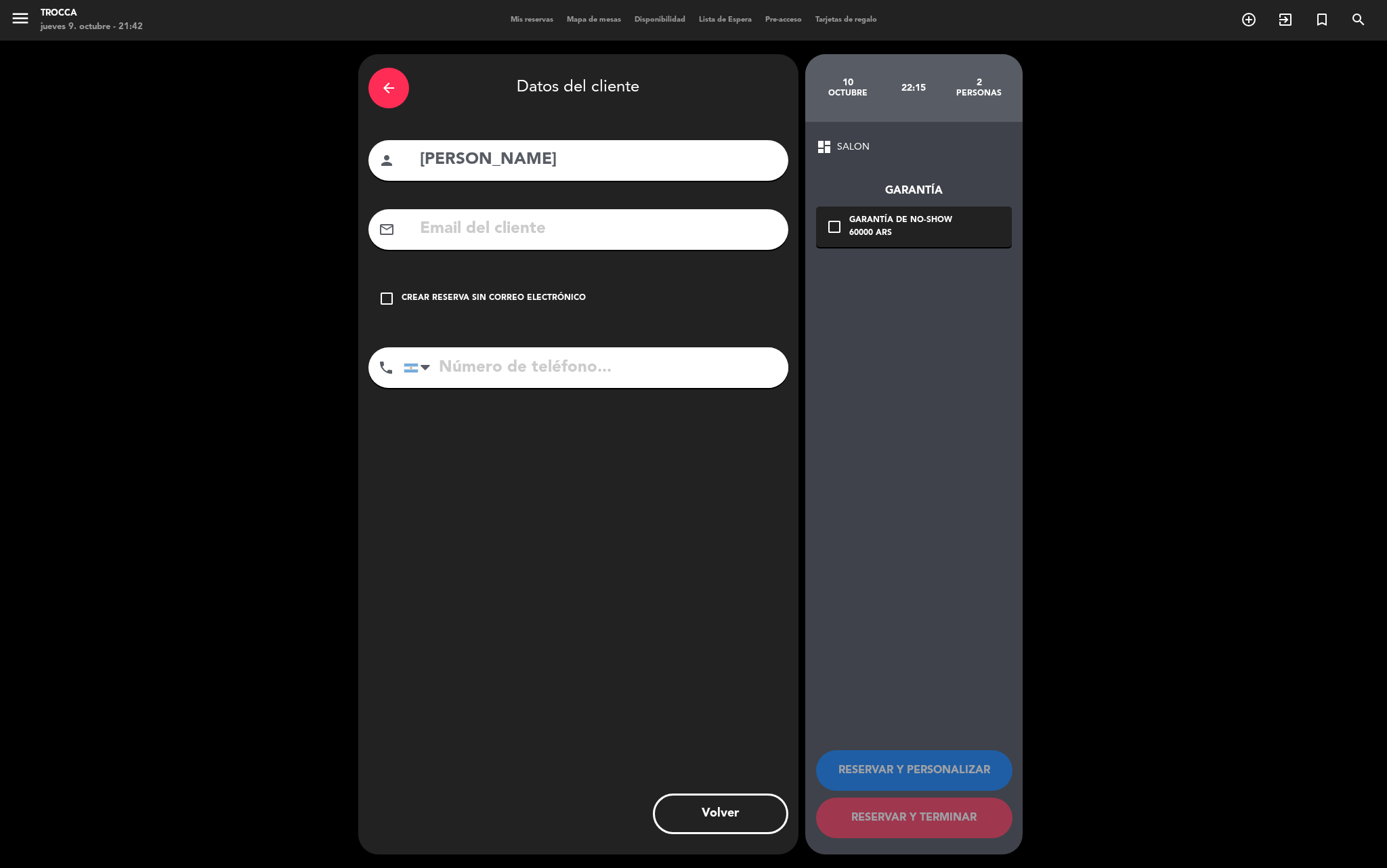
click at [505, 297] on div "Crear reserva sin correo electrónico" at bounding box center [493, 299] width 184 height 14
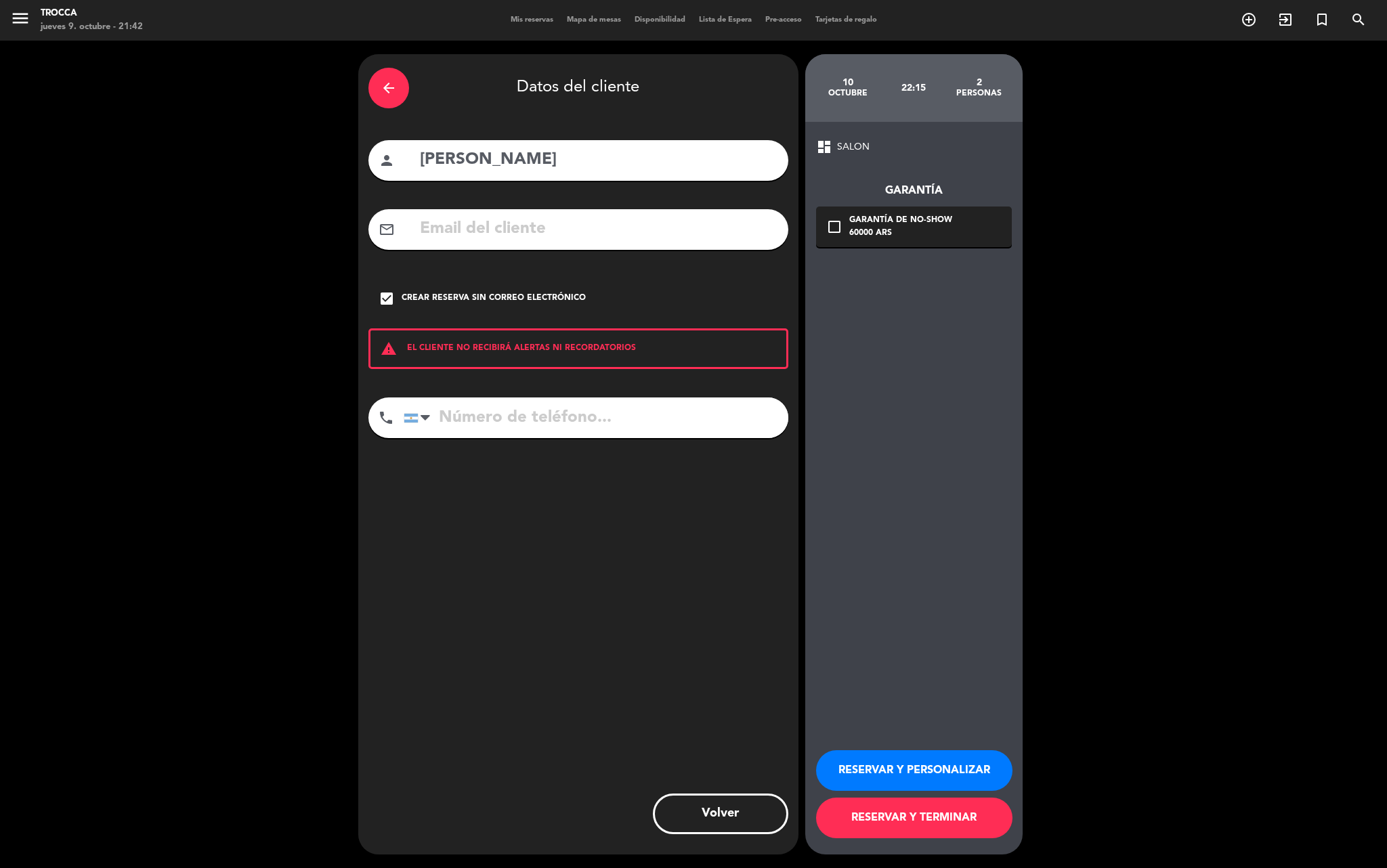
click at [393, 291] on icon "check_box" at bounding box center [386, 299] width 17 height 17
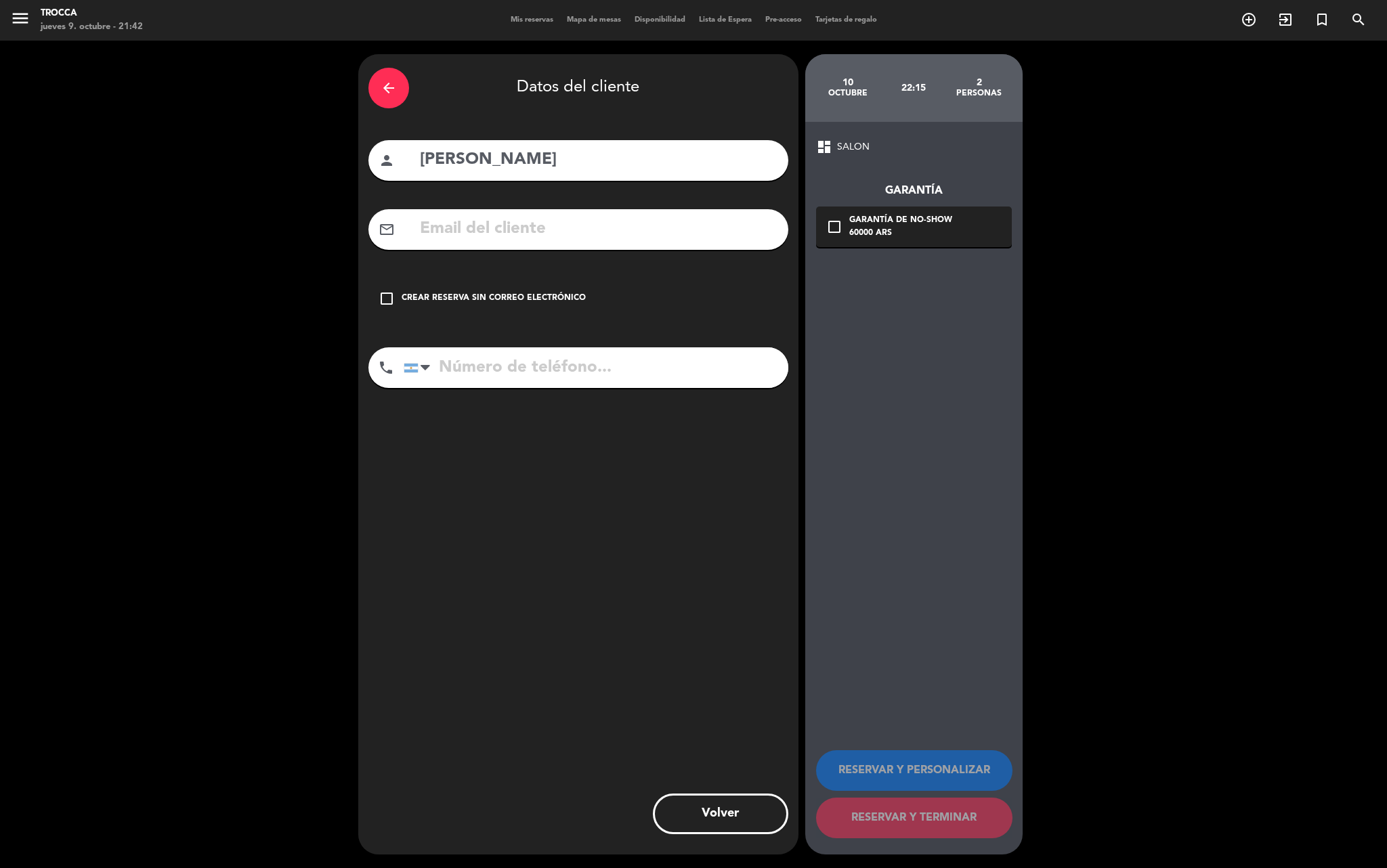
click at [466, 222] on input "text" at bounding box center [598, 230] width 360 height 28
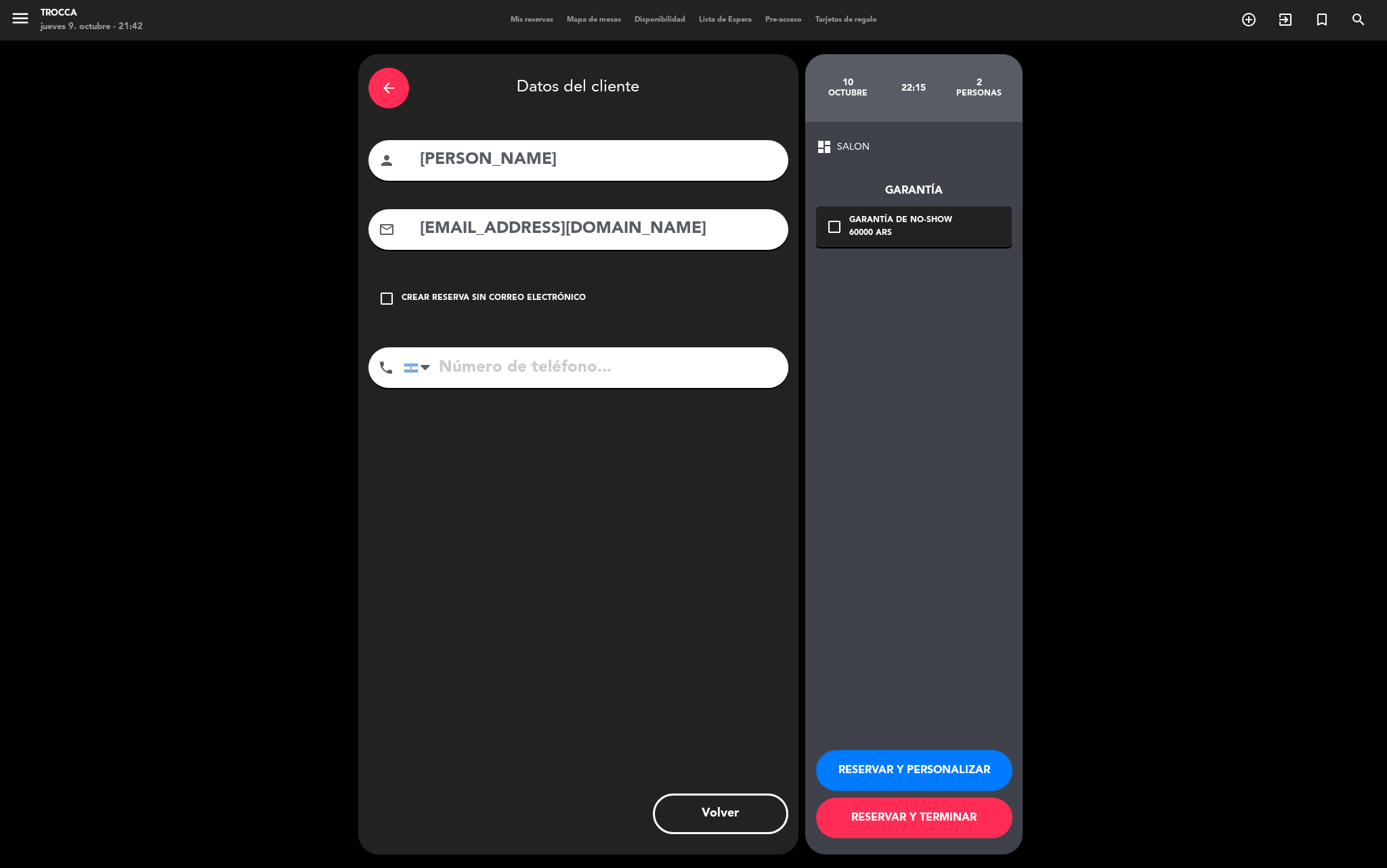
type input "[EMAIL_ADDRESS][DOMAIN_NAME]"
click at [561, 364] on input "tel" at bounding box center [596, 368] width 384 height 41
type input "1157332147"
click at [827, 224] on icon "check_box_outline_blank" at bounding box center [834, 226] width 17 height 17
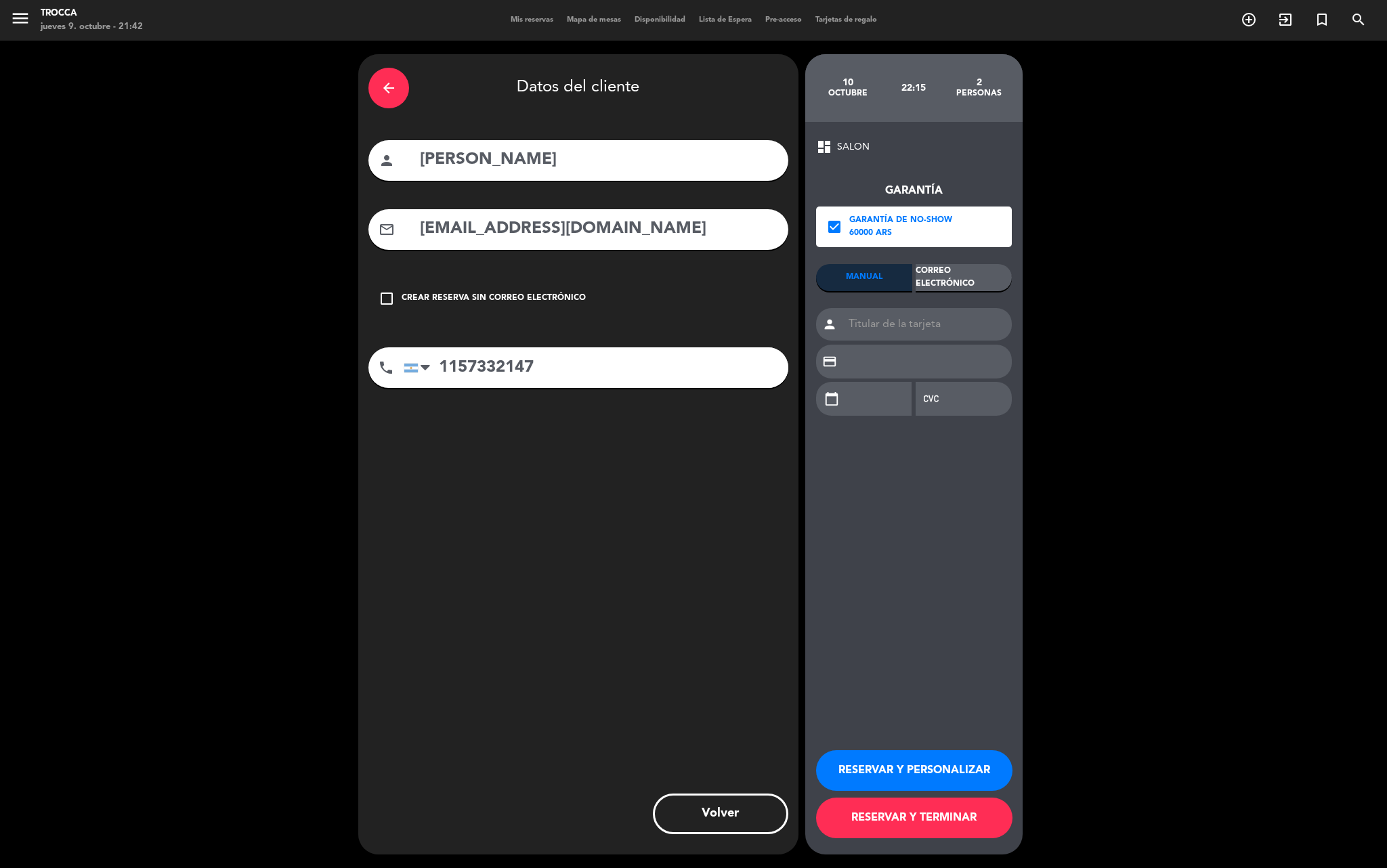
click at [942, 276] on div "Correo Electrónico" at bounding box center [963, 277] width 96 height 27
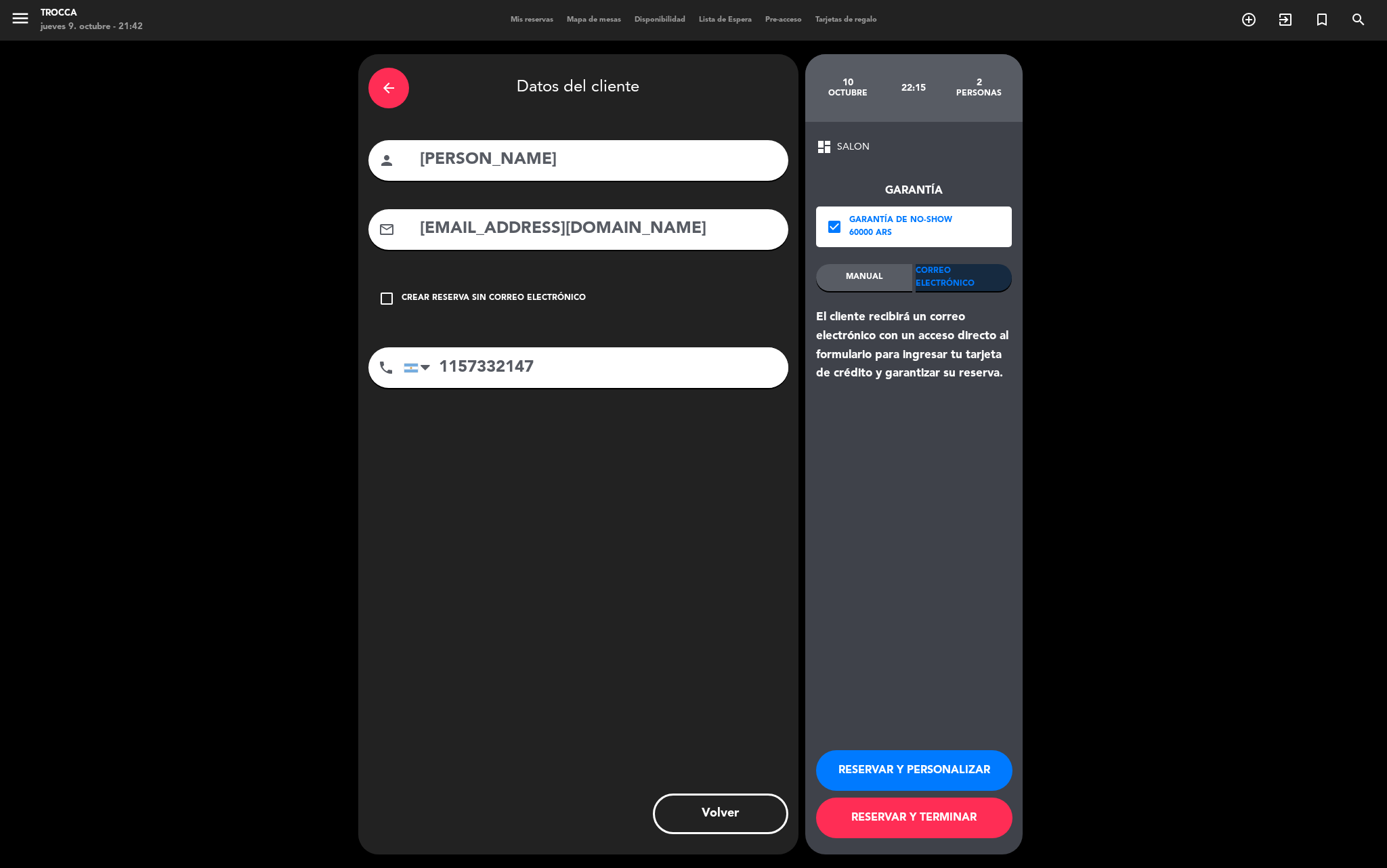
click at [935, 767] on button "RESERVAR Y PERSONALIZAR" at bounding box center [914, 770] width 197 height 41
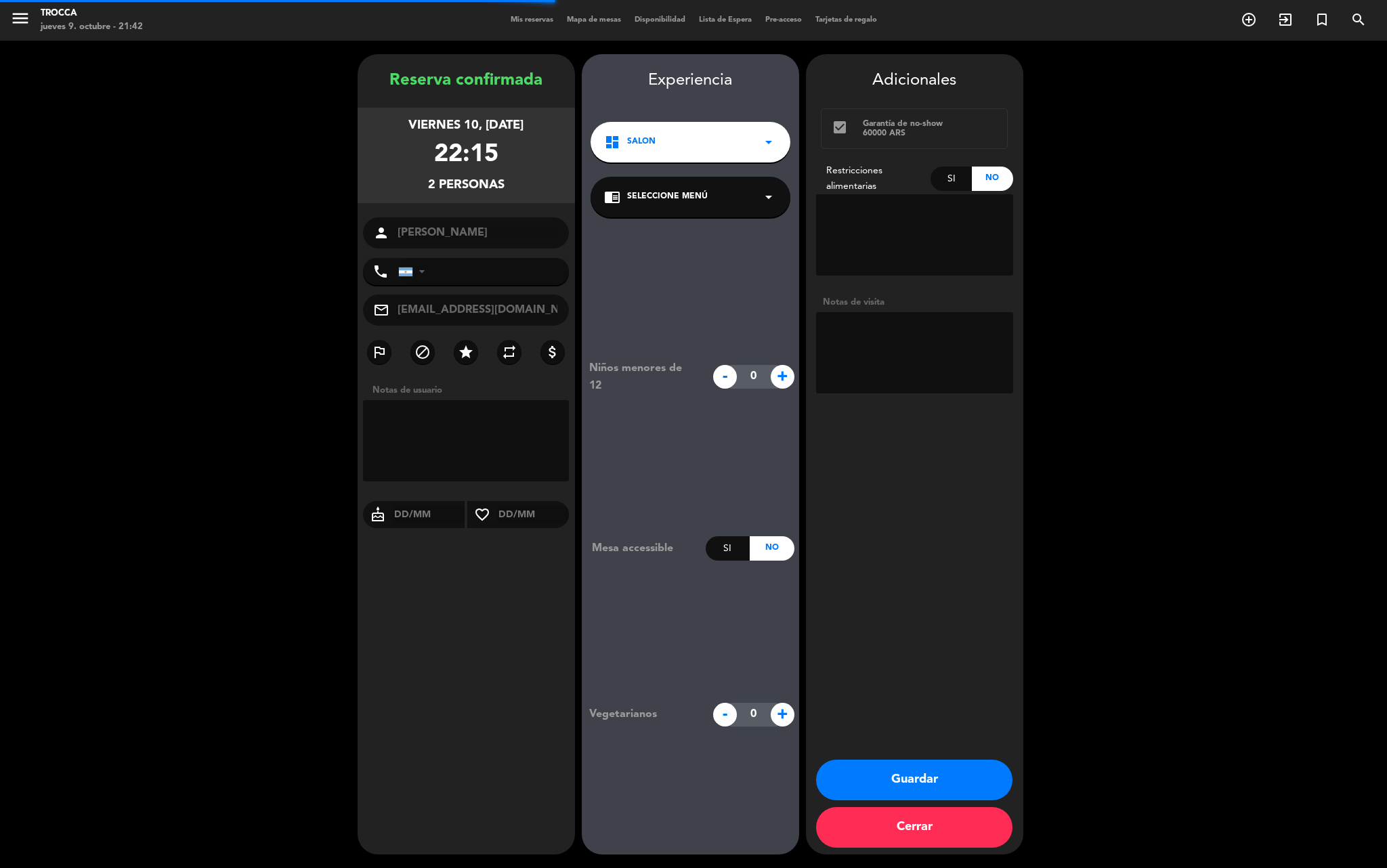
type input "[PHONE_NUMBER]"
click at [913, 773] on button "Guardar" at bounding box center [914, 780] width 197 height 41
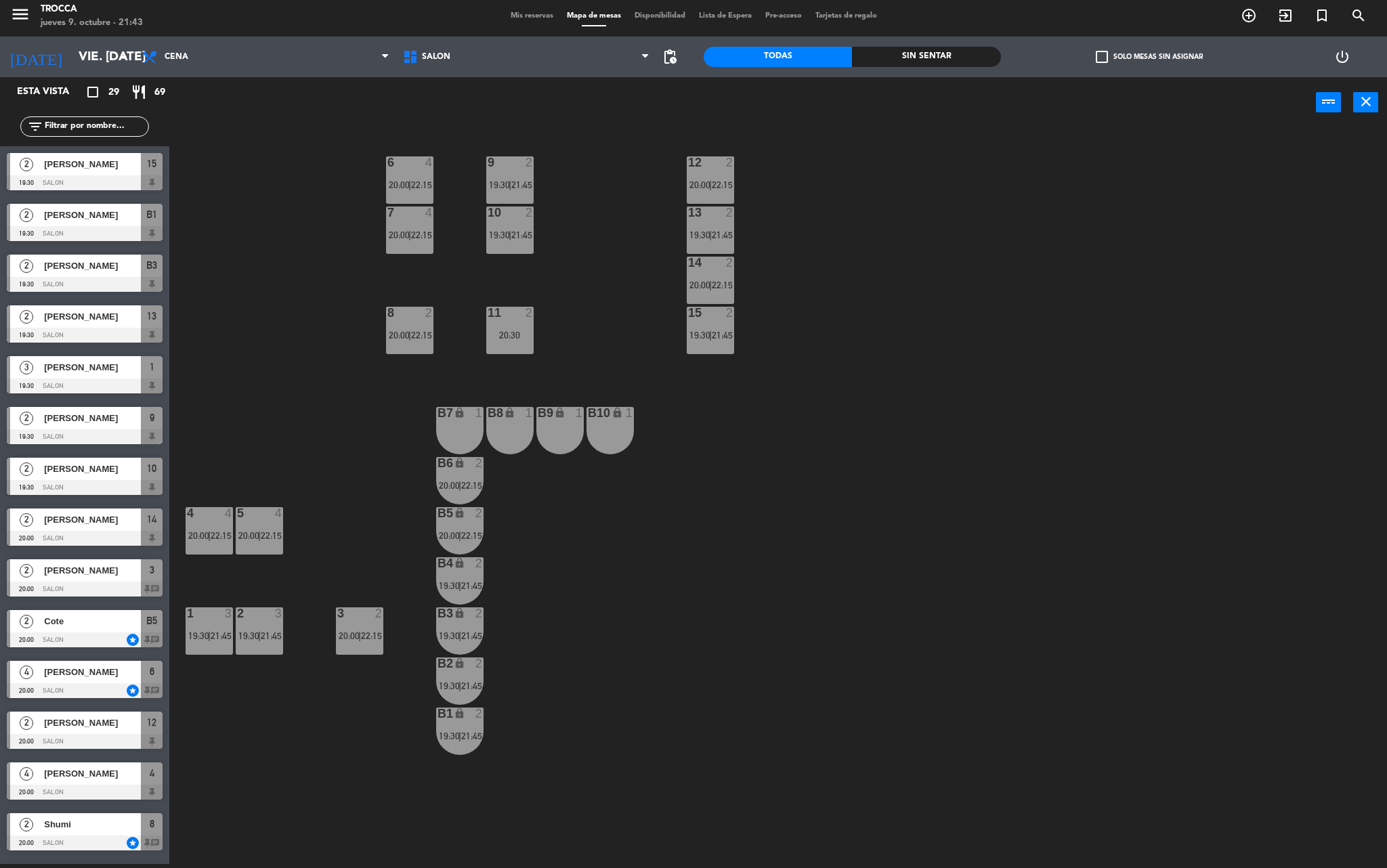
drag, startPoint x: 807, startPoint y: 573, endPoint x: 851, endPoint y: 706, distance: 140.1
click at [825, 570] on div "9 2 19:30 | 21:45 12 2 20:00 | 22:15 6 4 20:00 | 22:15 7 4 20:00 | 22:15 10 2 1…" at bounding box center [784, 499] width 1204 height 736
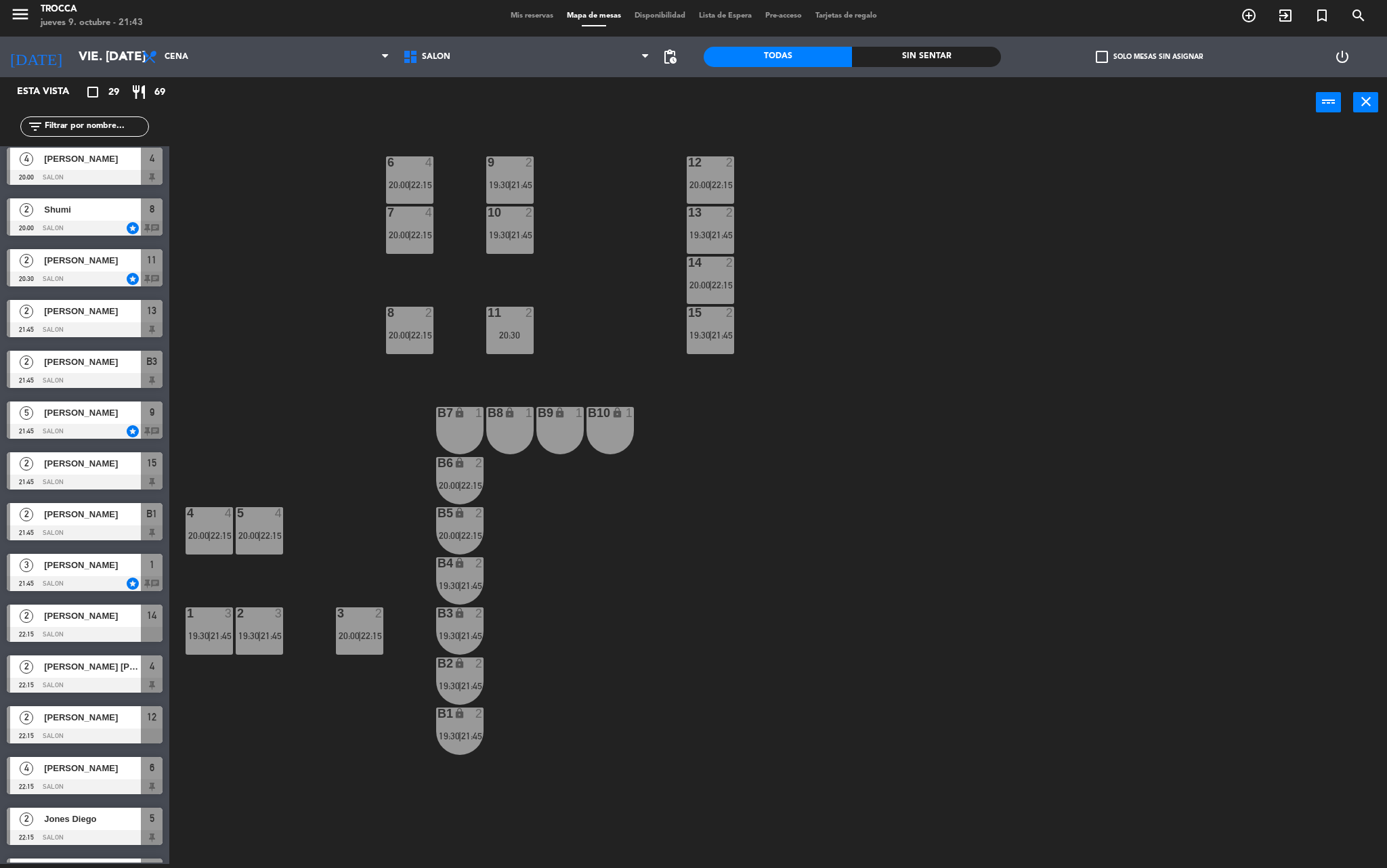
scroll to position [757, 0]
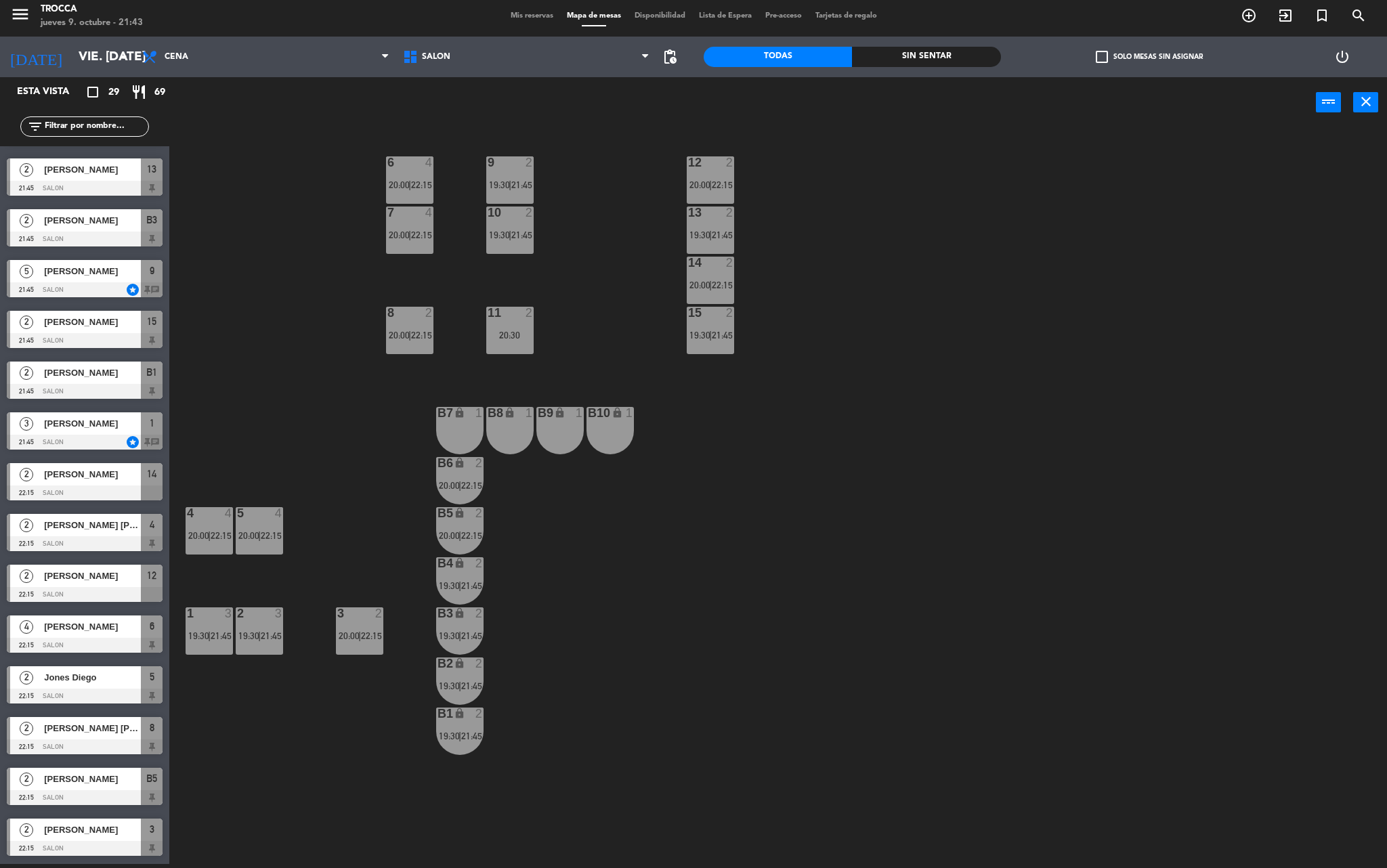
click at [47, 463] on div "2 [PERSON_NAME] 22:15 SALON 14" at bounding box center [85, 482] width 169 height 51
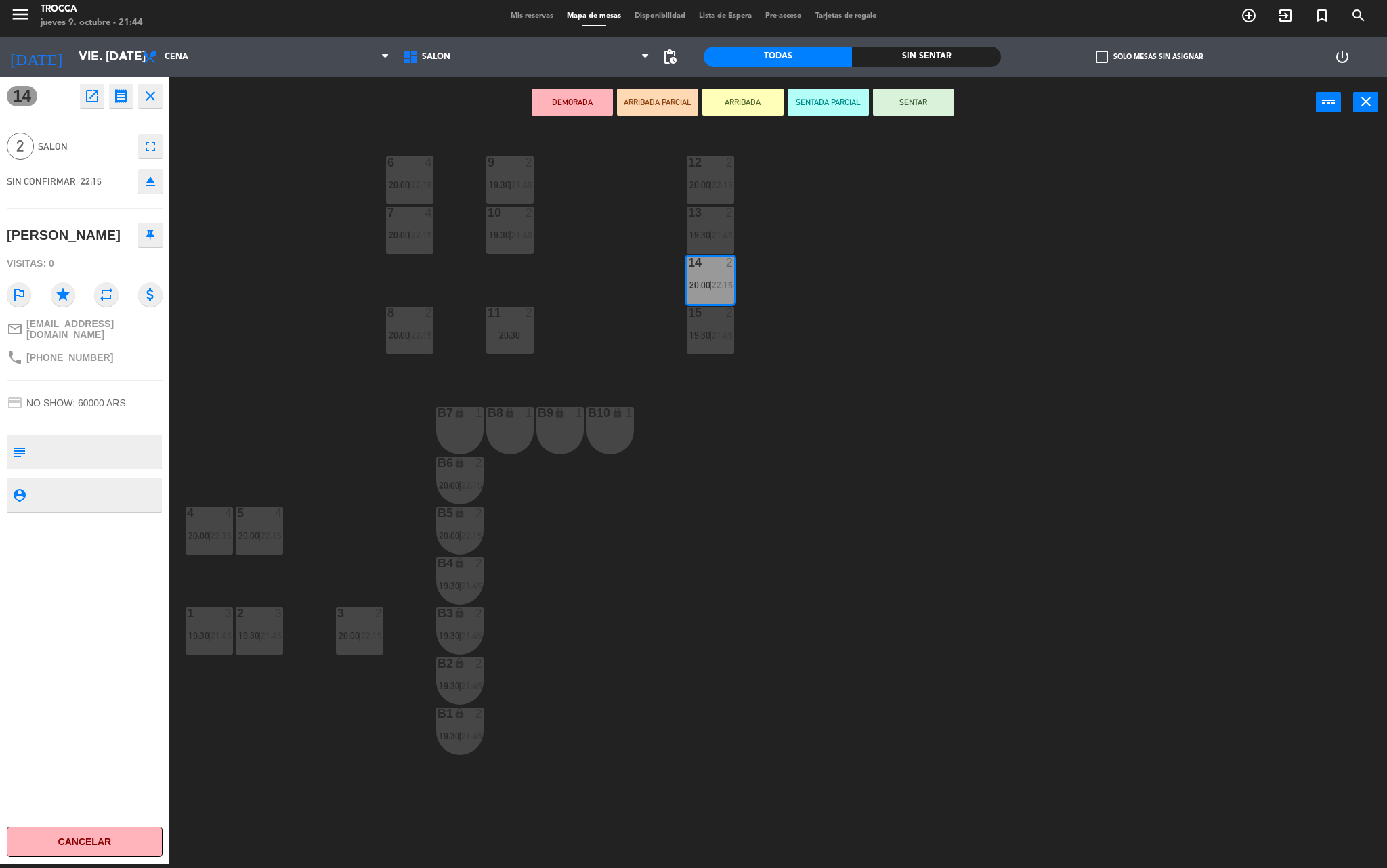
click at [32, 149] on span "2" at bounding box center [20, 146] width 27 height 27
click at [507, 27] on div "menu Trocca jueves 9. octubre - 21:44 Mis reservas Mapa de mesas Disponibilidad…" at bounding box center [694, 16] width 1387 height 41
click at [509, 19] on span "Mis reservas" at bounding box center [532, 16] width 56 height 8
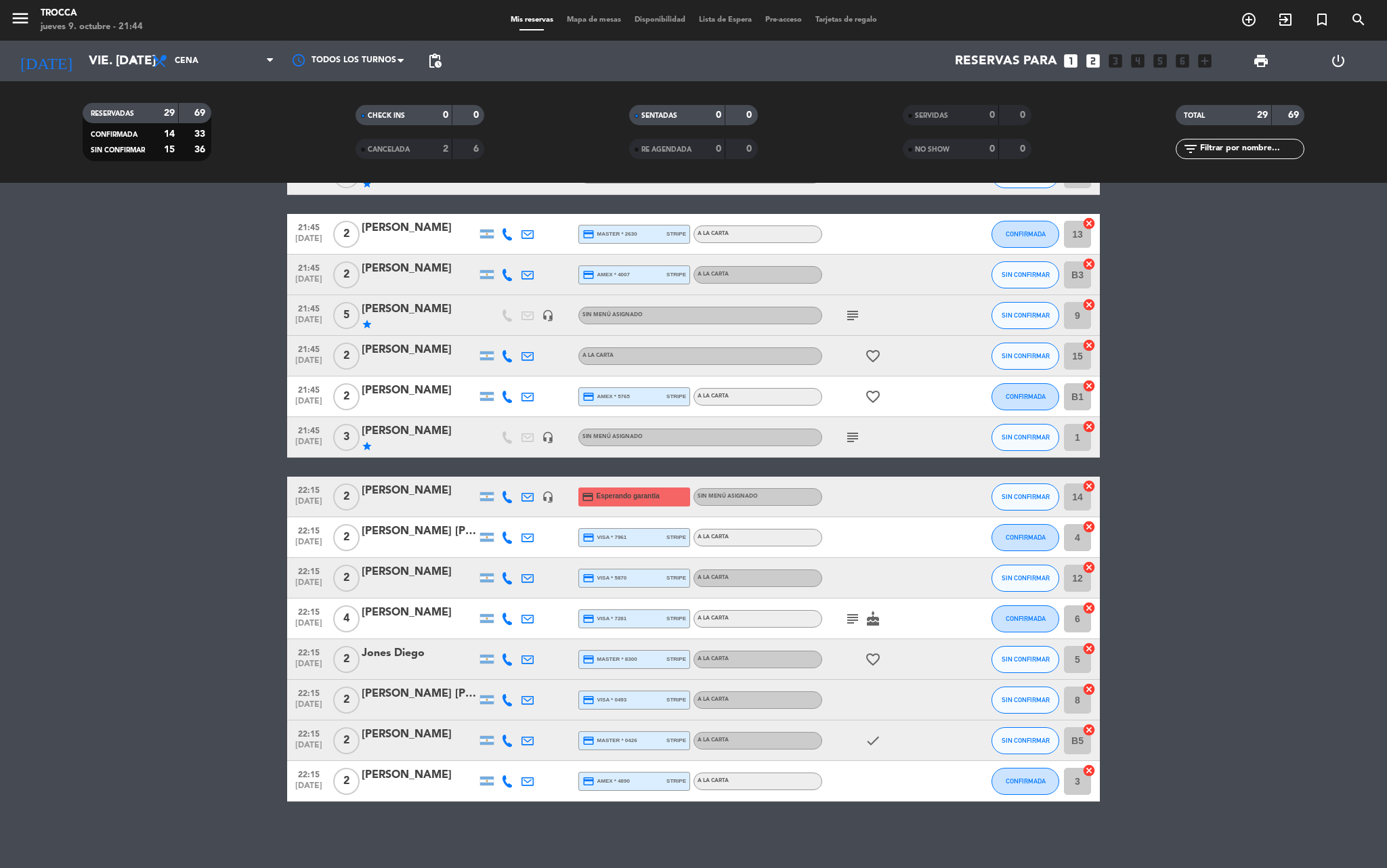
scroll to position [699, 0]
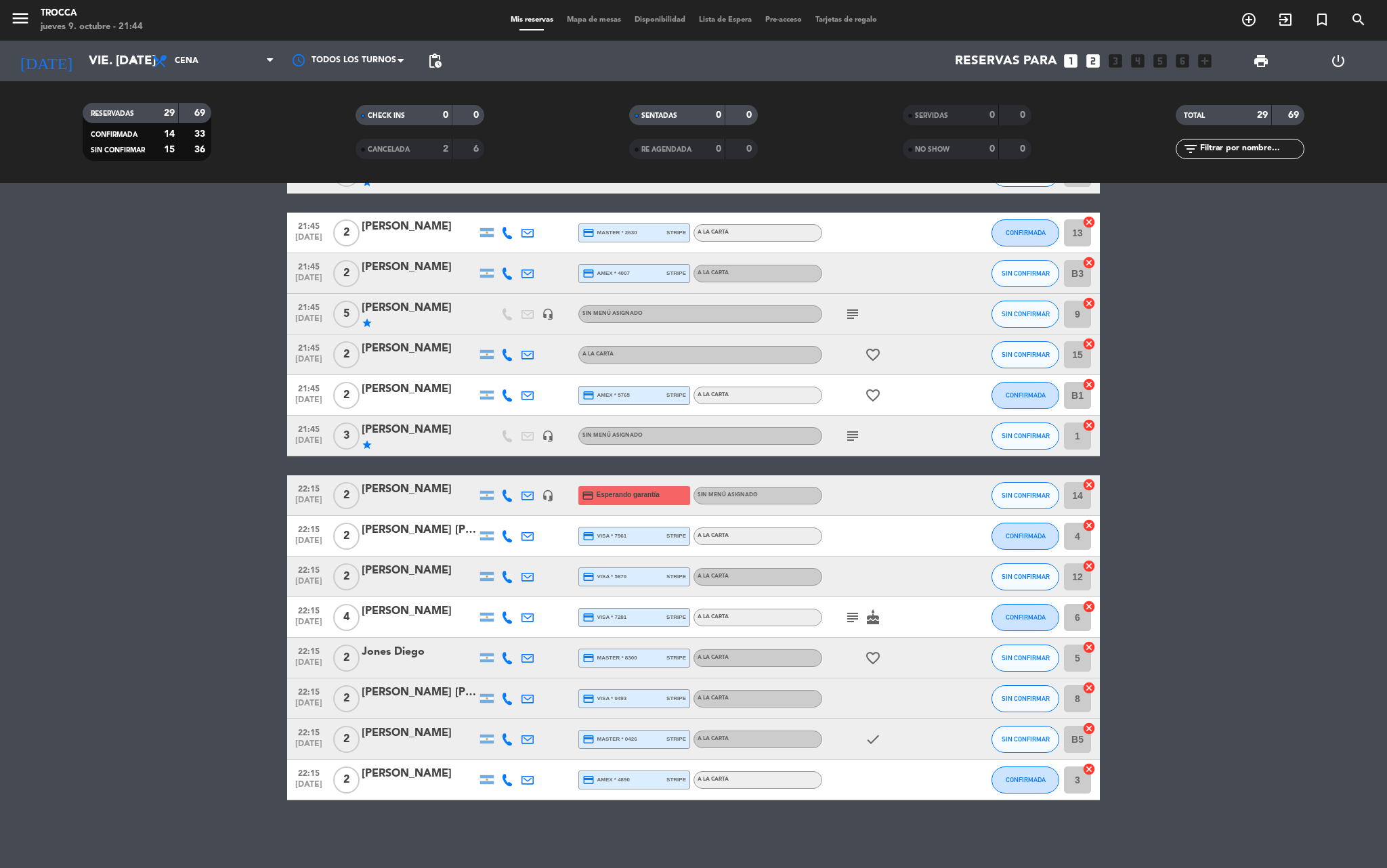
click at [436, 493] on div "[PERSON_NAME]" at bounding box center [419, 489] width 115 height 17
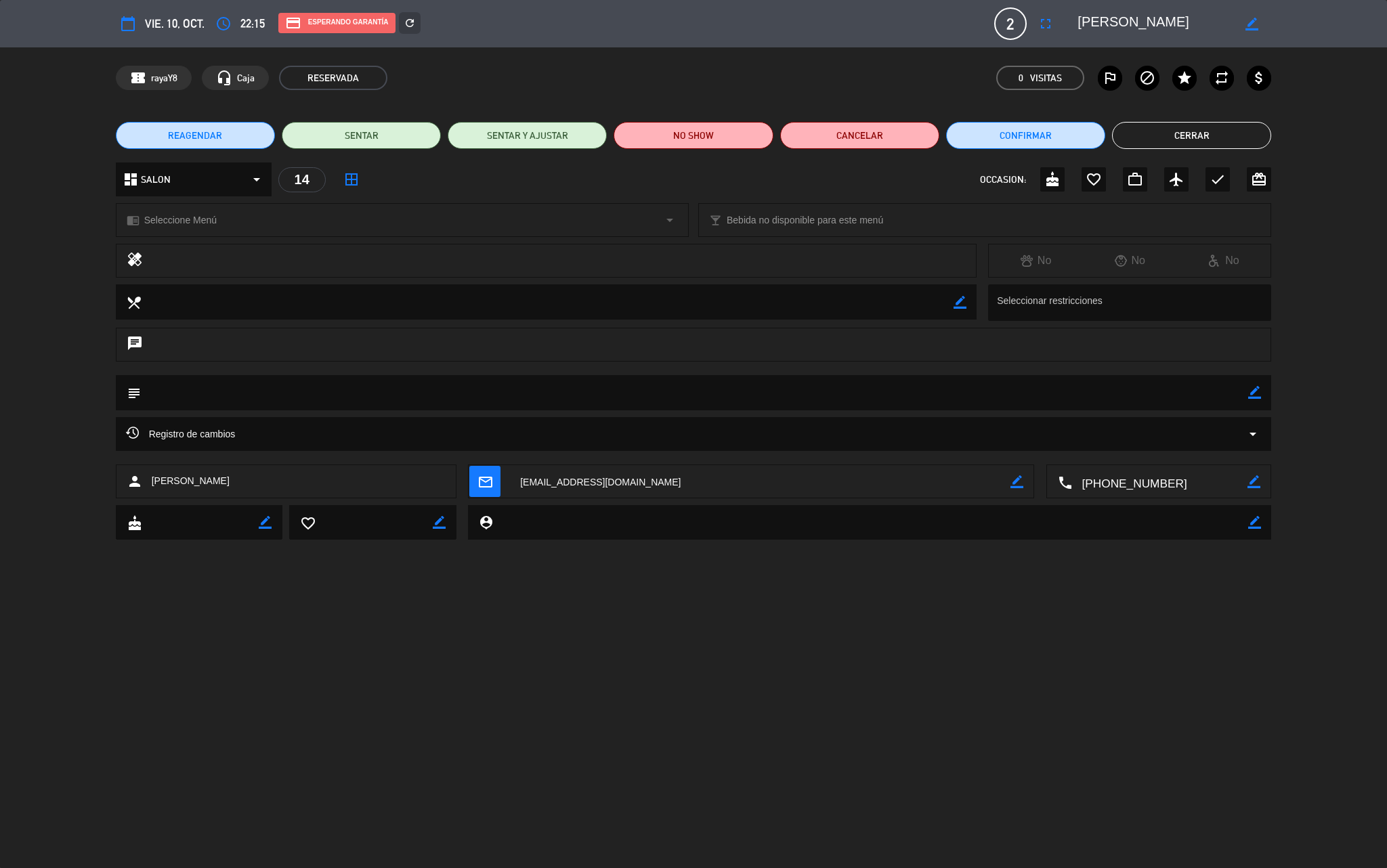
click at [534, 479] on textarea at bounding box center [760, 482] width 500 height 34
click at [777, 607] on div "calendar_today vie. 10, oct. access_time 22:15 credit_card Esperando garantía r…" at bounding box center [694, 434] width 1387 height 868
click at [546, 490] on textarea at bounding box center [760, 482] width 500 height 34
click at [1163, 130] on button "Cerrar" at bounding box center [1191, 135] width 159 height 27
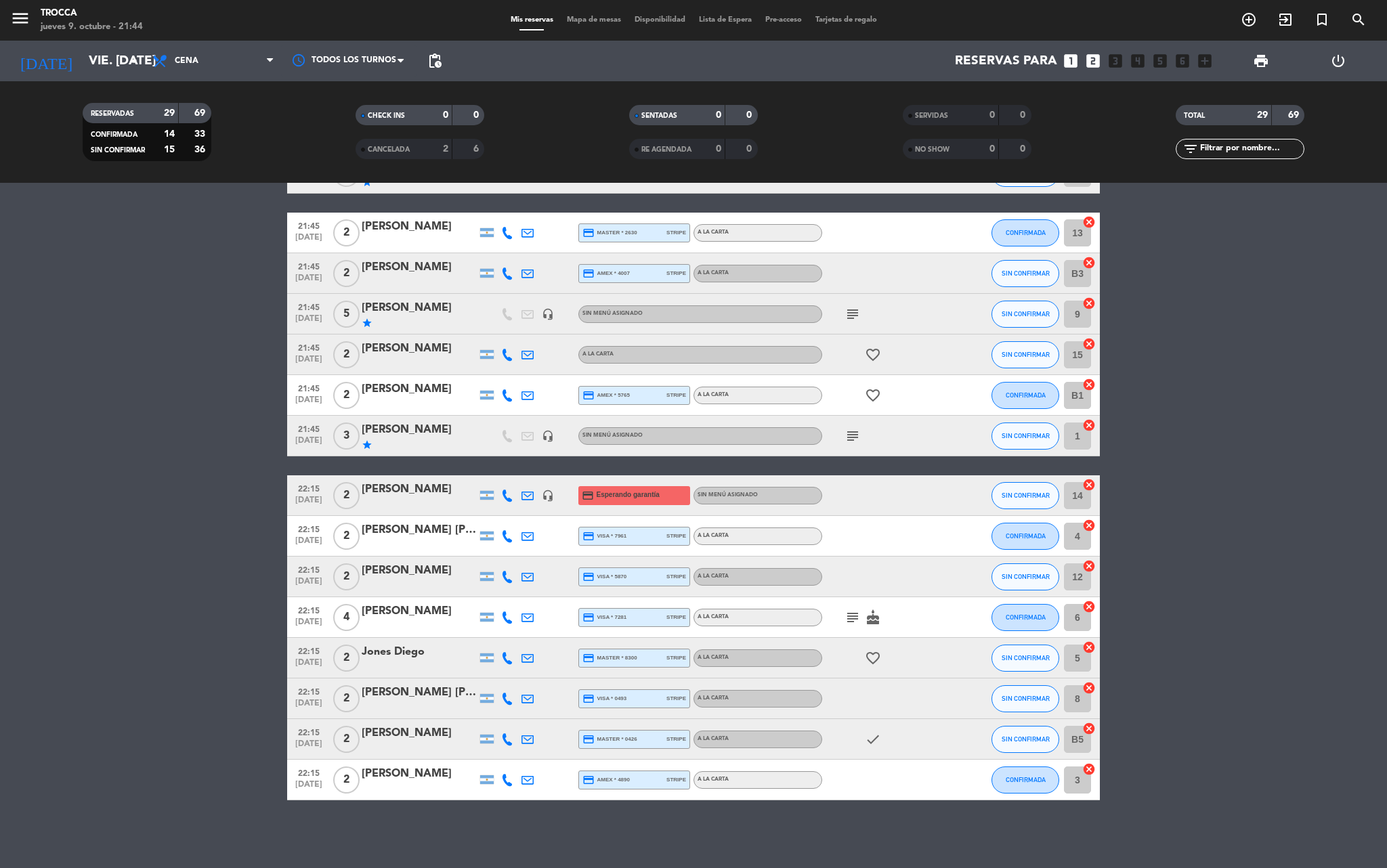
click at [615, 499] on span "Esperando garantía" at bounding box center [628, 495] width 63 height 10
click at [155, 527] on bookings-row "19:30 [DATE] 2 [PERSON_NAME] credit_card visa * 6710 stripe A LA CARTA healing …" at bounding box center [694, 174] width 1387 height 1254
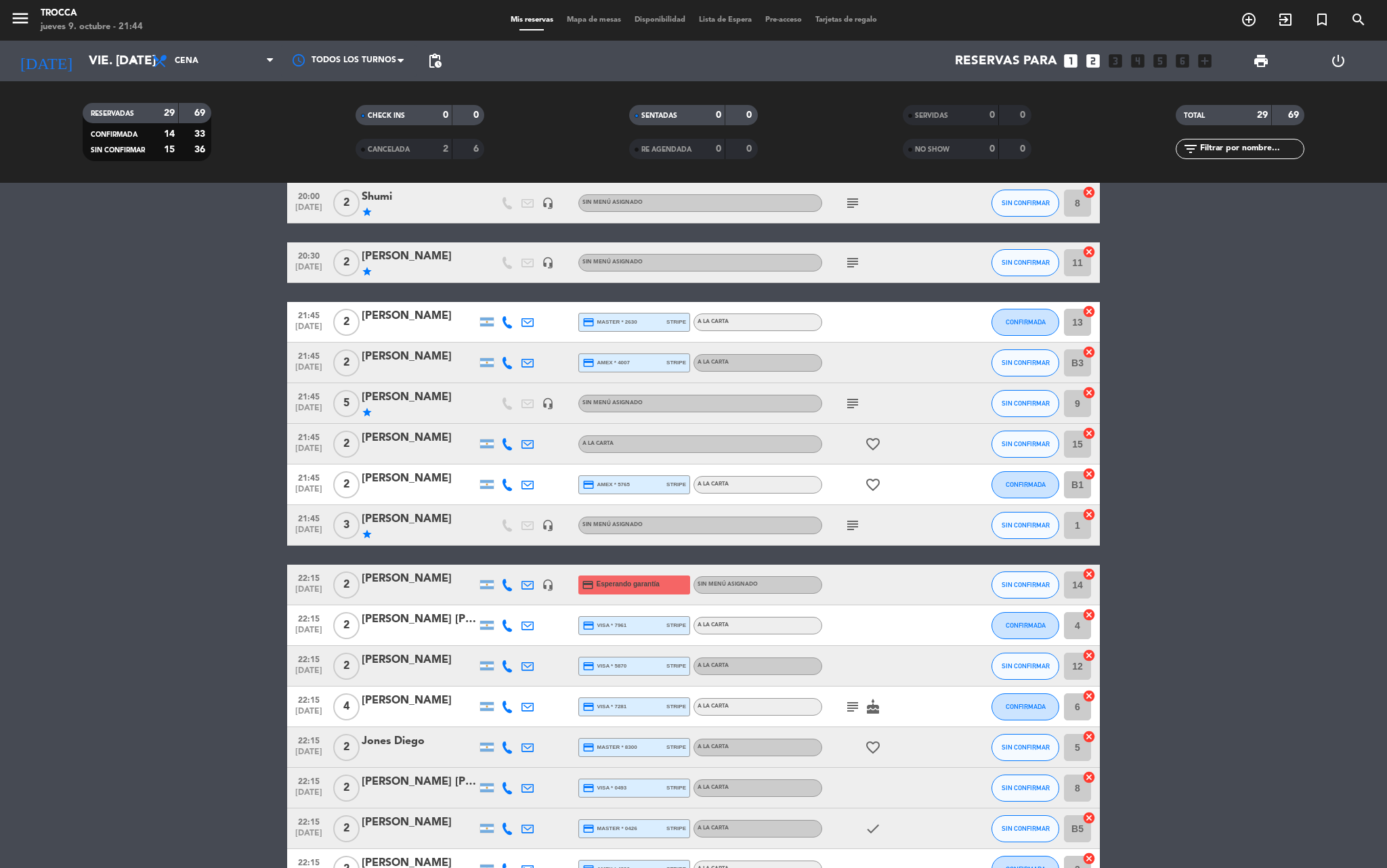
scroll to position [563, 0]
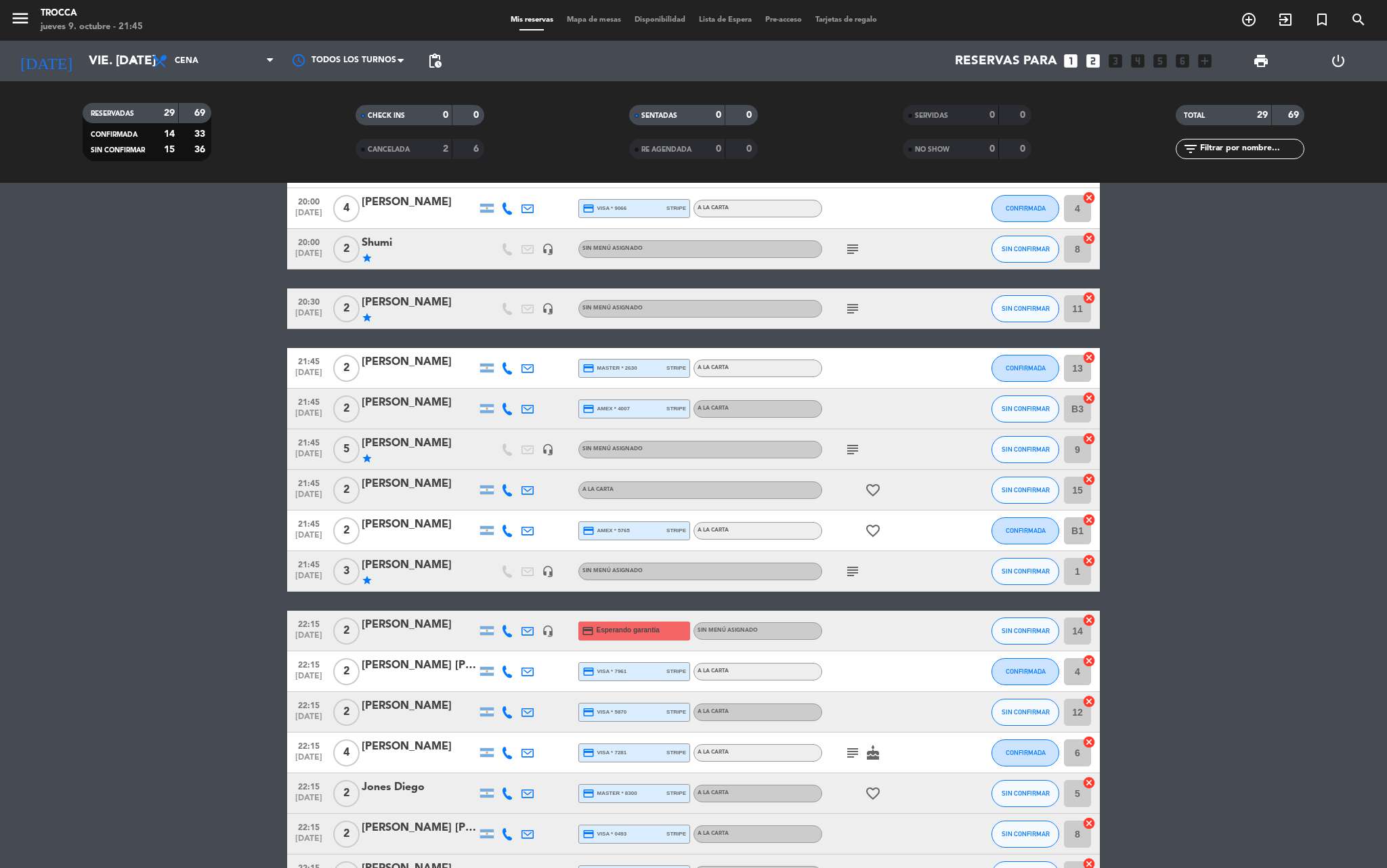
click at [397, 745] on div "[PERSON_NAME]" at bounding box center [419, 747] width 115 height 17
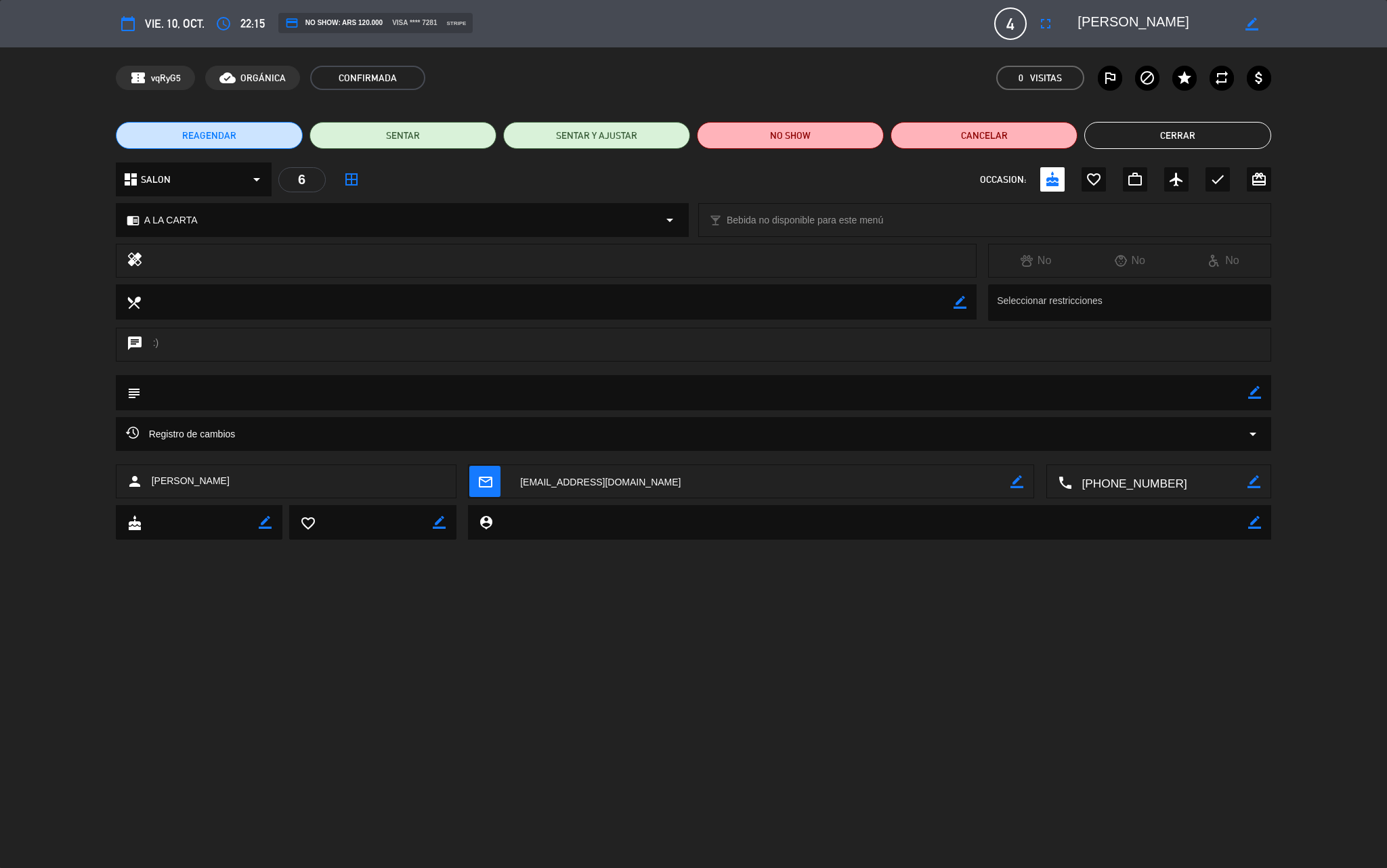
click at [1139, 130] on button "Cerrar" at bounding box center [1177, 135] width 187 height 27
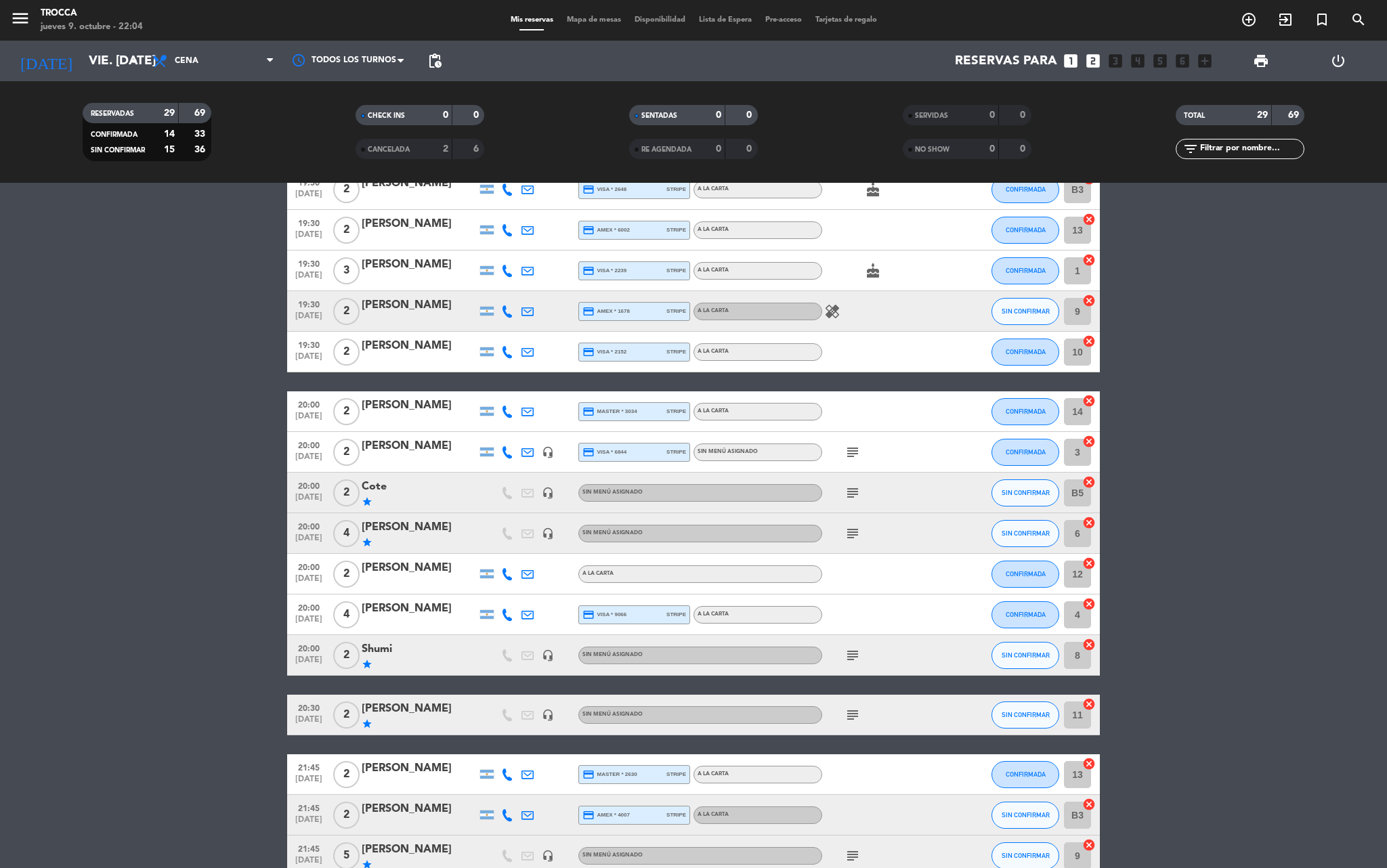
scroll to position [0, 0]
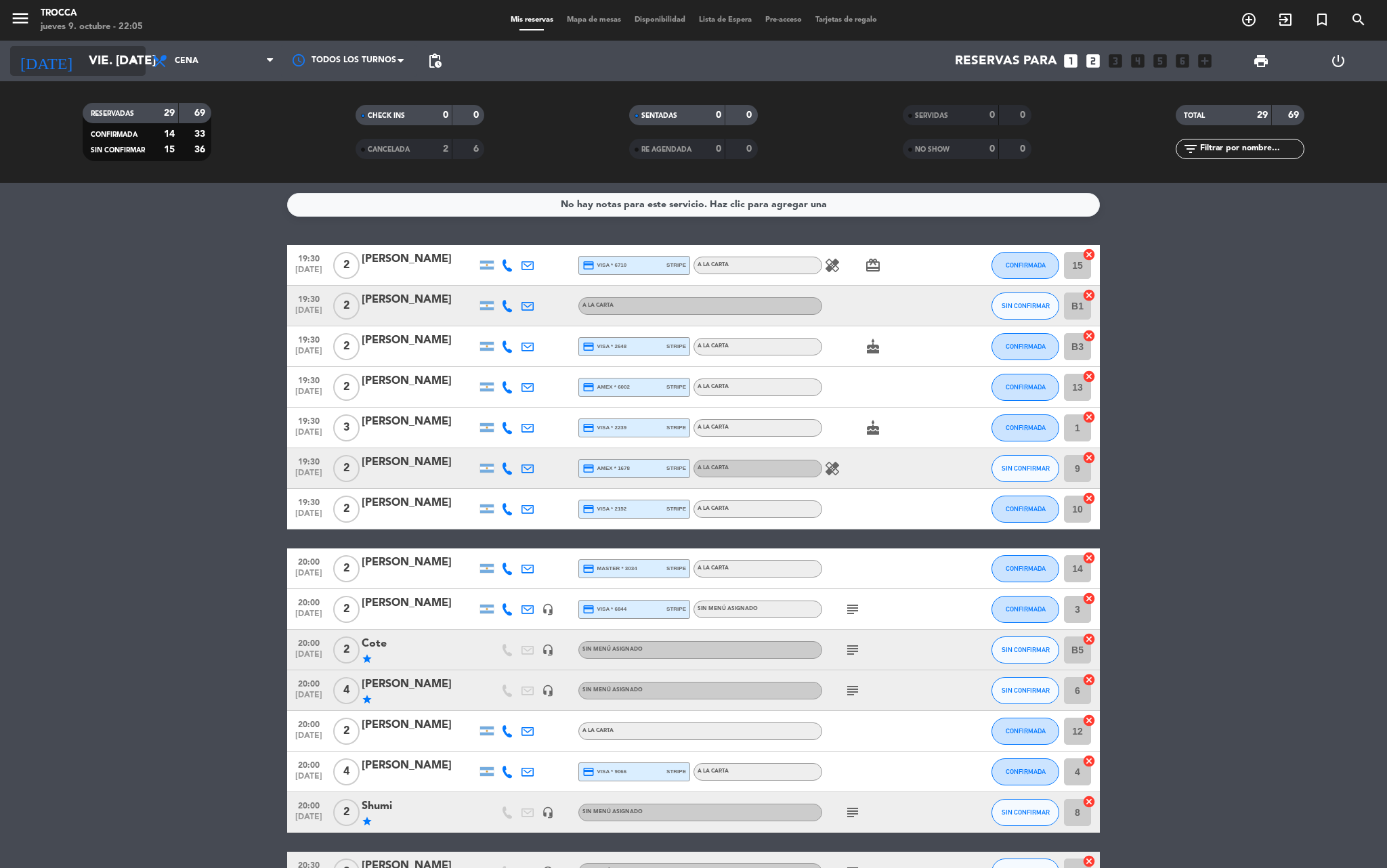
click at [135, 47] on input "vie. [DATE]" at bounding box center [163, 60] width 163 height 29
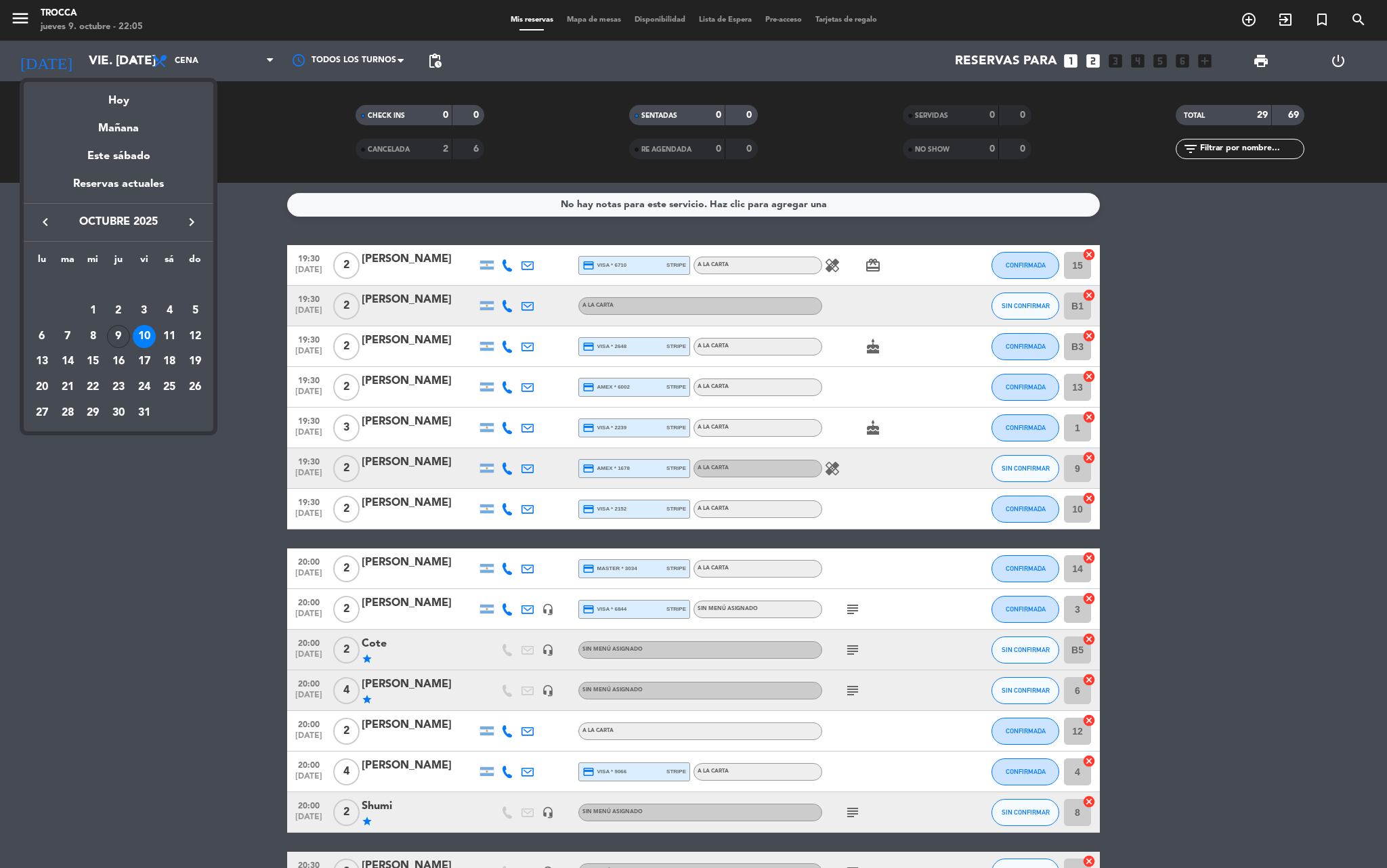
click at [114, 337] on div "9" at bounding box center [118, 336] width 23 height 23
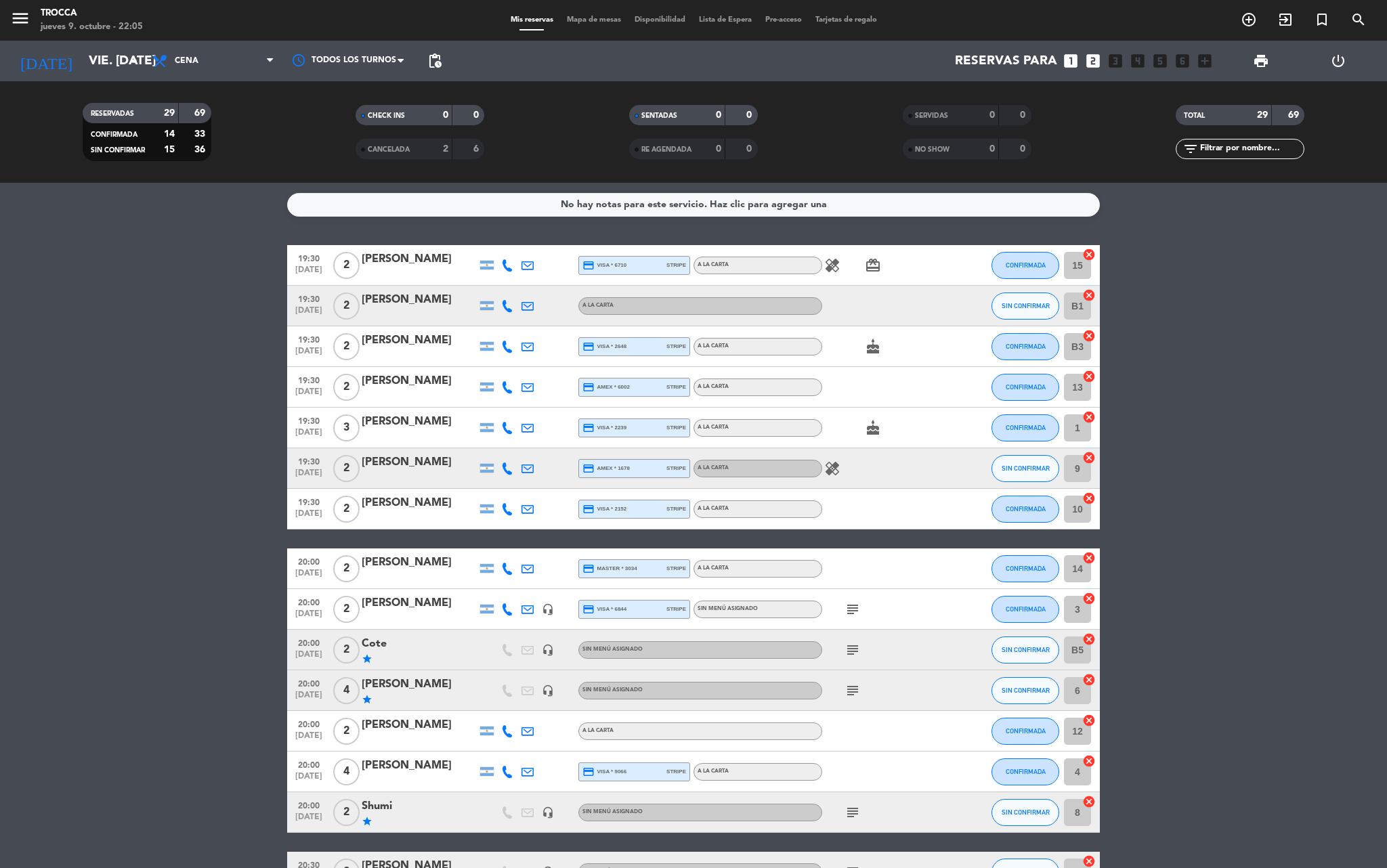
type input "[DEMOGRAPHIC_DATA] [DATE]"
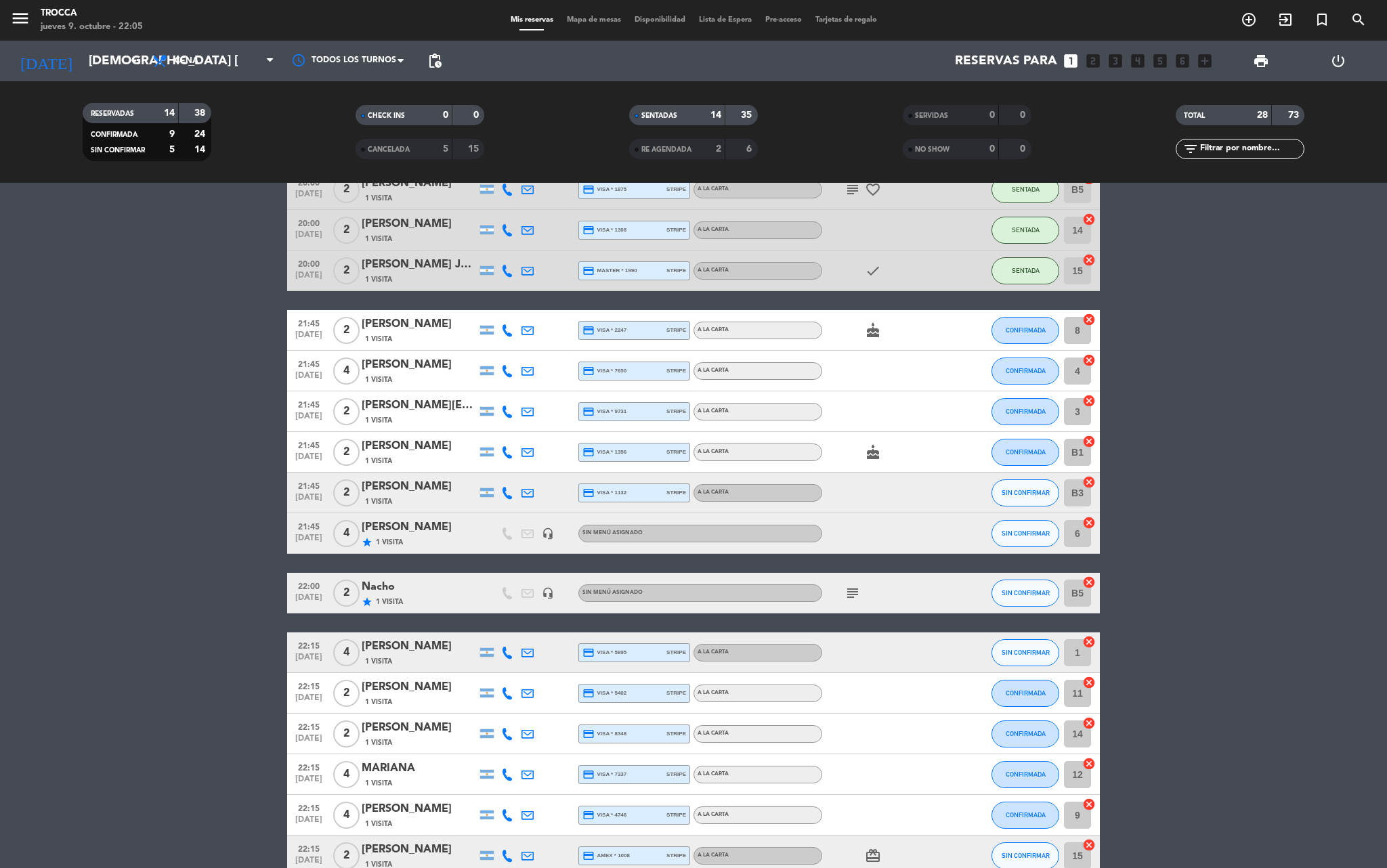
scroll to position [658, 0]
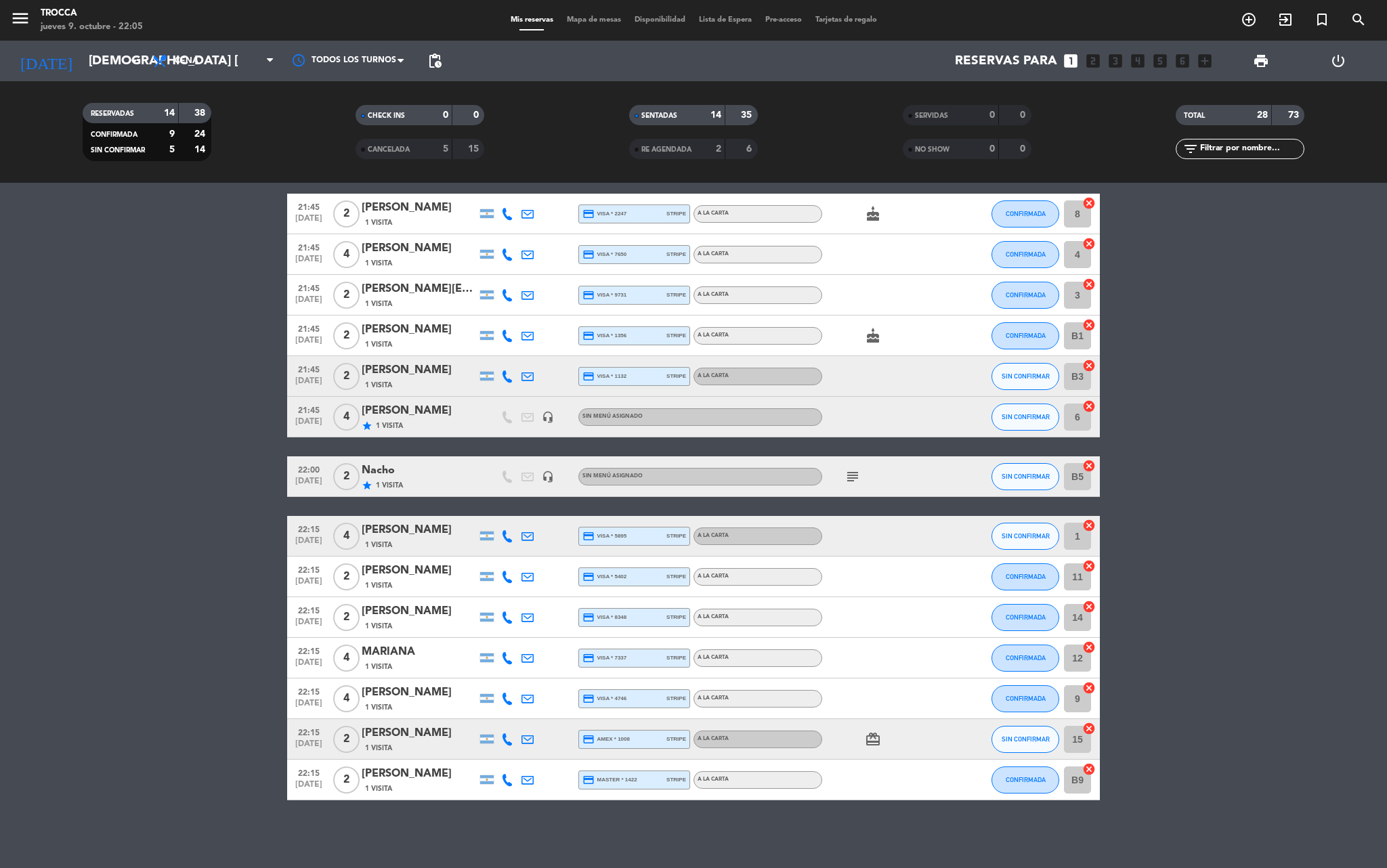
click at [421, 643] on div "MARIANA" at bounding box center [419, 651] width 115 height 17
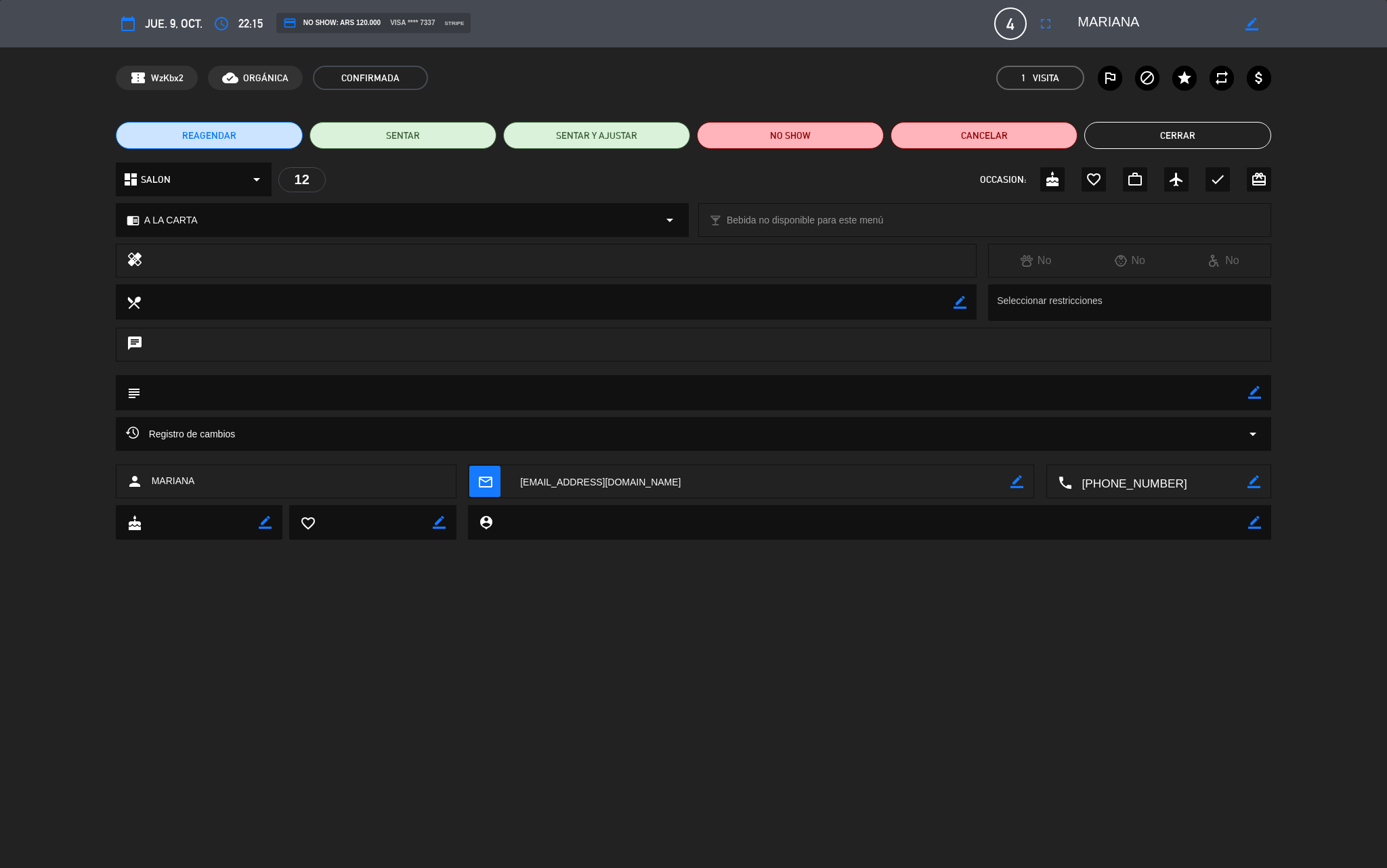
click at [1162, 135] on button "Cerrar" at bounding box center [1177, 135] width 187 height 27
